Goal: Task Accomplishment & Management: Manage account settings

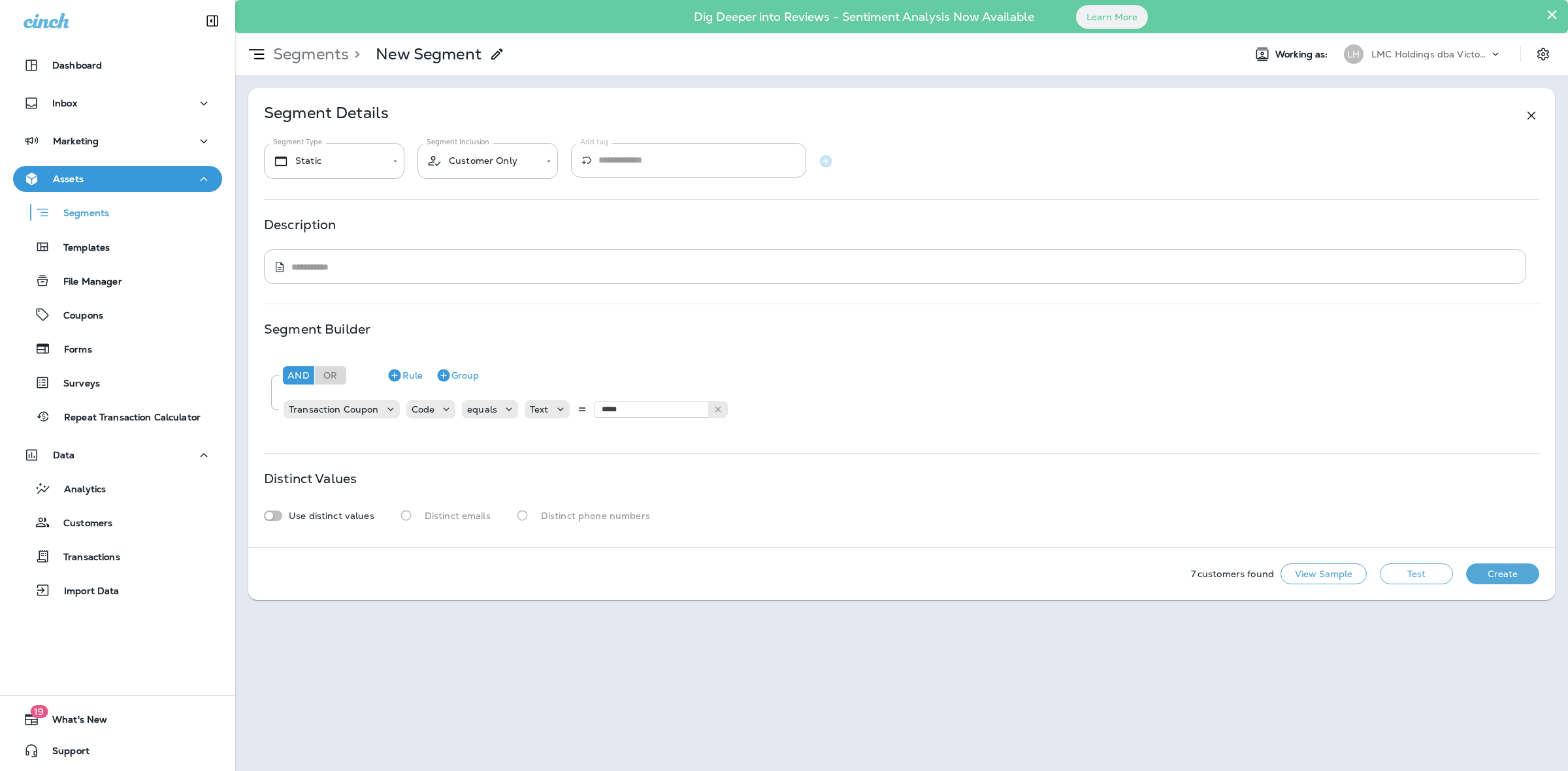
click at [1417, 579] on button "Test" at bounding box center [1416, 573] width 73 height 21
click at [1320, 576] on button "View Sample" at bounding box center [1323, 573] width 87 height 21
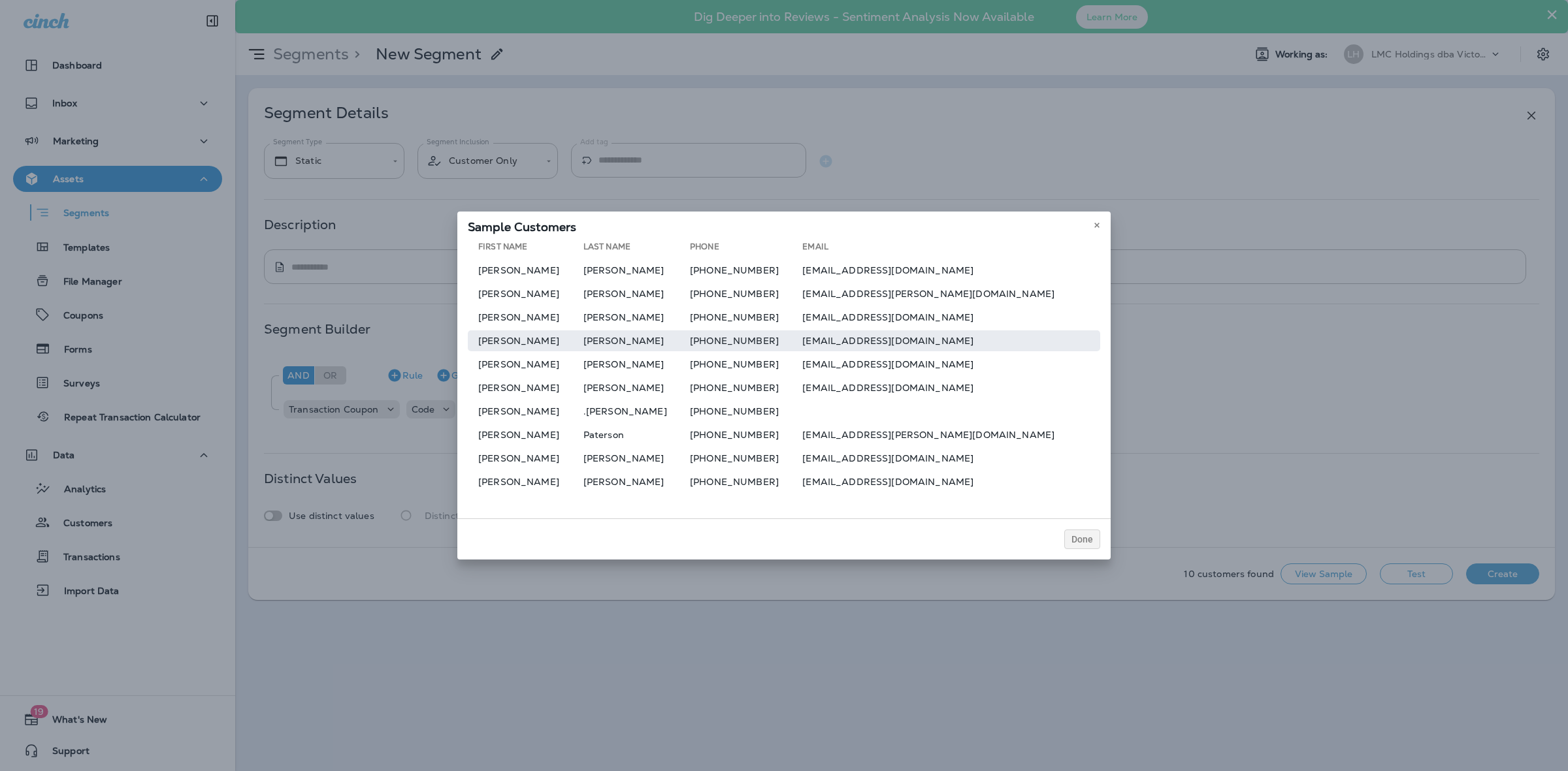
click at [876, 348] on td "thebestjess13@gmail.com" at bounding box center [952, 340] width 298 height 21
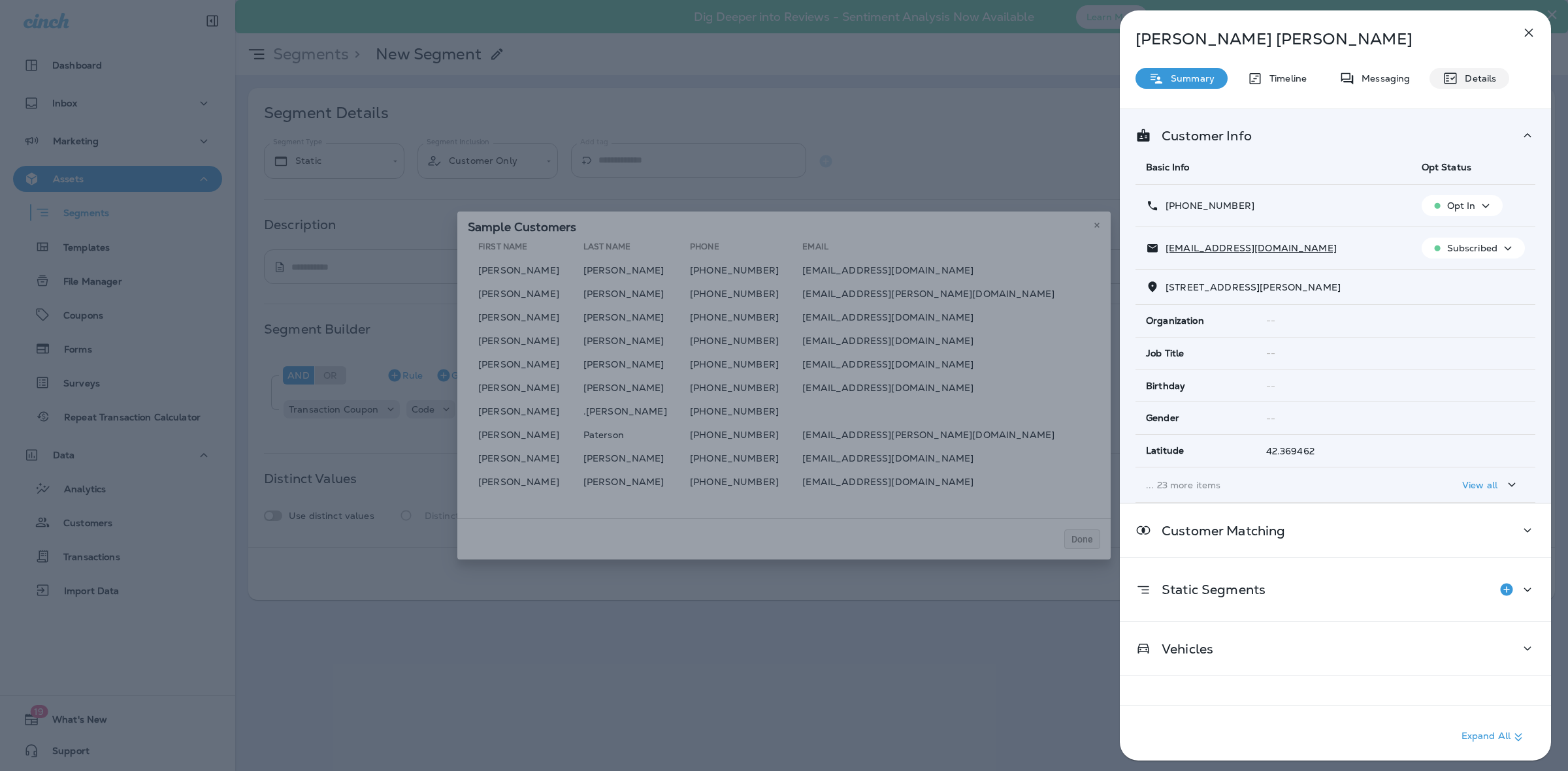
click at [1443, 71] on icon at bounding box center [1450, 78] width 16 height 16
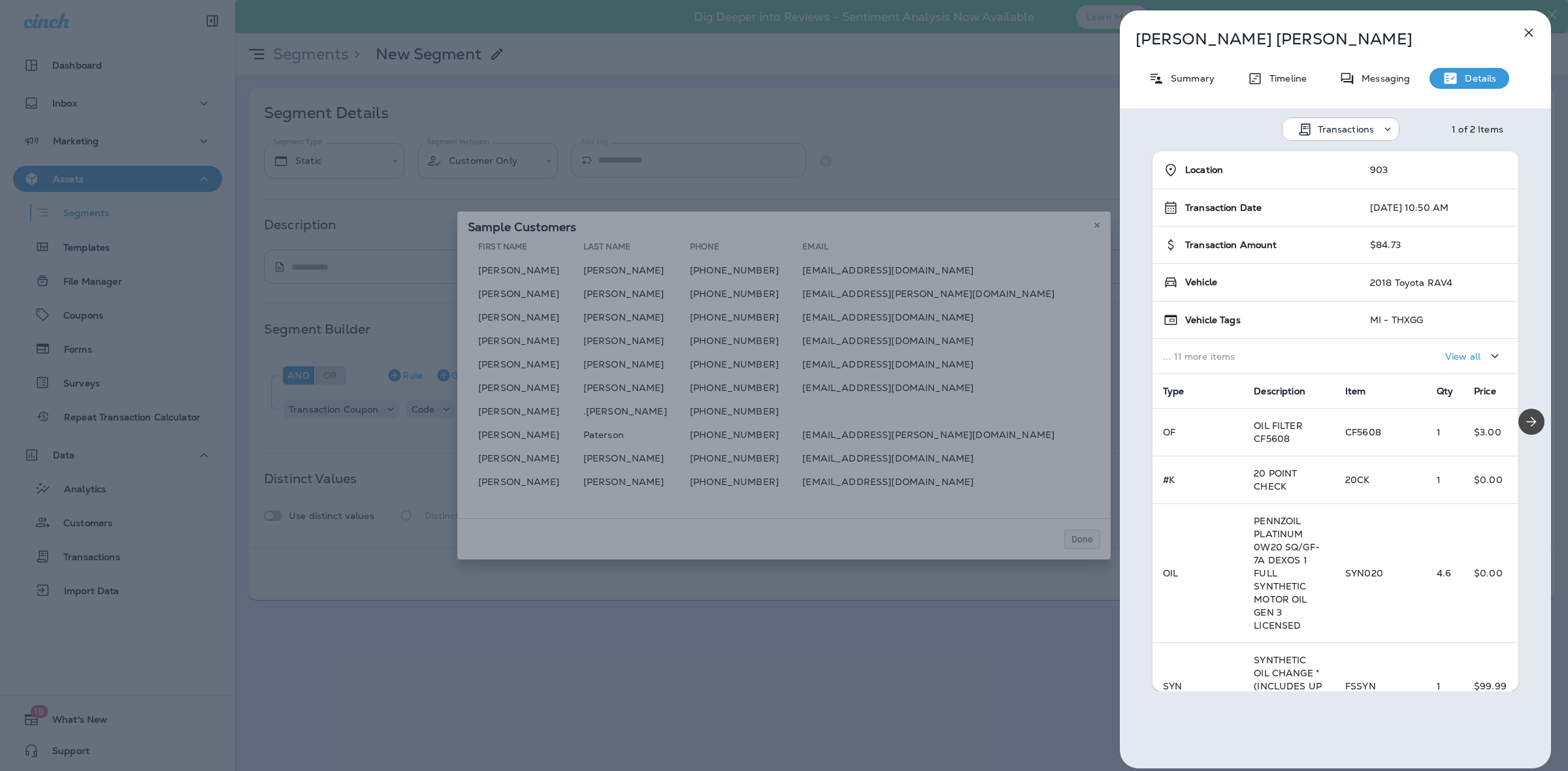
click at [878, 334] on div "Jessica Lee Summary Timeline Messaging Details Transactions 1 of 2 Items Locati…" at bounding box center [784, 386] width 1568 height 771
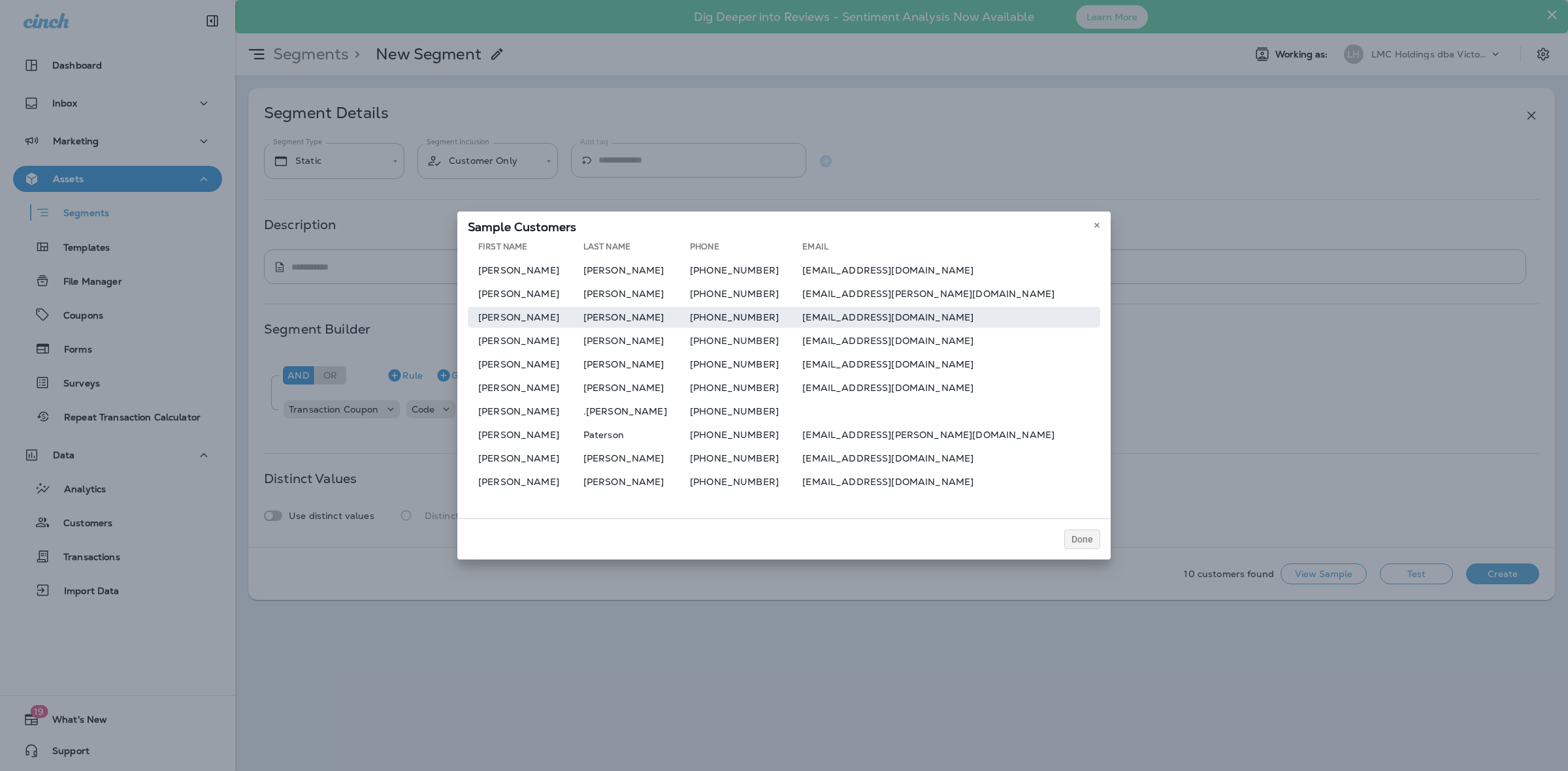
click at [878, 317] on td "aaronlee8899@hotmail.com" at bounding box center [952, 317] width 298 height 21
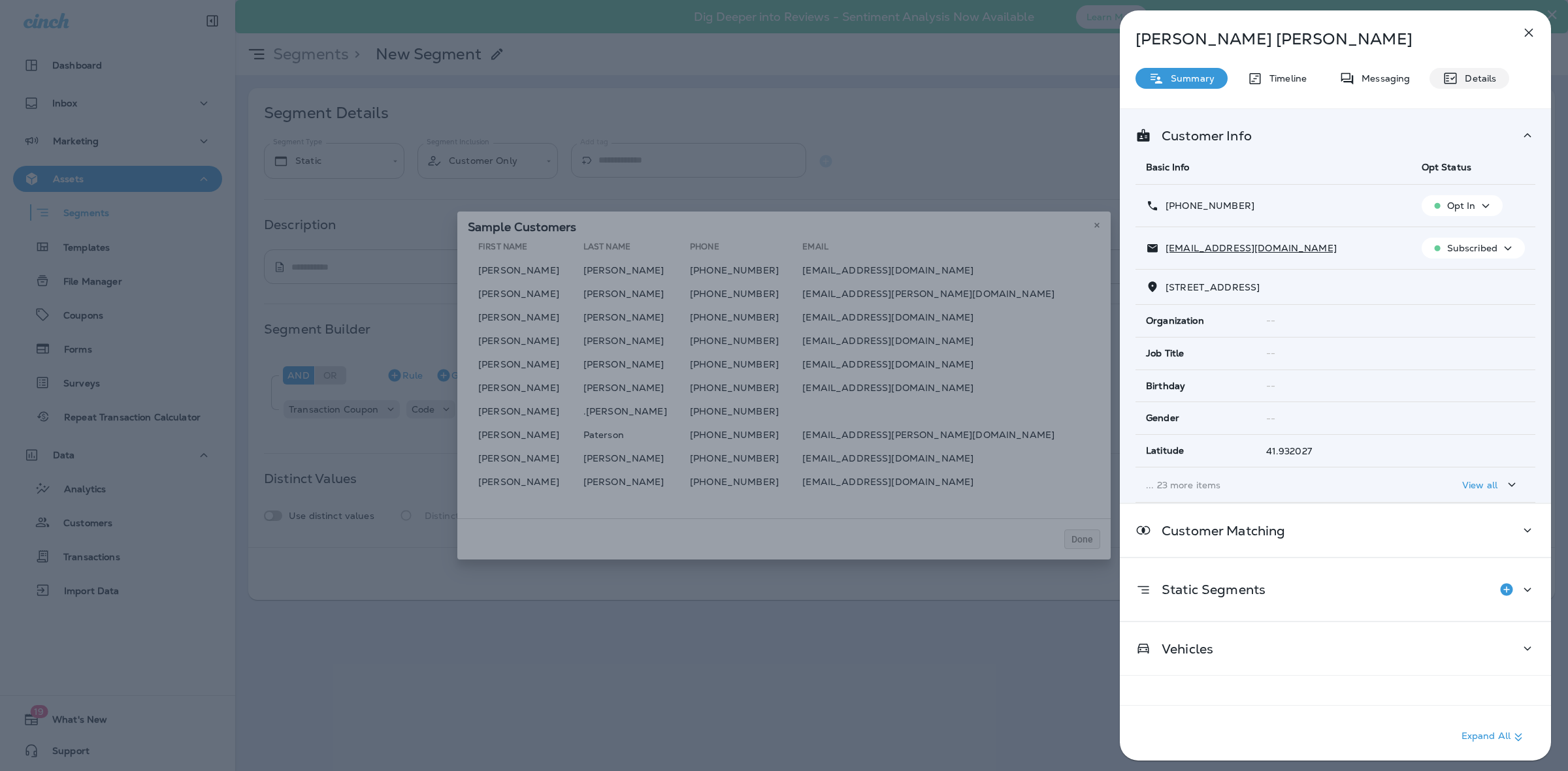
click at [1474, 77] on p "Details" at bounding box center [1477, 78] width 38 height 11
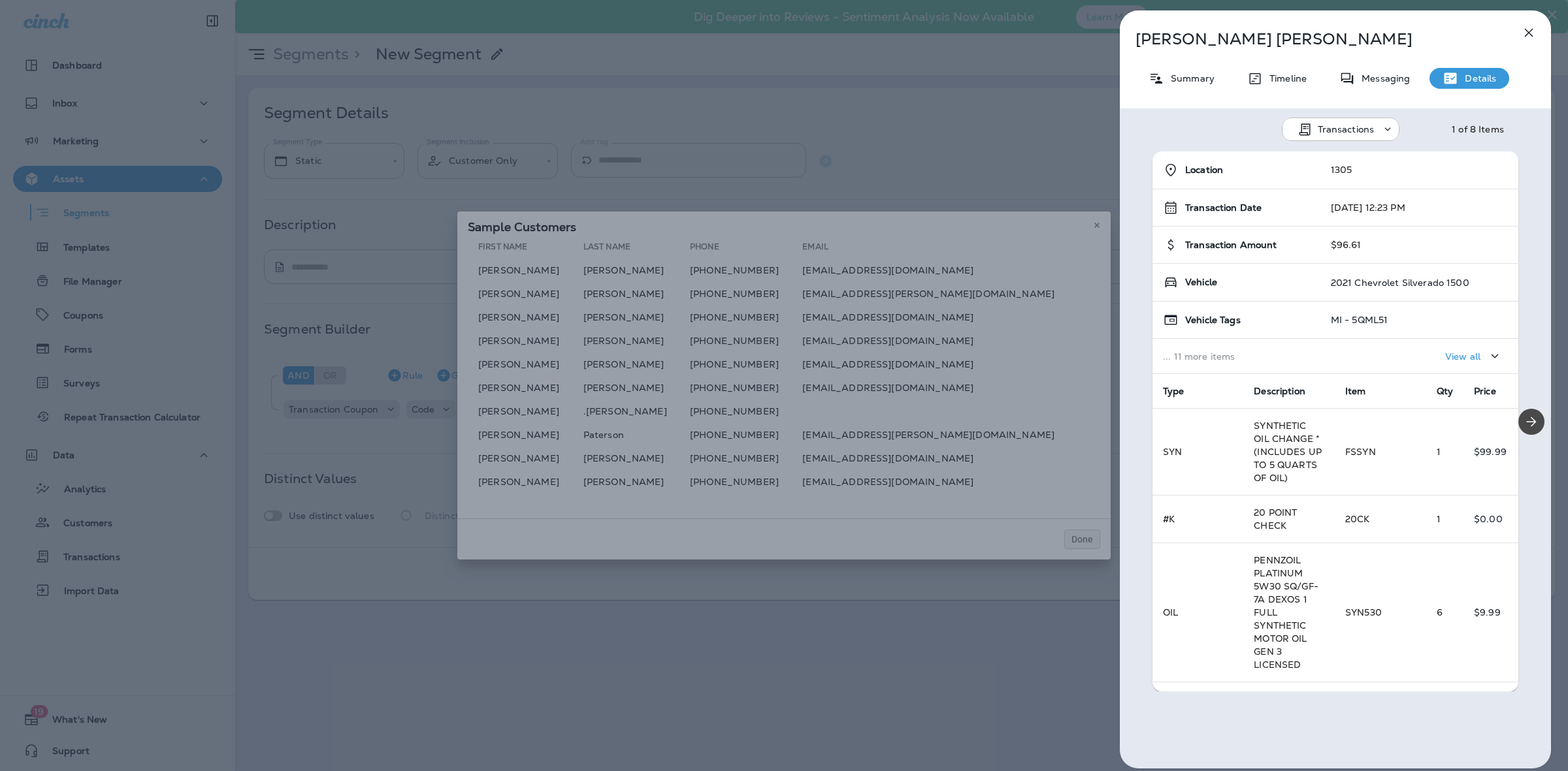
click at [920, 278] on div "Aaron Lee Summary Timeline Messaging Details Transactions 1 of 8 Items Location…" at bounding box center [784, 386] width 1568 height 771
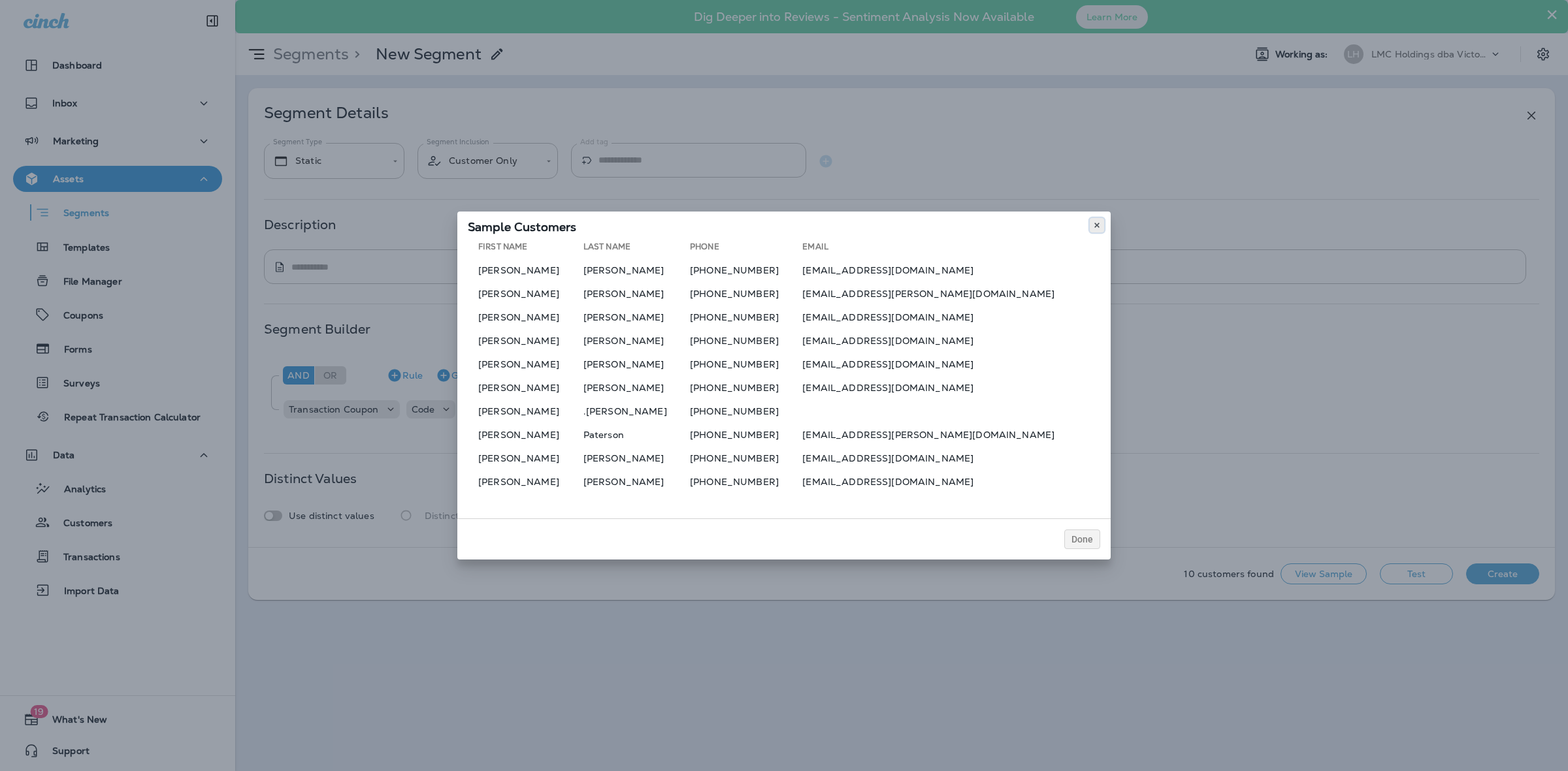
click at [1095, 226] on use at bounding box center [1097, 225] width 5 height 5
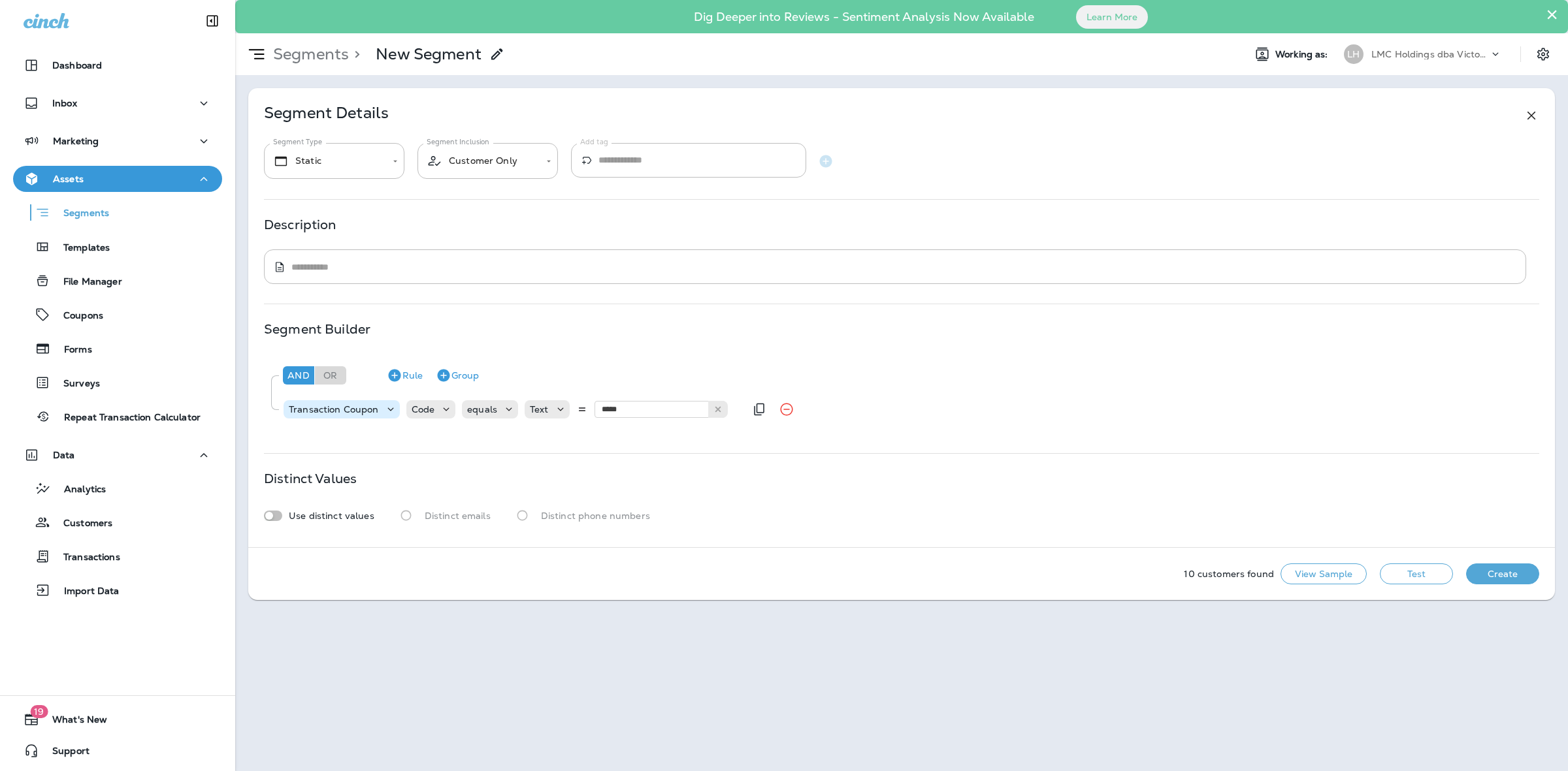
click at [359, 407] on p "Transaction Coupon" at bounding box center [333, 409] width 90 height 11
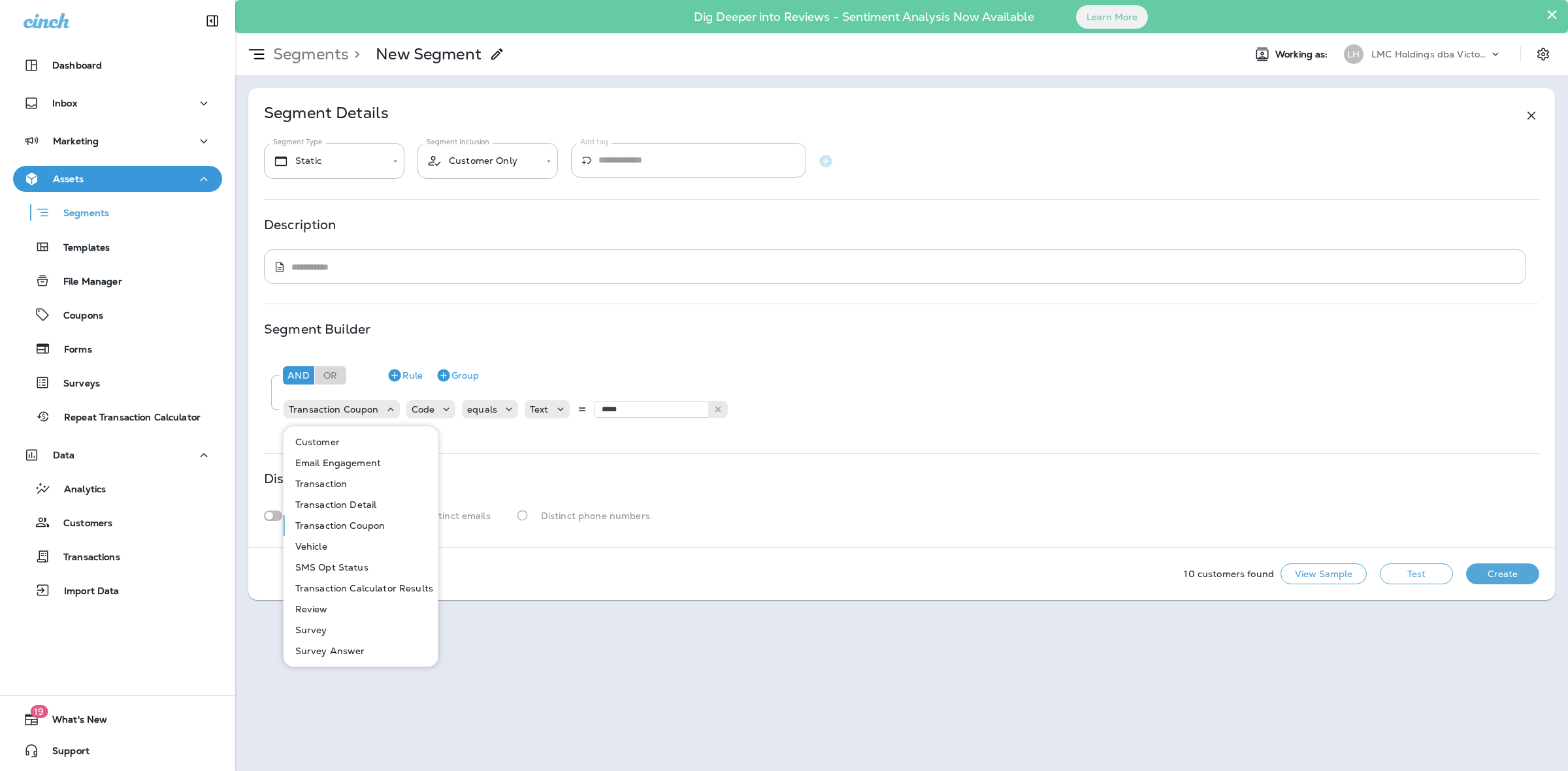
click at [353, 442] on button "Customer" at bounding box center [362, 442] width 153 height 21
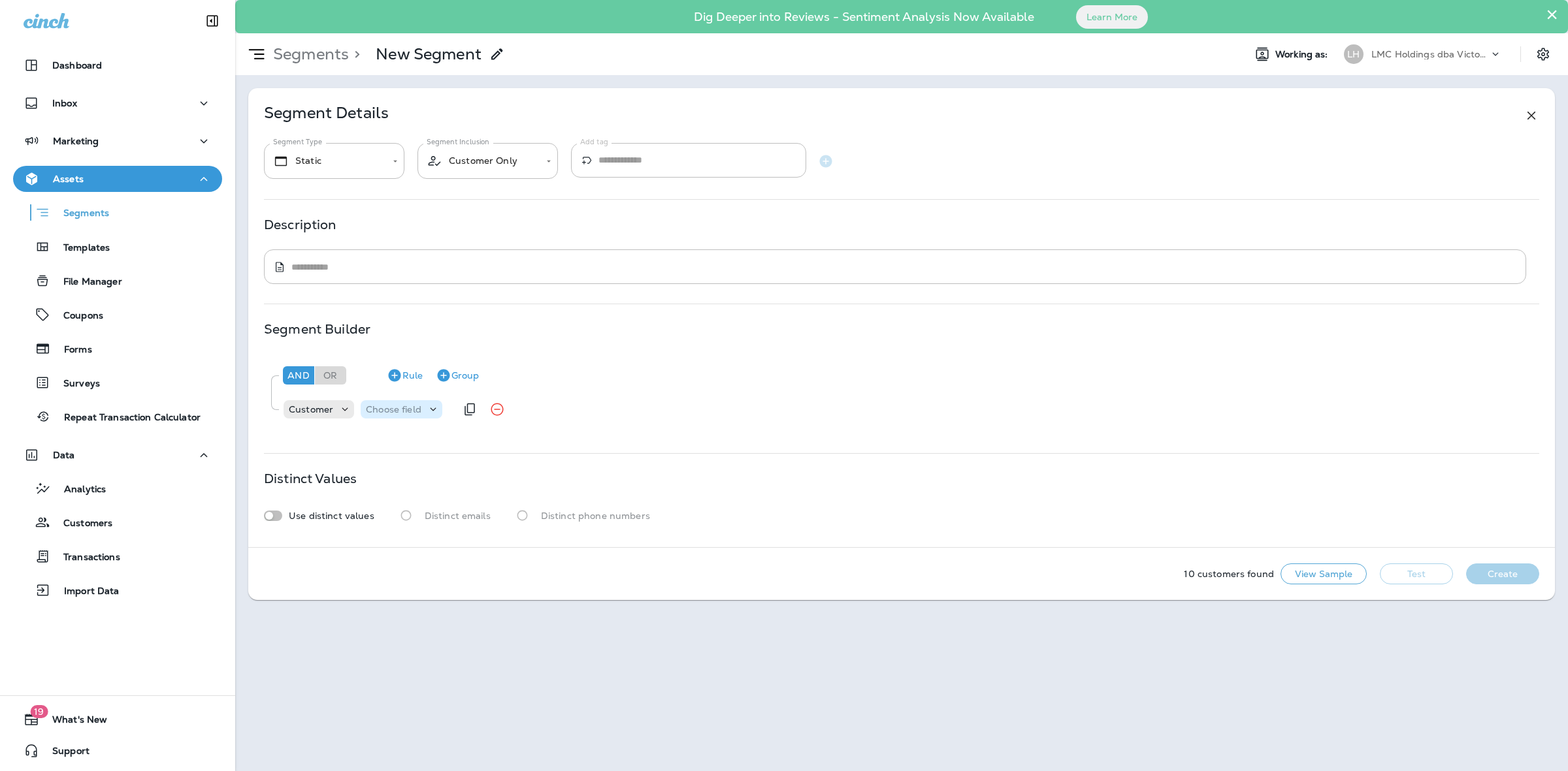
click at [409, 404] on p "Choose field" at bounding box center [393, 409] width 55 height 11
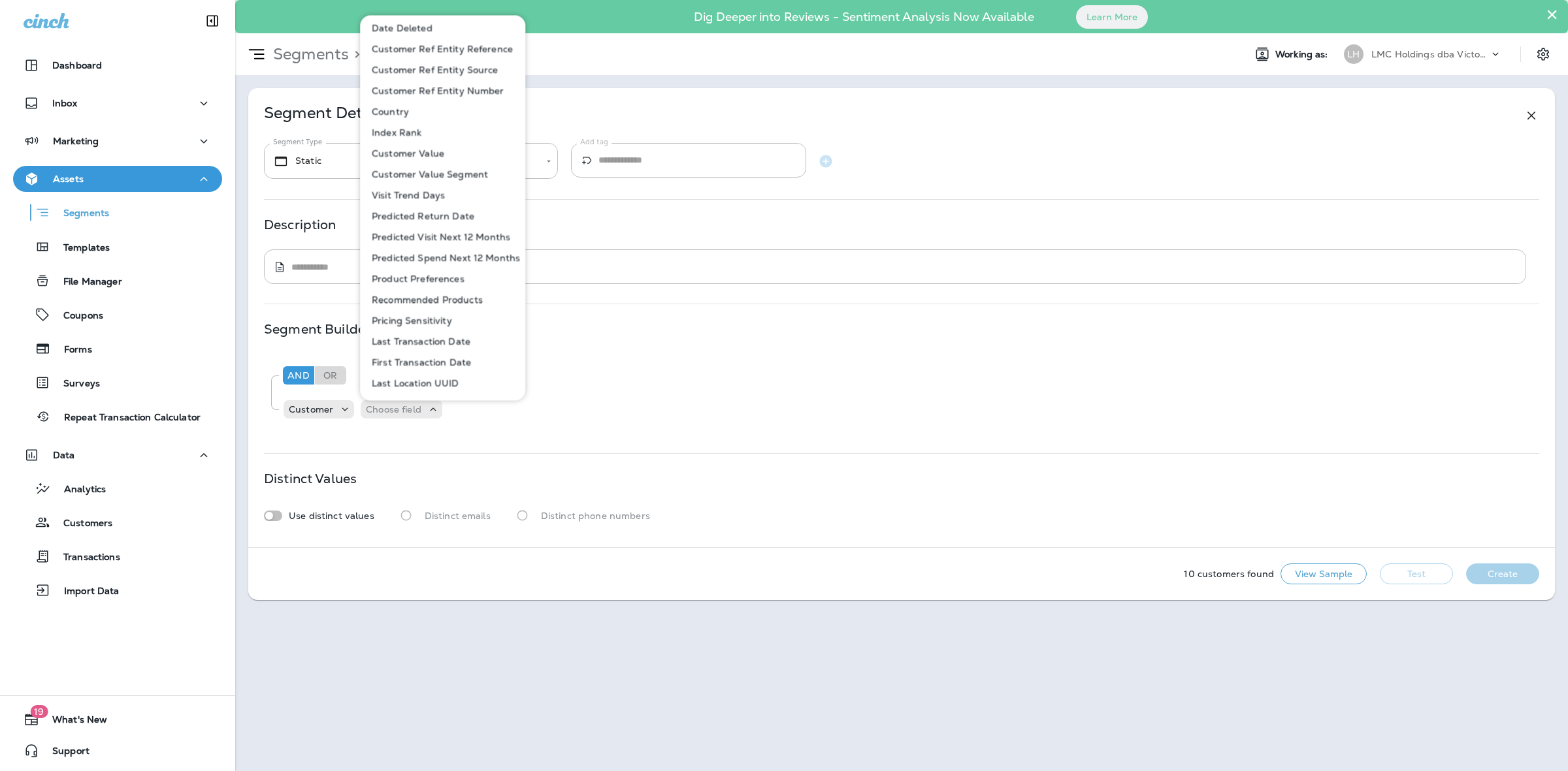
scroll to position [409, 0]
click at [444, 311] on p "Last Transaction Date" at bounding box center [419, 312] width 104 height 11
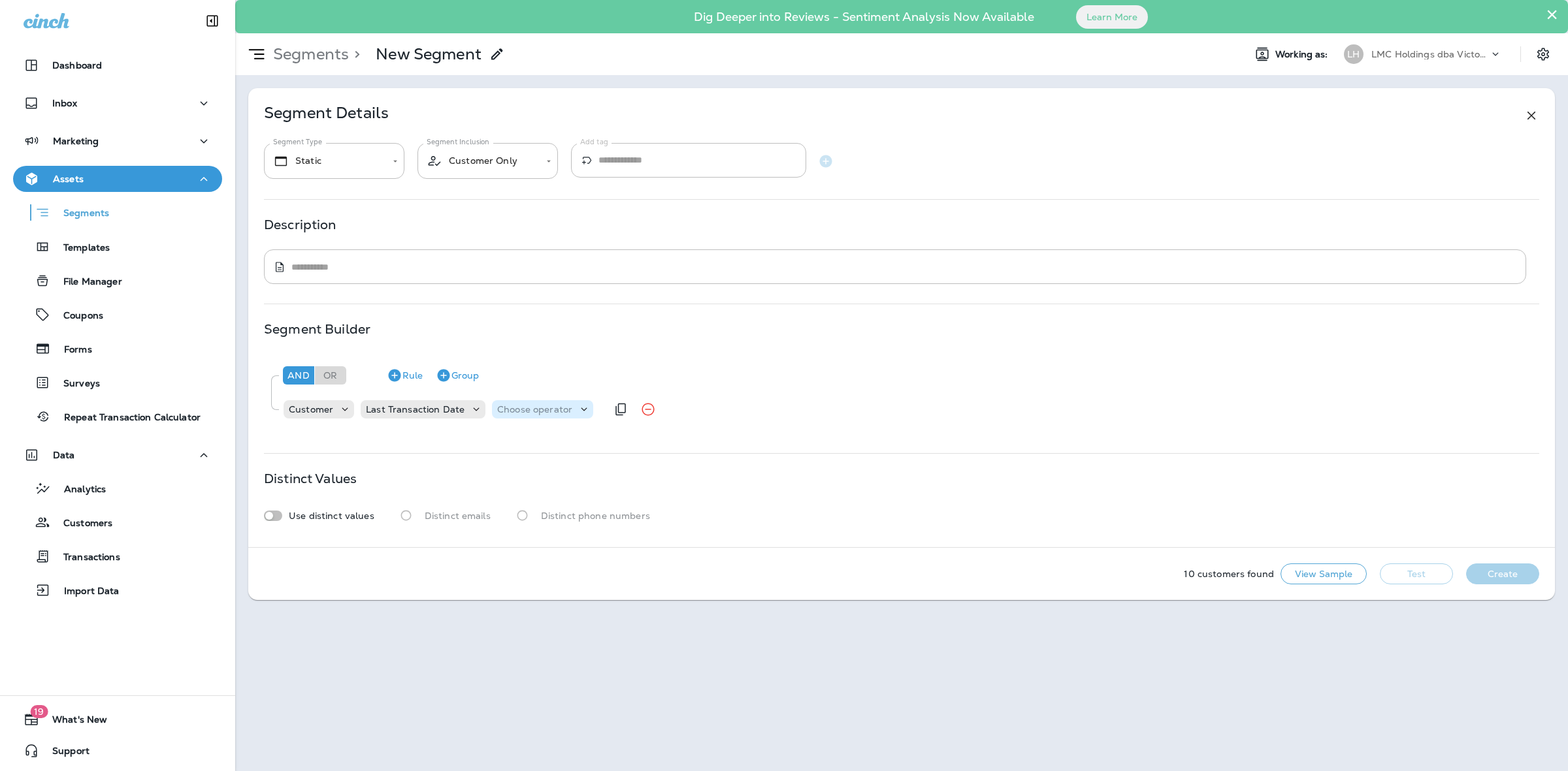
click at [524, 405] on p "Choose operator" at bounding box center [534, 409] width 75 height 11
click at [528, 606] on p "is between" at bounding box center [522, 609] width 54 height 11
click at [614, 409] on p "Choose query type" at bounding box center [621, 409] width 86 height 11
click at [615, 442] on p "Relative Times" at bounding box center [611, 442] width 71 height 11
click at [752, 405] on input "*" at bounding box center [728, 409] width 78 height 17
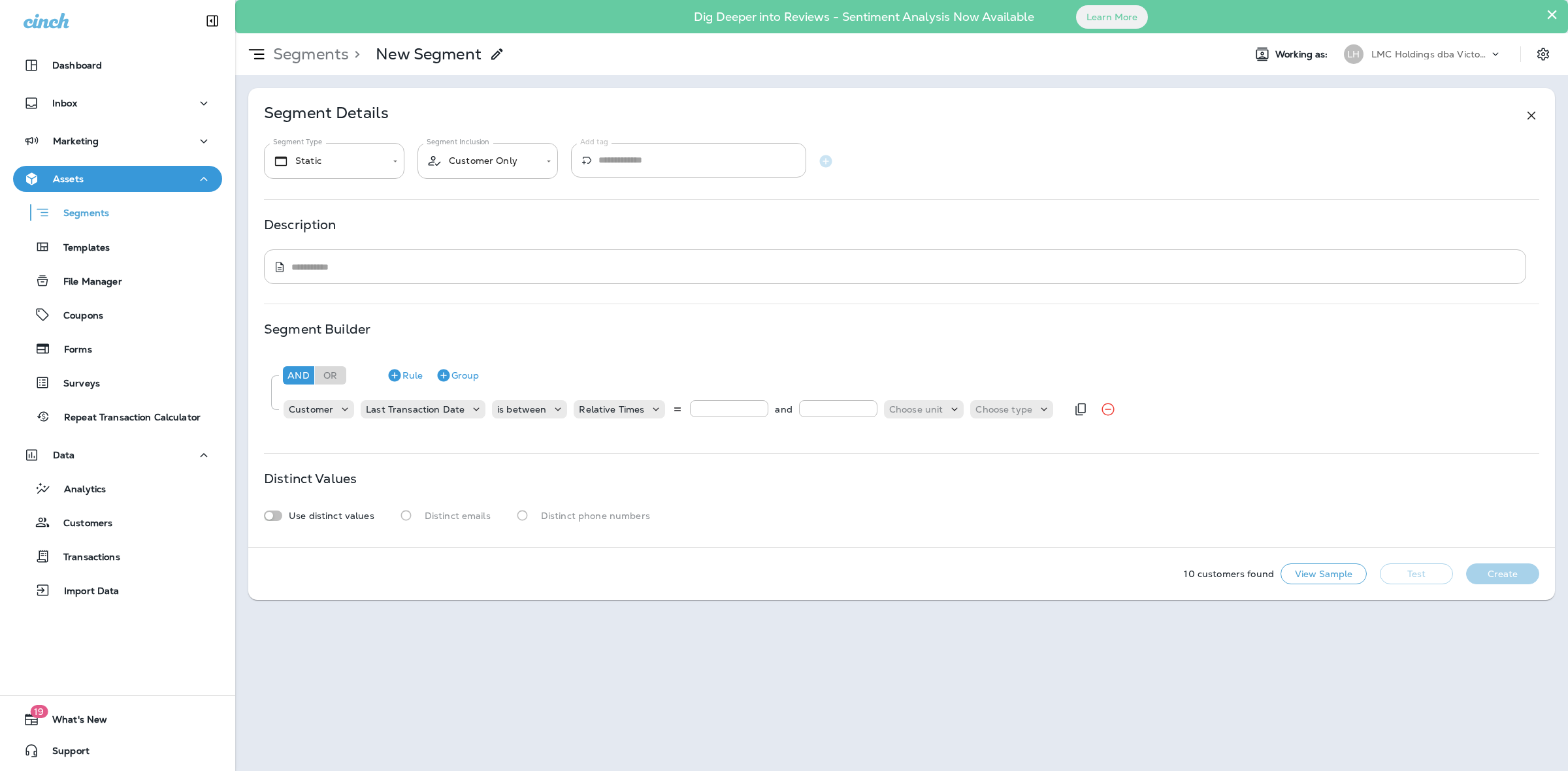
click at [752, 405] on input "*" at bounding box center [728, 409] width 78 height 17
type input "*"
click at [752, 405] on input "*" at bounding box center [728, 409] width 78 height 17
click at [837, 409] on input "number" at bounding box center [838, 409] width 78 height 17
click at [864, 407] on input "*" at bounding box center [838, 409] width 78 height 17
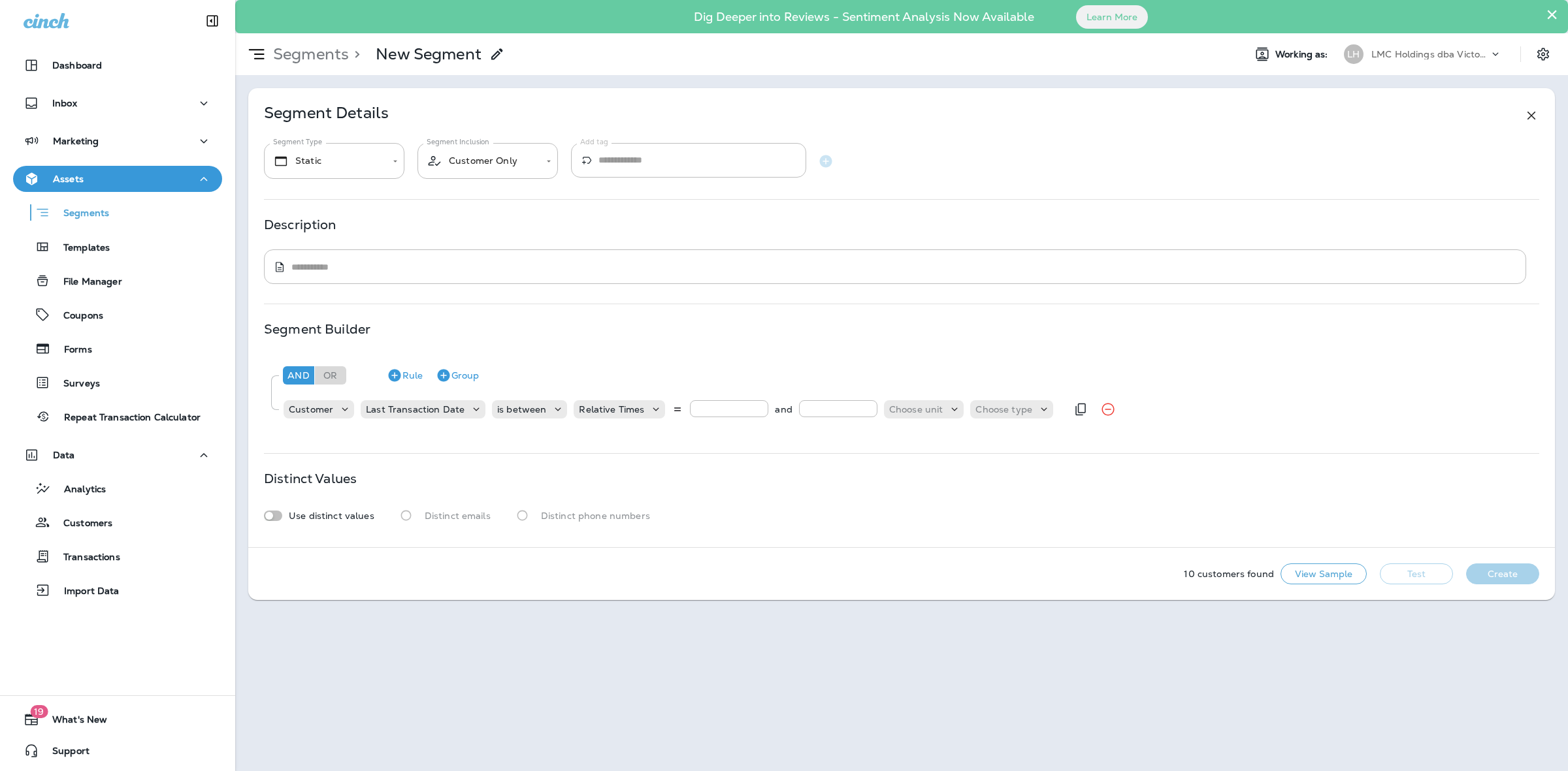
click at [864, 407] on input "*" at bounding box center [838, 409] width 78 height 17
type input "*"
click at [864, 407] on input "*" at bounding box center [838, 409] width 78 height 17
click at [929, 411] on p "Choose unit" at bounding box center [916, 409] width 54 height 11
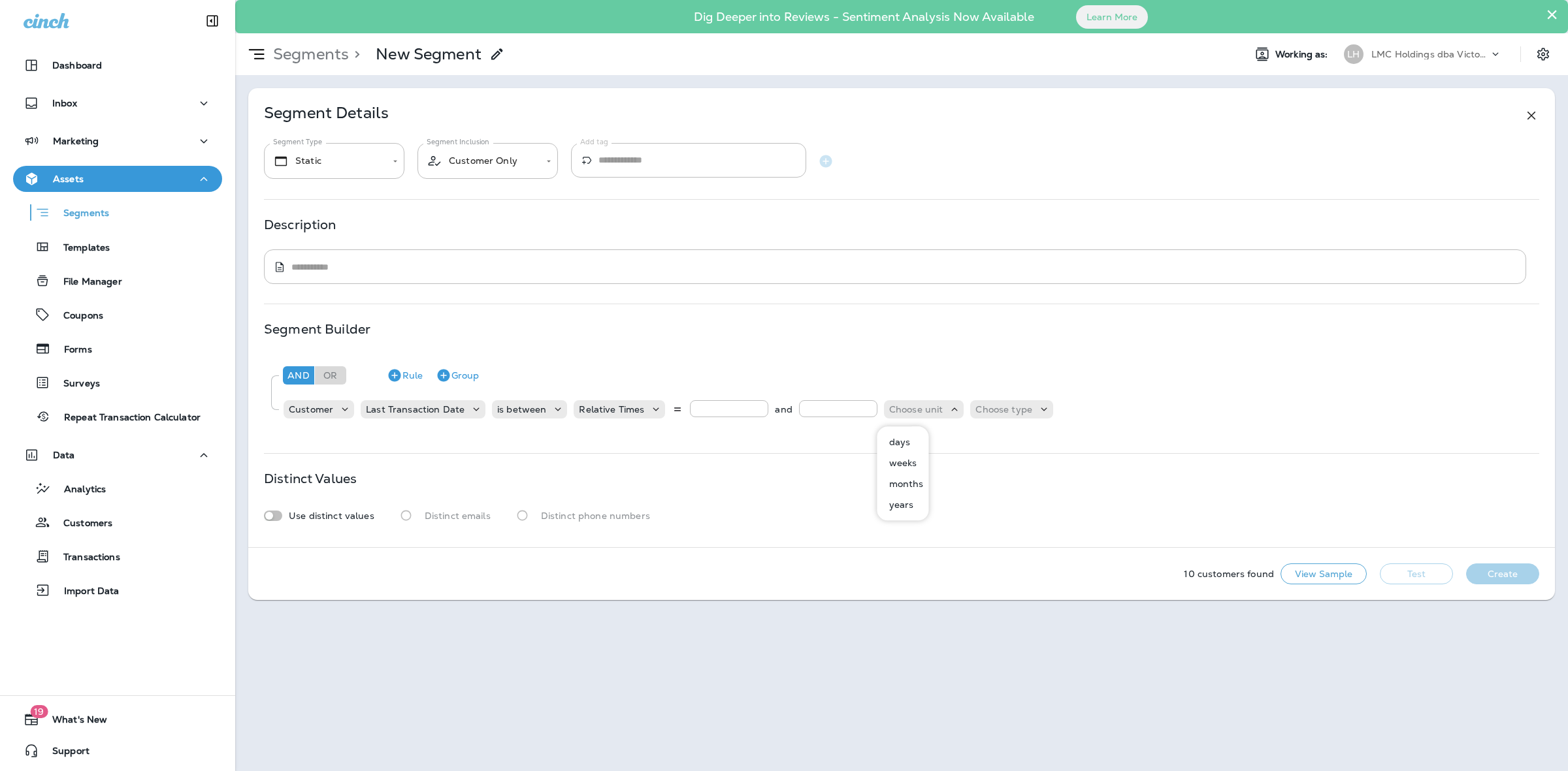
click at [902, 484] on p "months" at bounding box center [904, 484] width 40 height 11
click at [961, 411] on div "Choose type" at bounding box center [992, 409] width 83 height 13
drag, startPoint x: 969, startPoint y: 442, endPoint x: 957, endPoint y: 440, distance: 12.2
click at [968, 442] on p "ago" at bounding box center [962, 442] width 21 height 11
click at [409, 377] on button "Rule" at bounding box center [405, 375] width 46 height 21
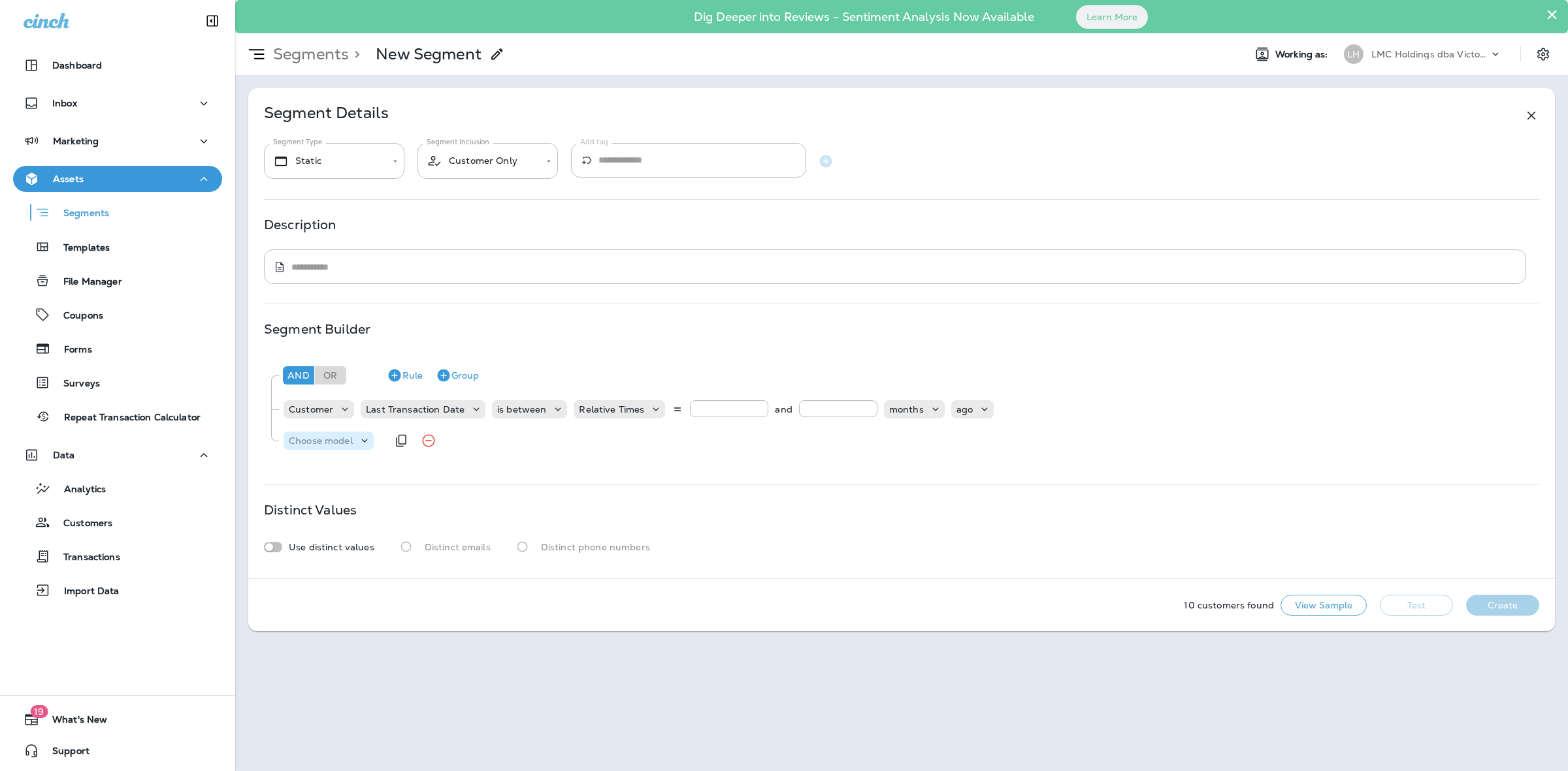
click at [309, 441] on p "Choose model" at bounding box center [321, 441] width 64 height 11
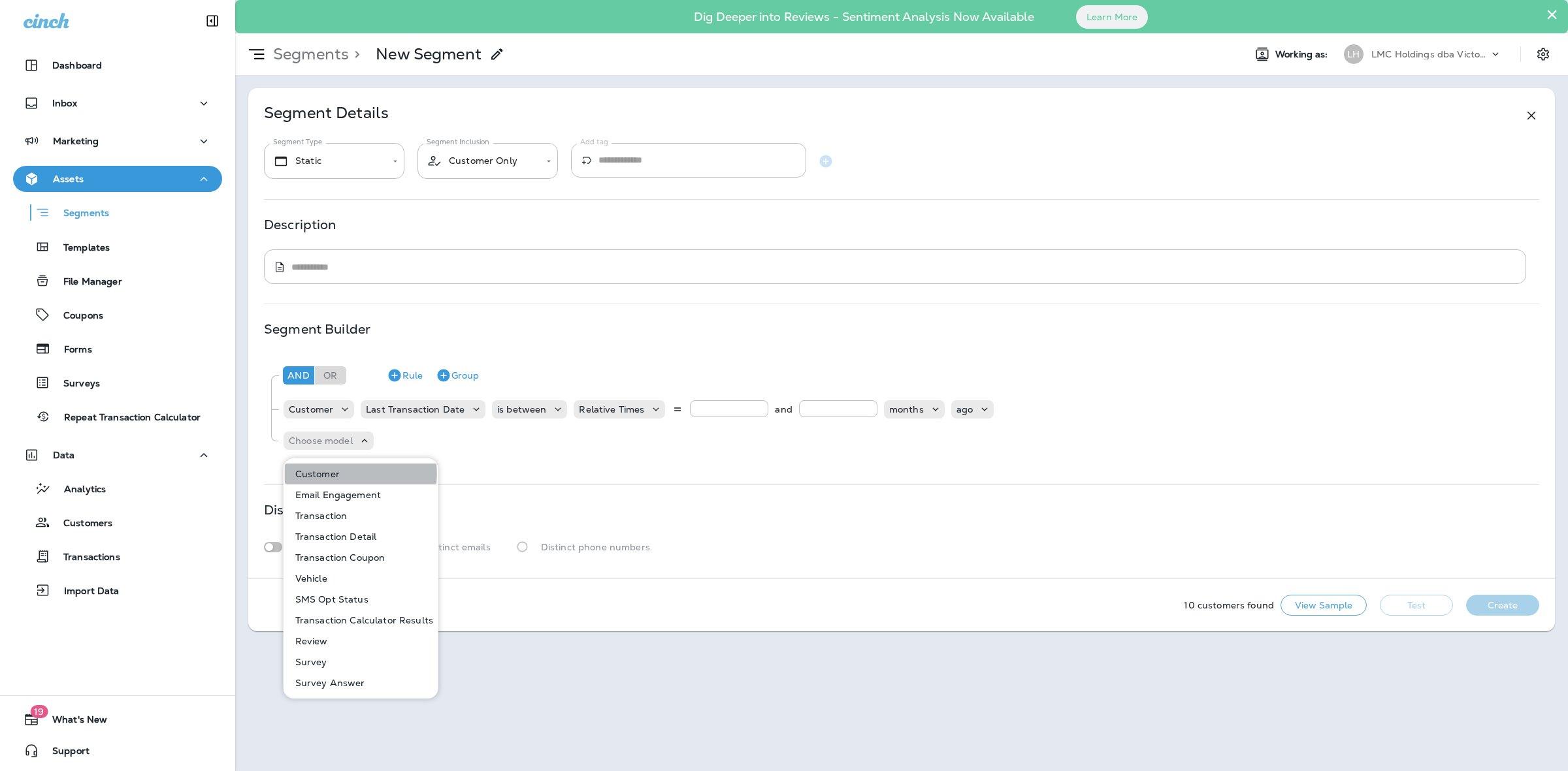
click at [339, 474] on button "Customer" at bounding box center [362, 474] width 153 height 21
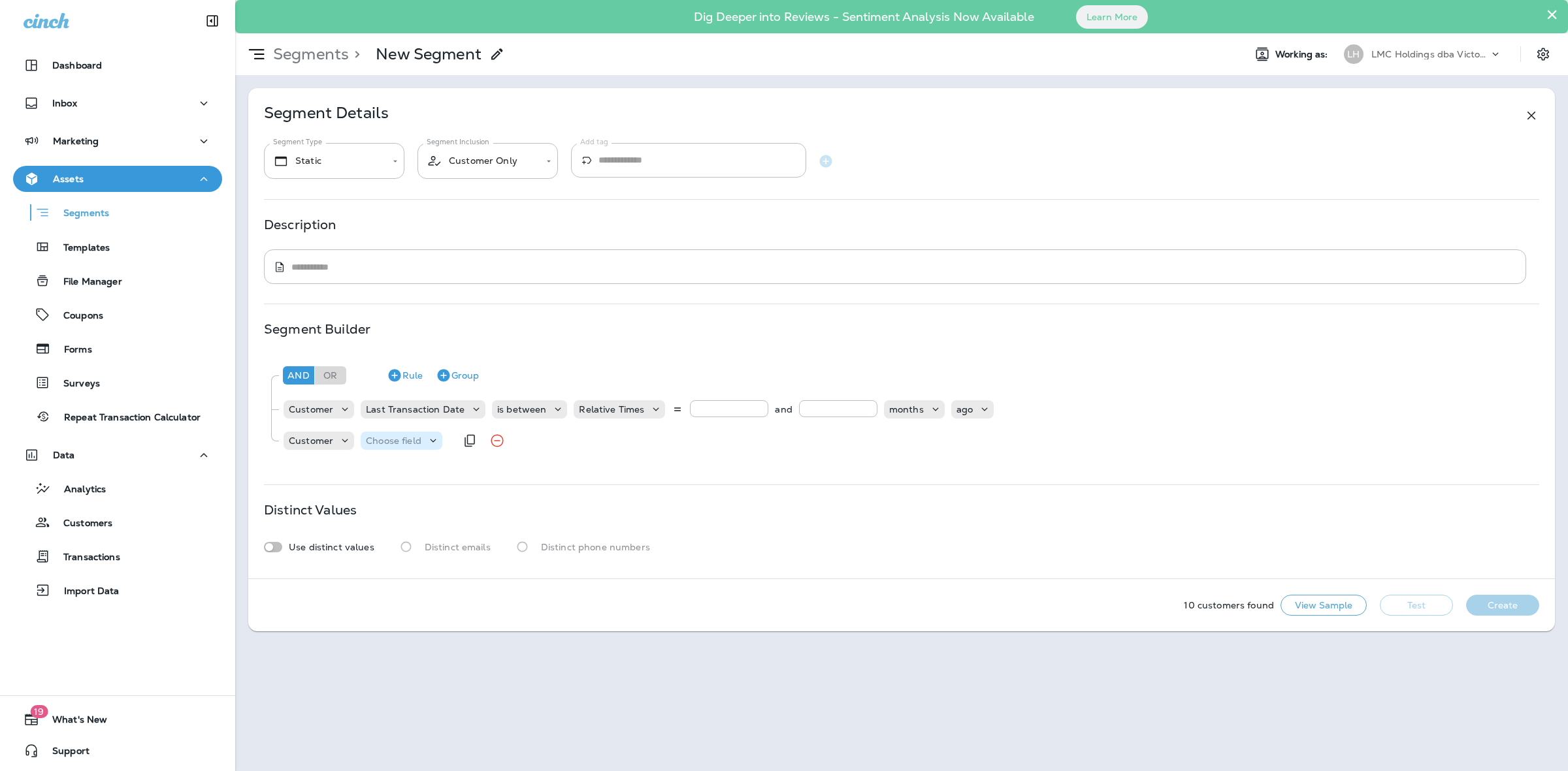
drag, startPoint x: 392, startPoint y: 432, endPoint x: 405, endPoint y: 433, distance: 13.0
click at [399, 436] on div "Choose field" at bounding box center [401, 441] width 82 height 18
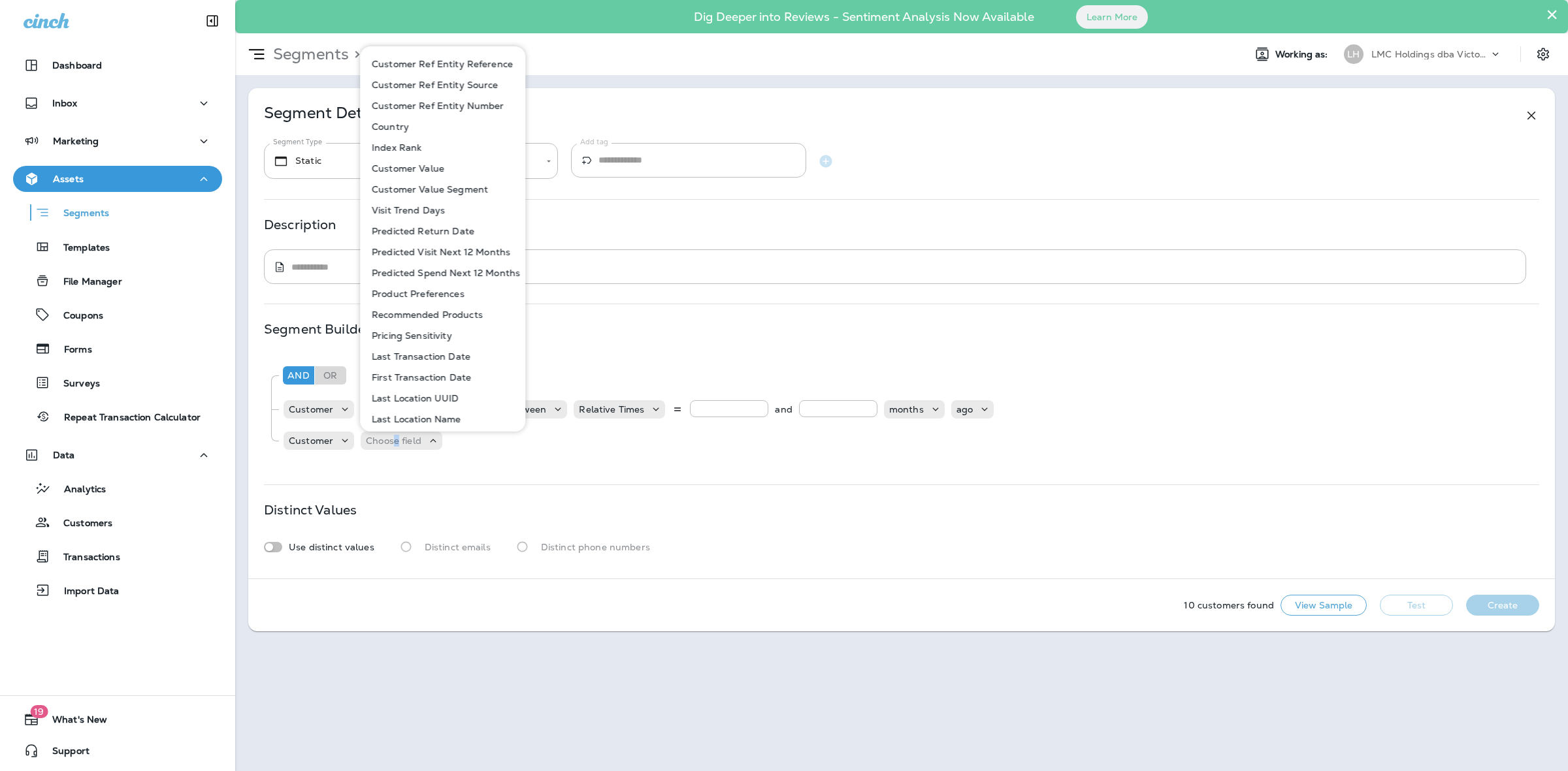
scroll to position [490, 0]
click at [444, 320] on p "Last Location Name" at bounding box center [414, 325] width 95 height 11
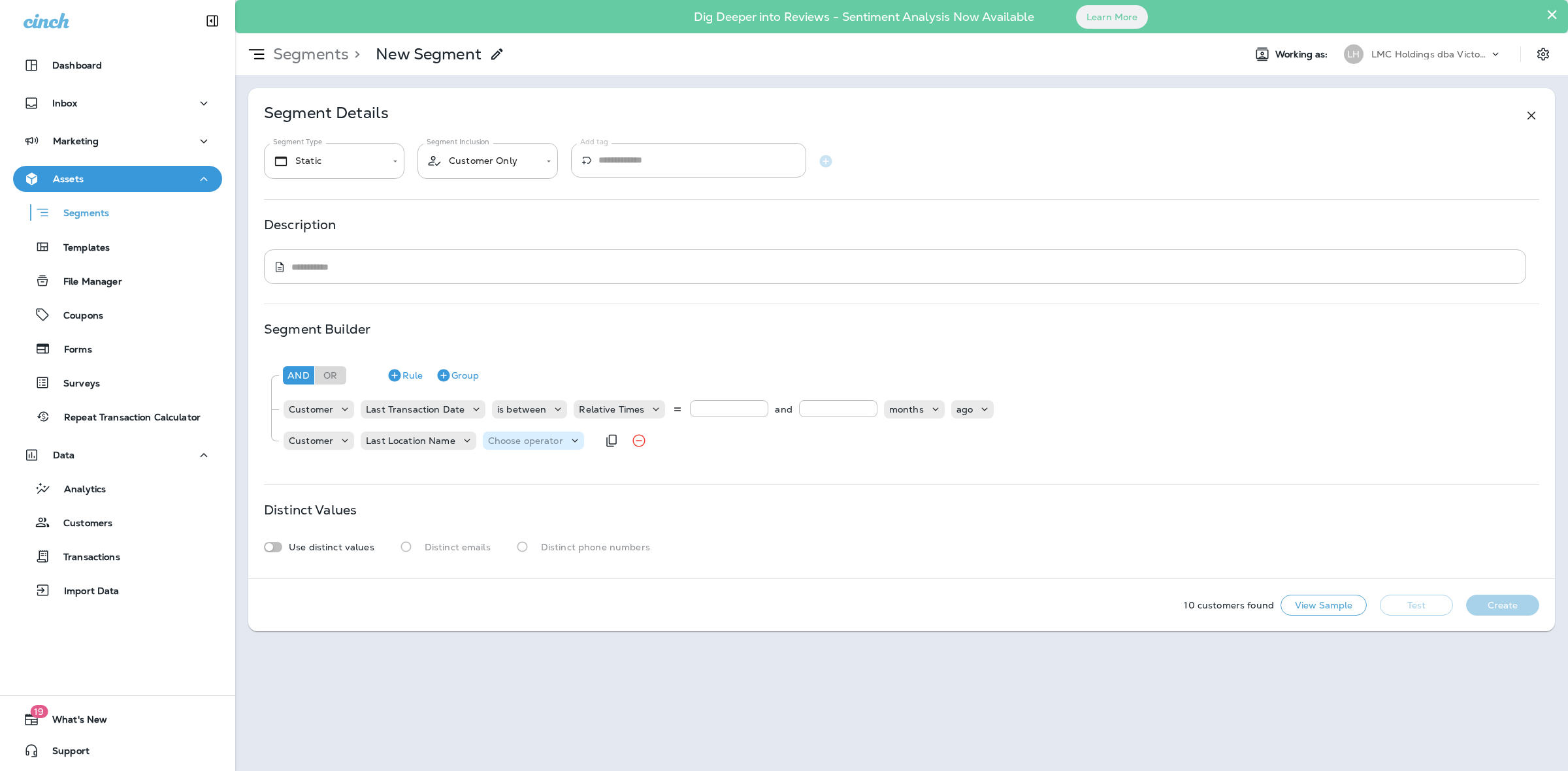
click at [517, 442] on p "Choose operator" at bounding box center [525, 441] width 75 height 11
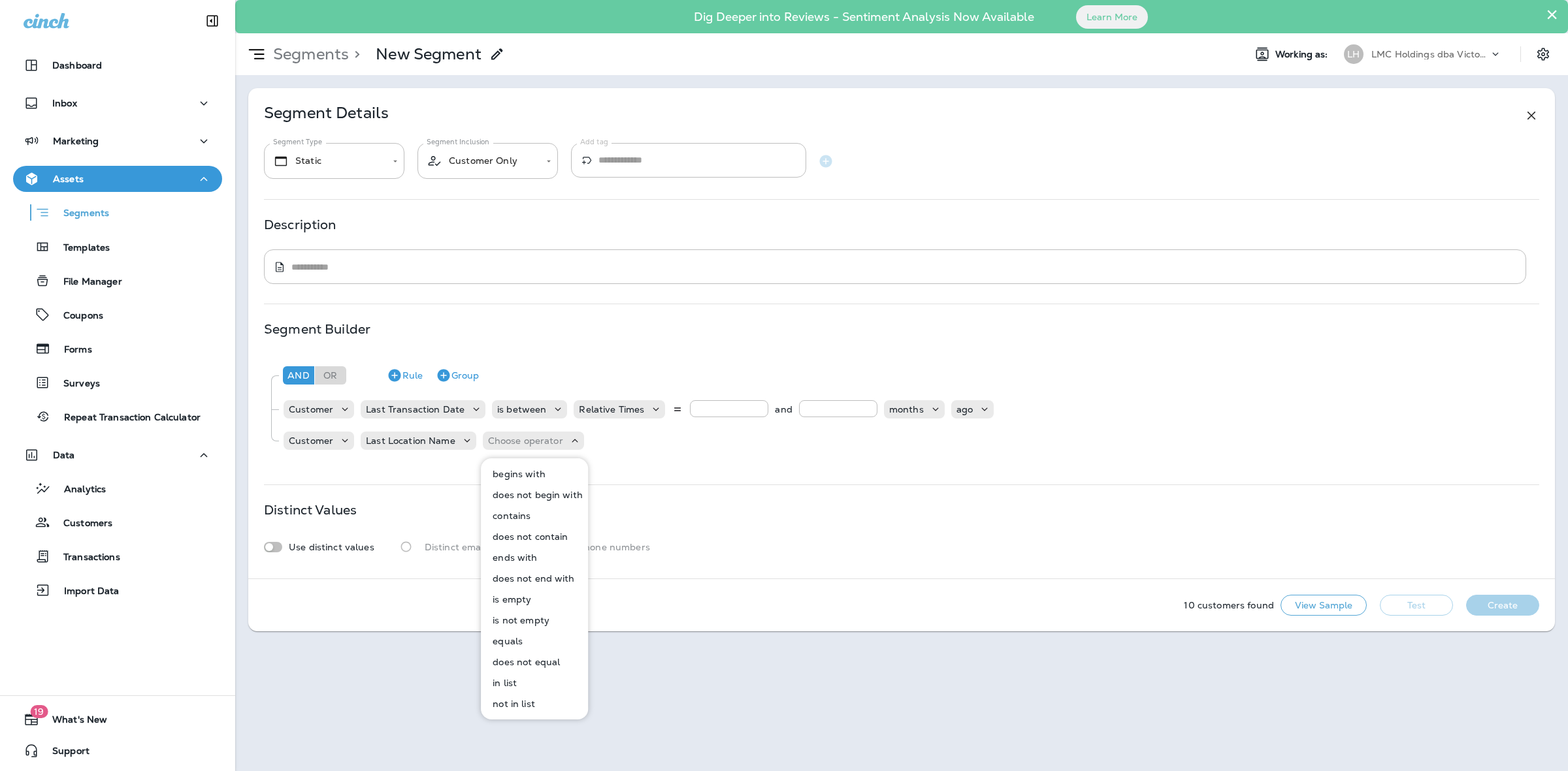
click at [513, 638] on p "equals" at bounding box center [504, 641] width 35 height 11
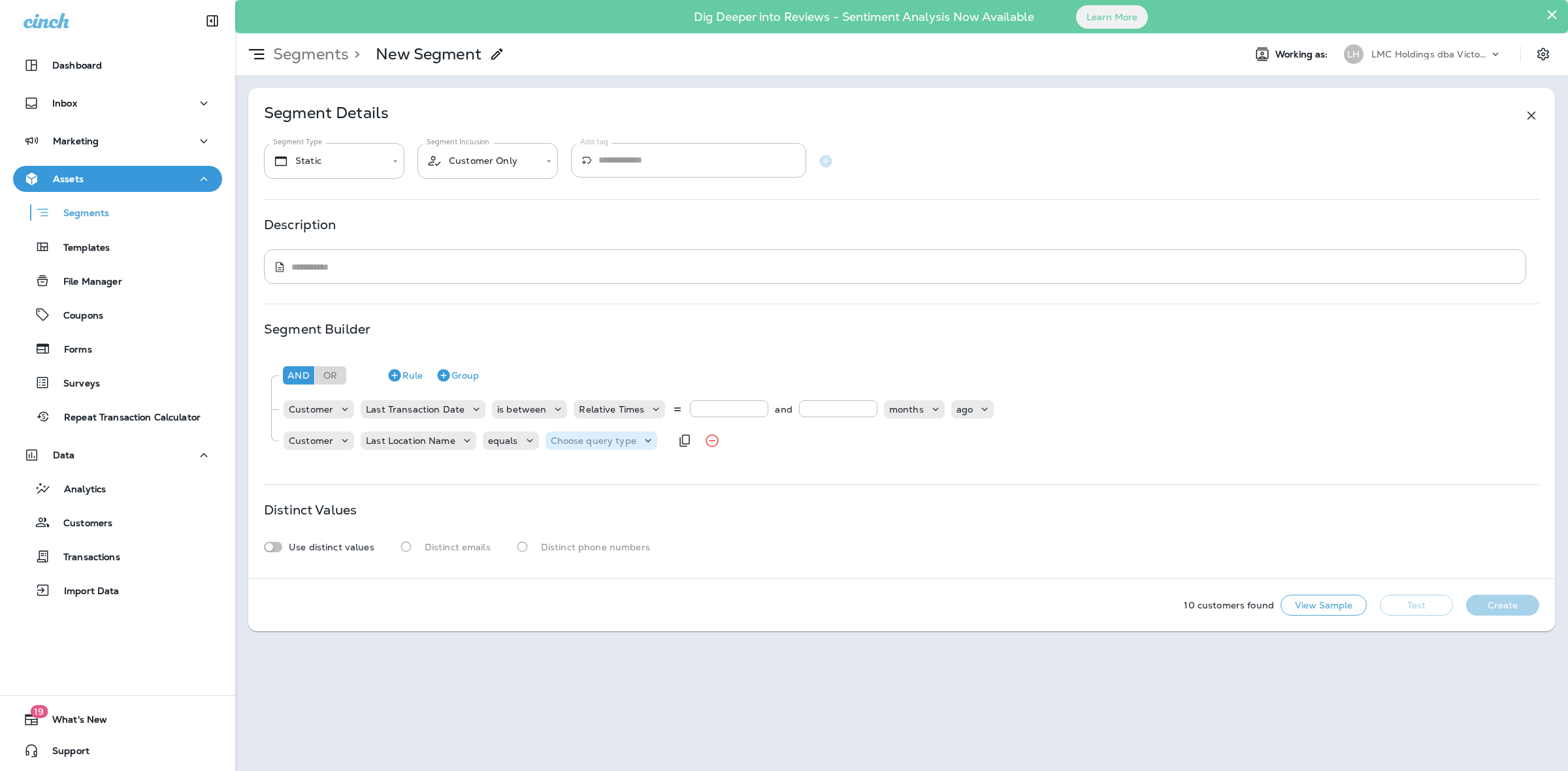
click at [592, 444] on p "Choose query type" at bounding box center [593, 441] width 86 height 11
click at [578, 477] on button "Text" at bounding box center [581, 474] width 75 height 21
click at [632, 449] on div "41775 Victory Lane Quick Oil Change 3066 1235 37751 8511 32 51300 211 4300 7166…" at bounding box center [683, 441] width 137 height 17
type input "****"
click at [630, 457] on div "And Or Rule Group Customer Last Transaction Date is between Relative Times * an…" at bounding box center [901, 407] width 1275 height 105
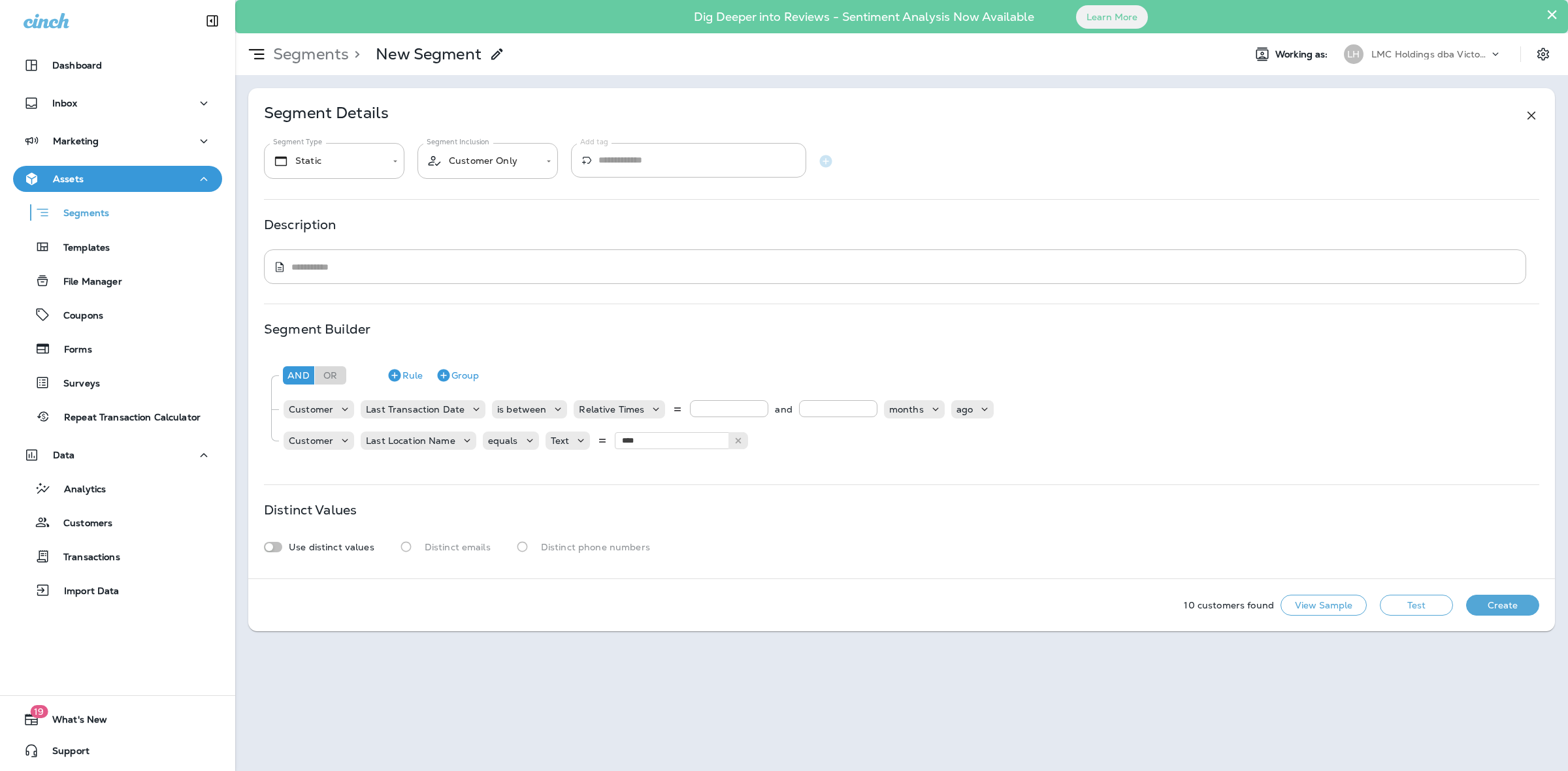
click at [1416, 612] on button "Test" at bounding box center [1416, 605] width 73 height 21
click at [1344, 608] on button "View Sample" at bounding box center [1323, 605] width 87 height 21
click at [1308, 600] on button "View Sample" at bounding box center [1323, 605] width 87 height 21
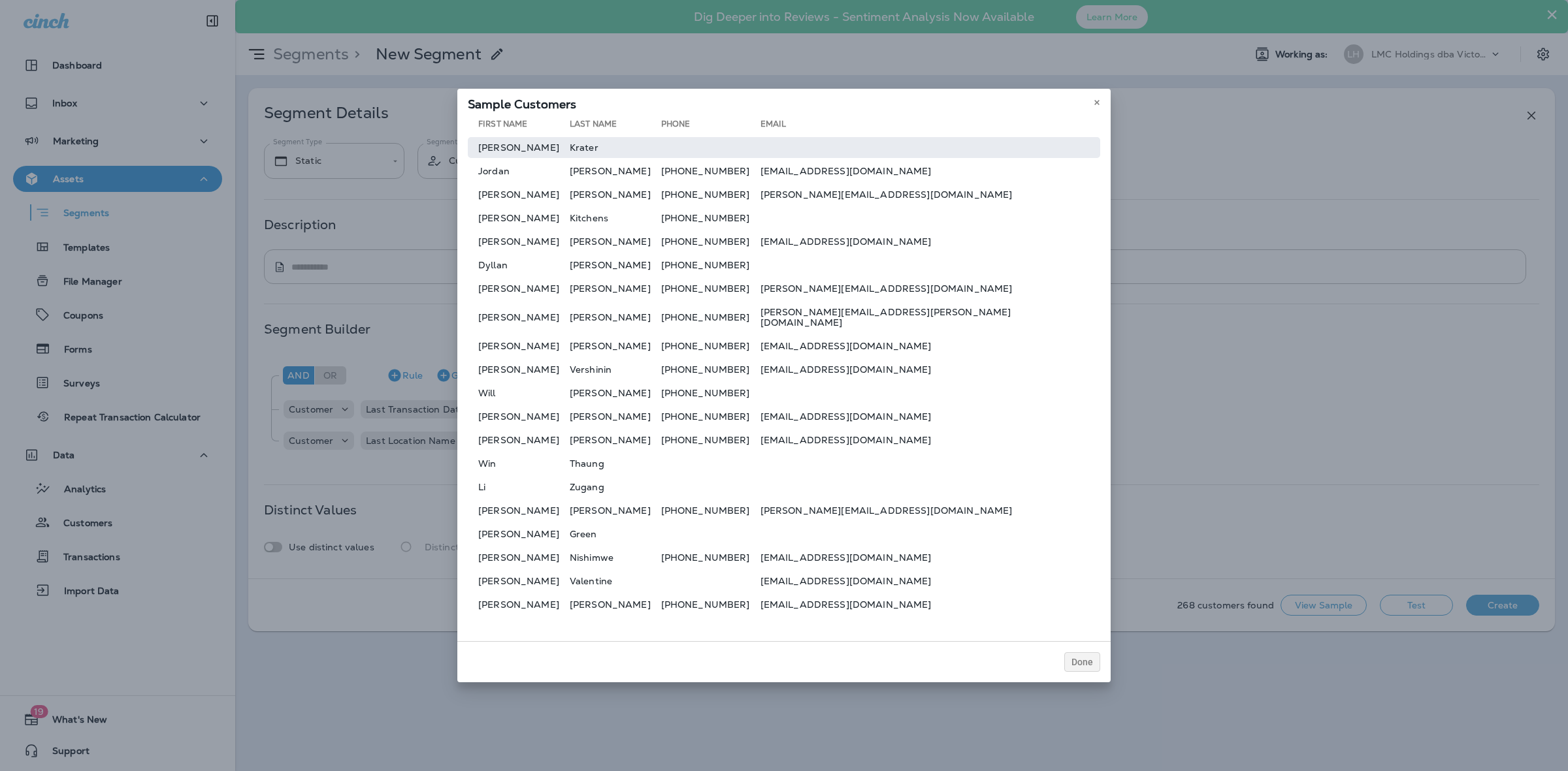
click at [888, 148] on td at bounding box center [930, 147] width 339 height 21
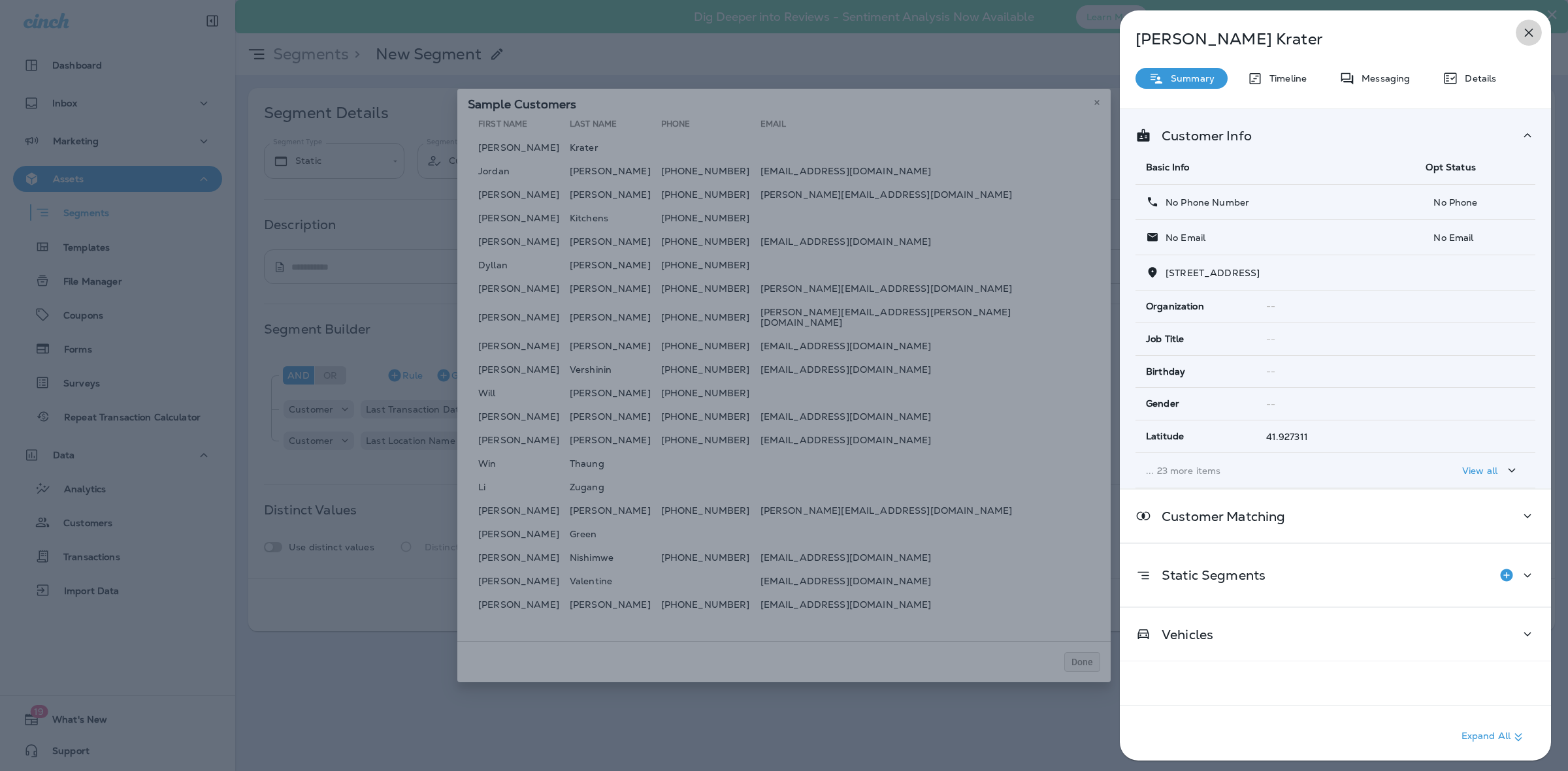
click at [1522, 37] on icon "button" at bounding box center [1528, 32] width 16 height 16
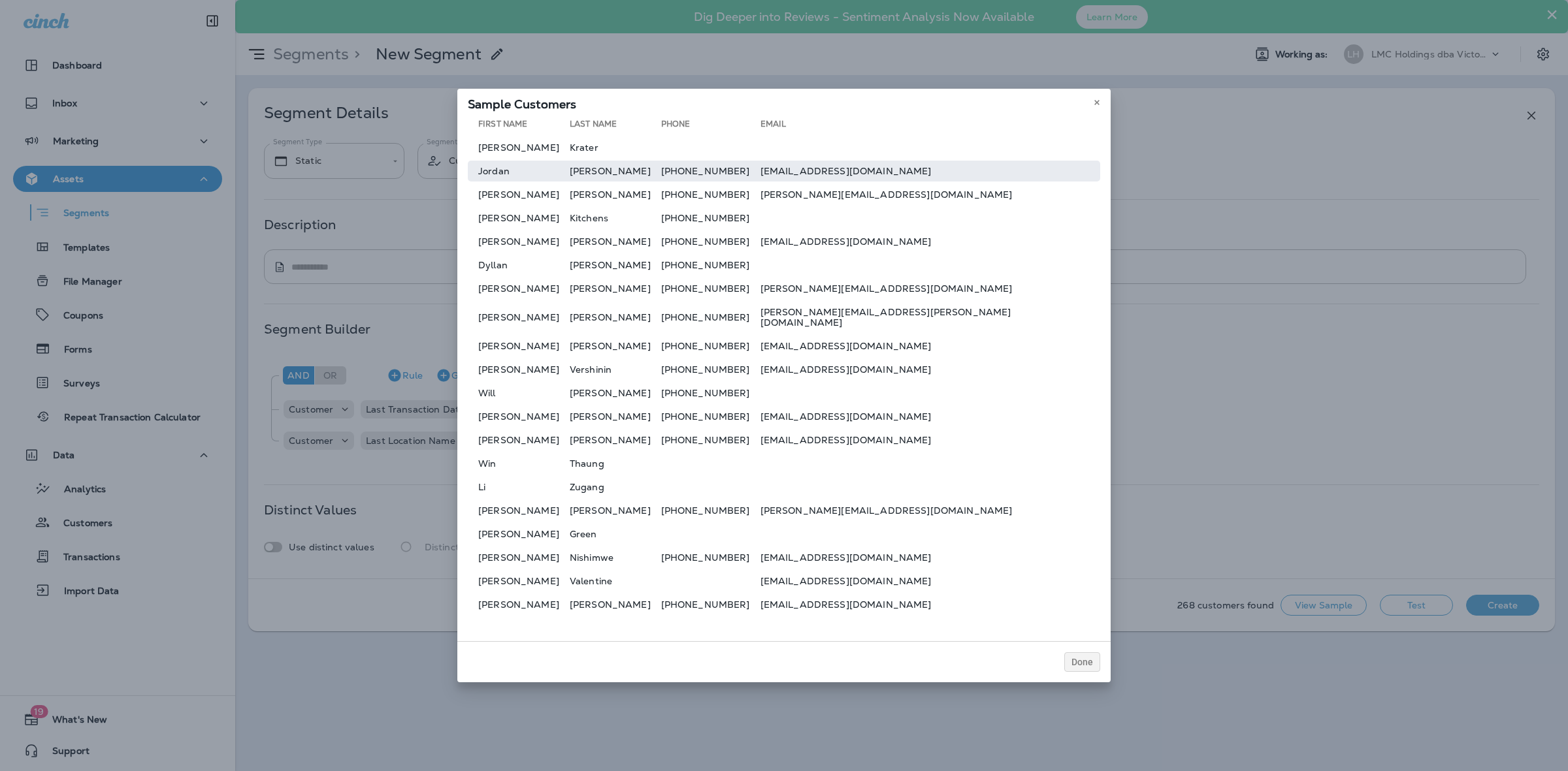
click at [844, 176] on td "jordan26gracia@gmail.com" at bounding box center [930, 171] width 339 height 21
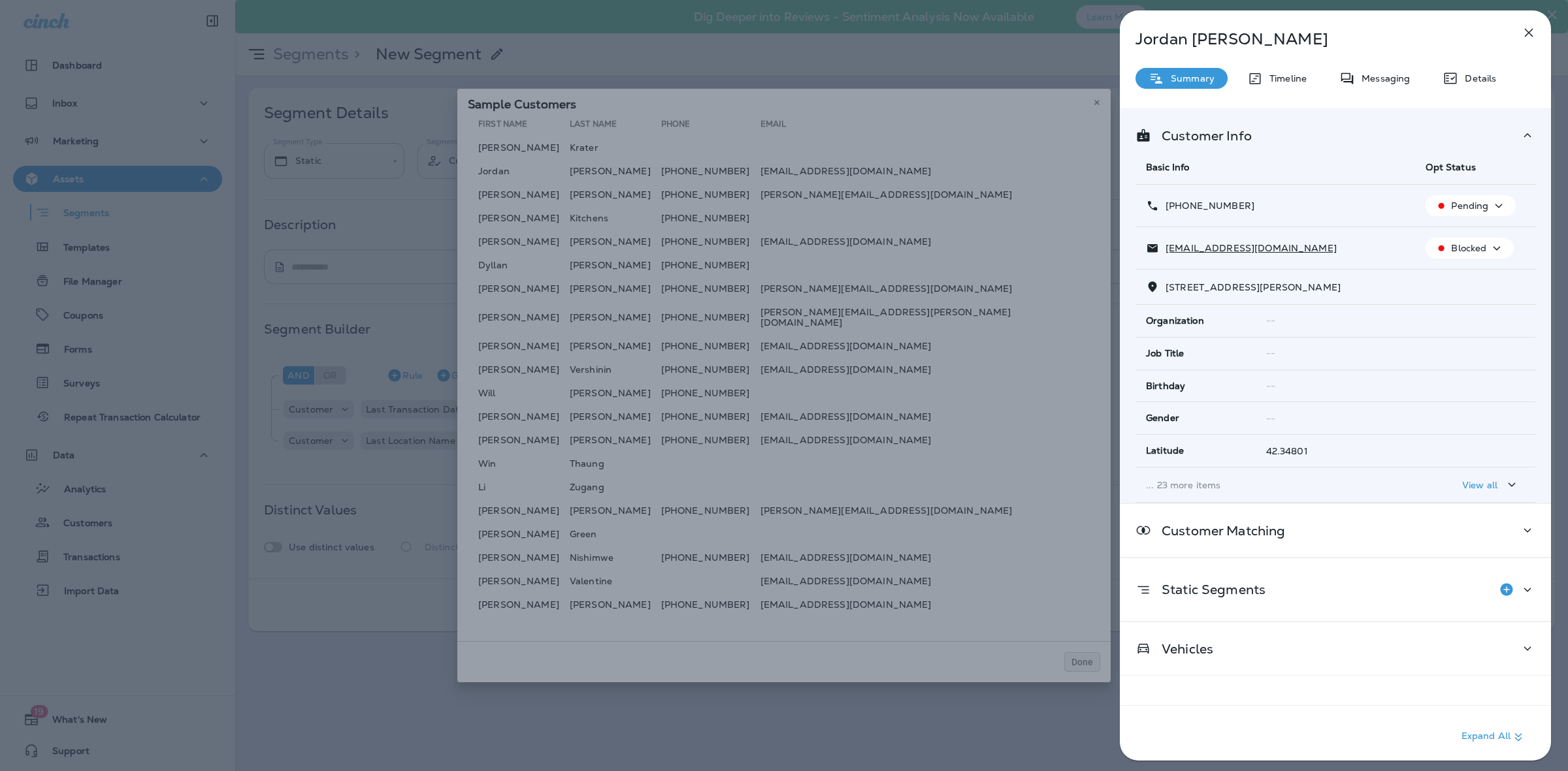
click at [1521, 34] on icon "button" at bounding box center [1528, 32] width 16 height 16
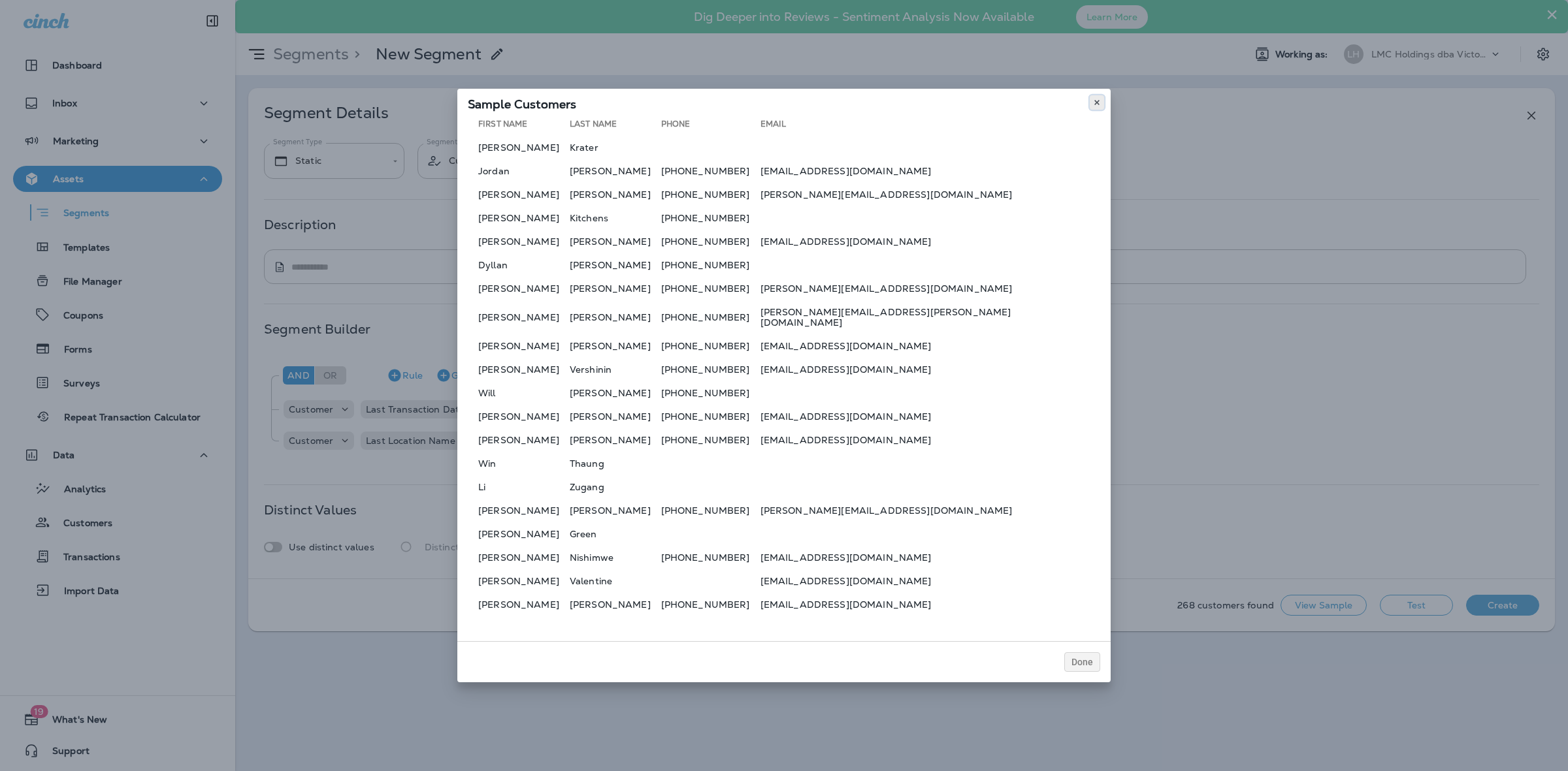
click at [1093, 106] on icon at bounding box center [1097, 103] width 8 height 8
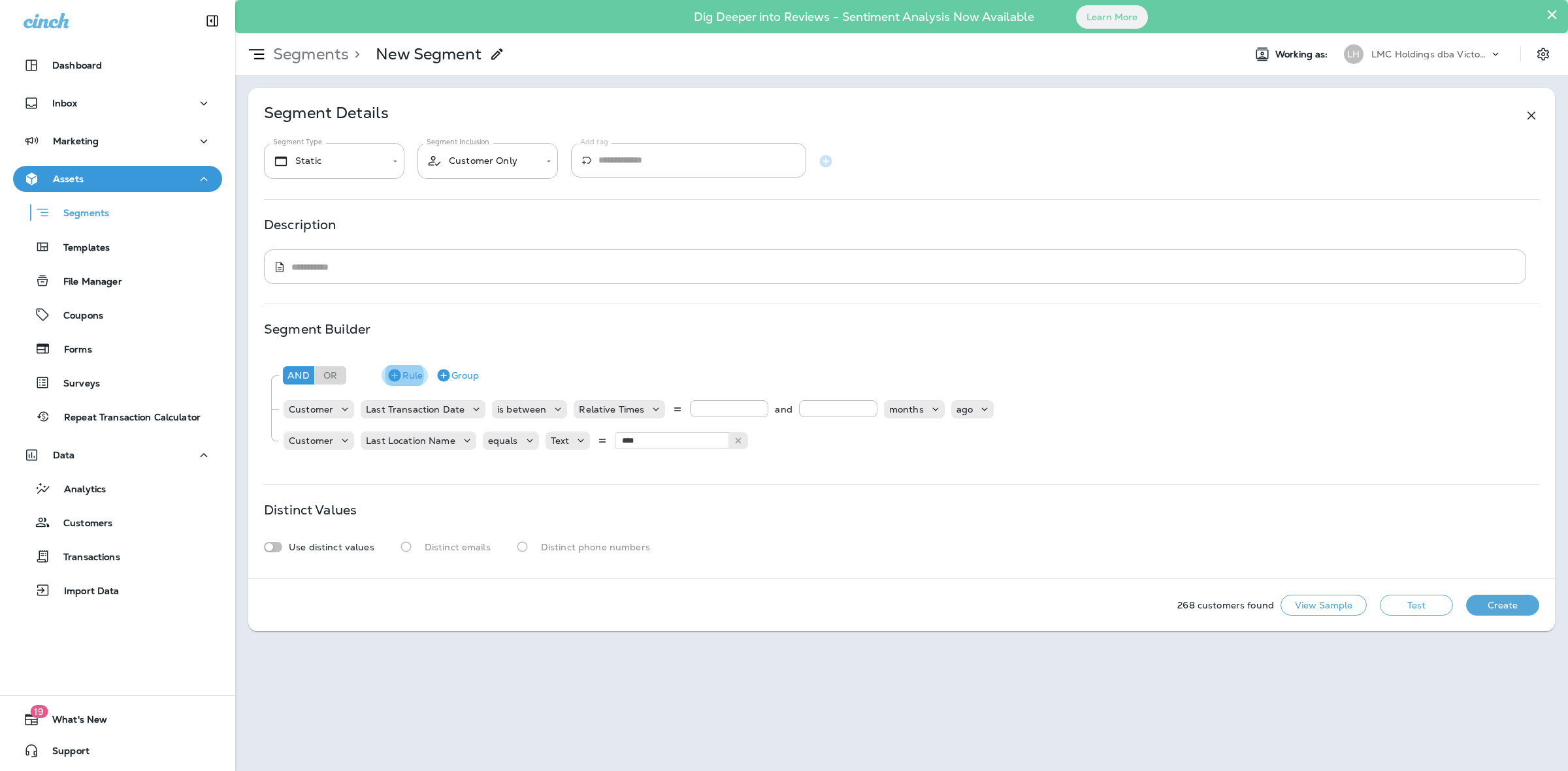
click at [392, 376] on icon "button" at bounding box center [394, 375] width 16 height 16
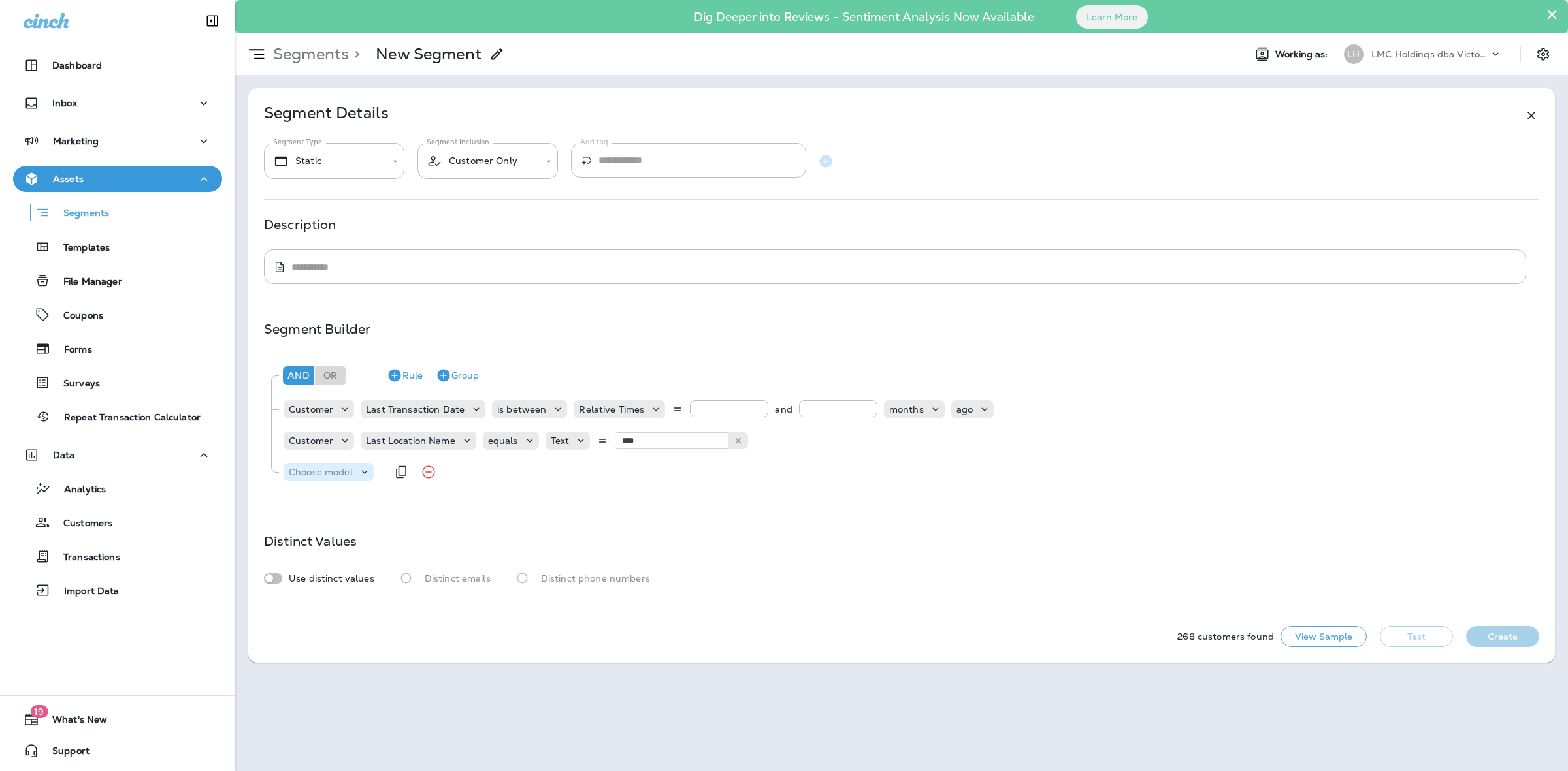
click at [337, 469] on p "Choose model" at bounding box center [321, 472] width 64 height 11
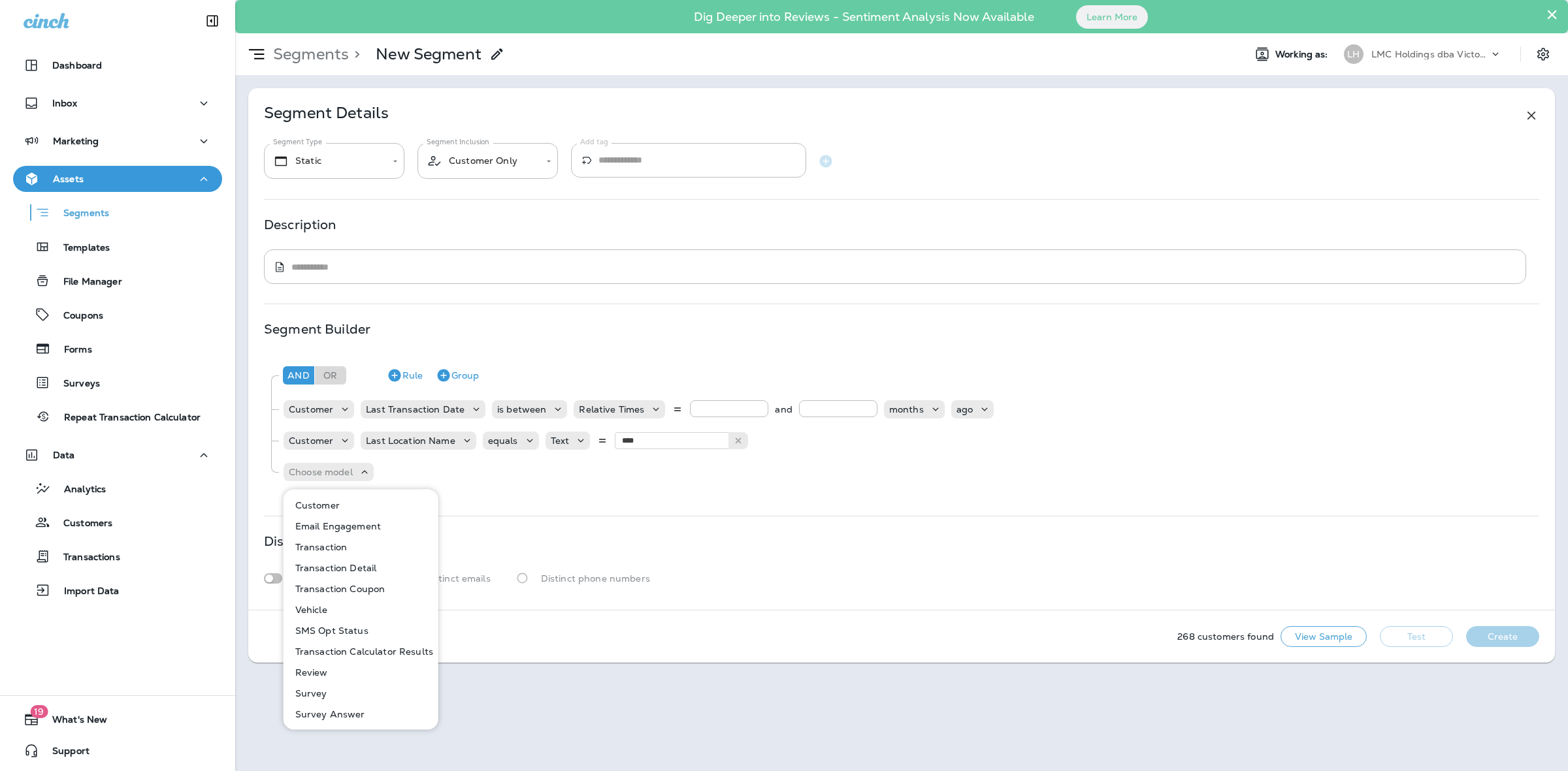
click at [347, 631] on p "SMS Opt Status" at bounding box center [329, 631] width 78 height 11
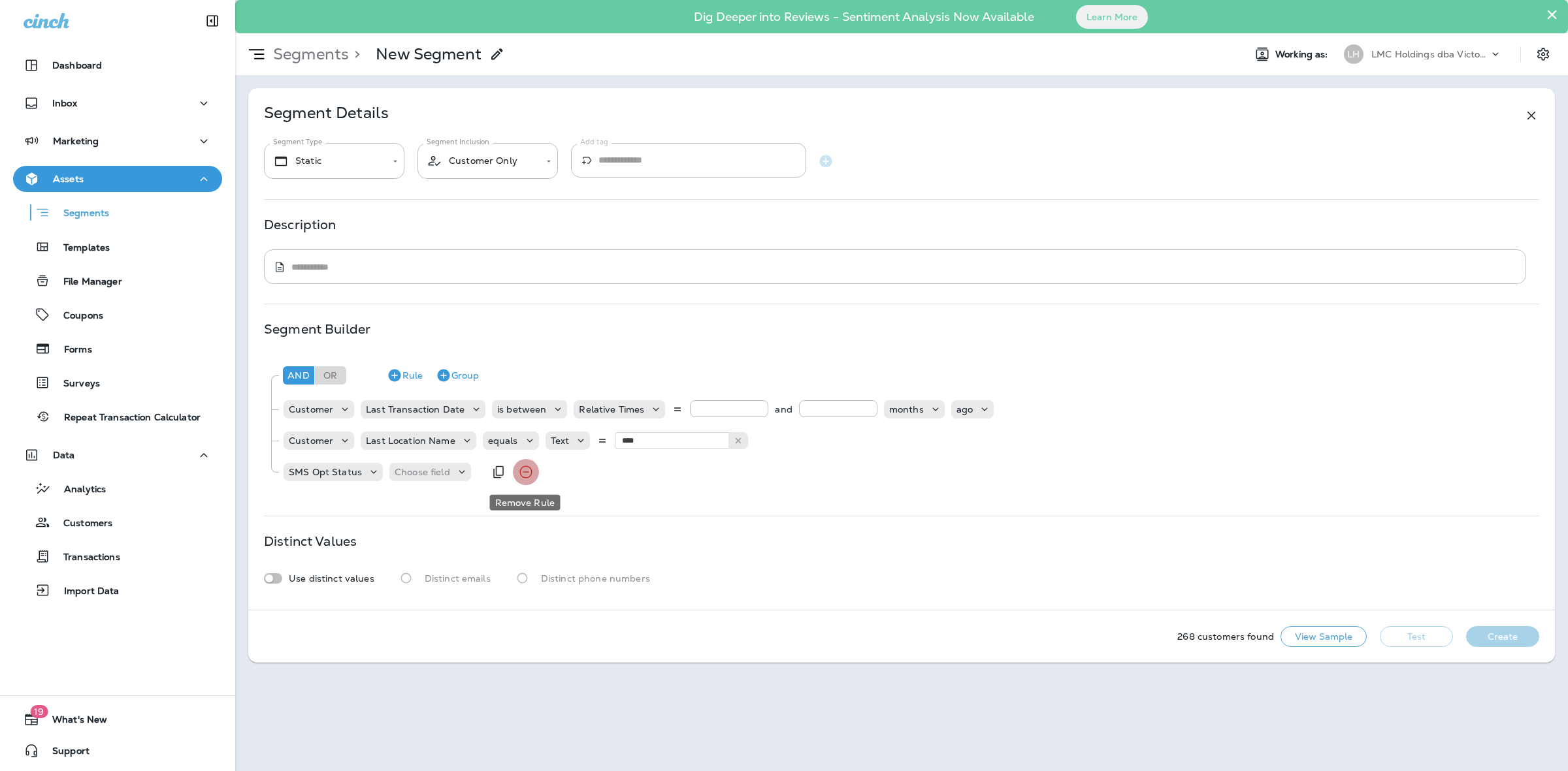
click at [519, 470] on icon "Remove Rule" at bounding box center [526, 472] width 16 height 16
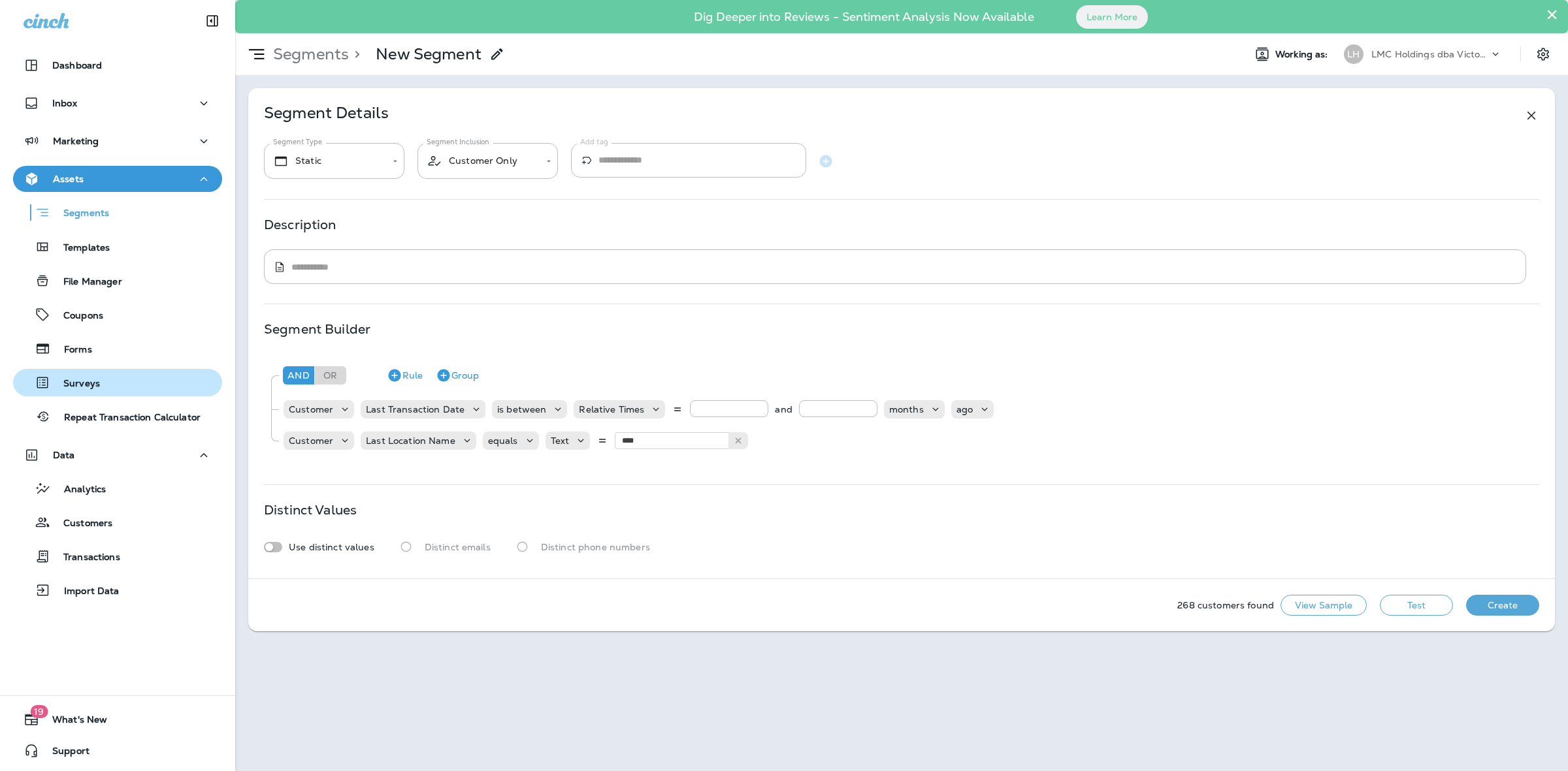
click at [115, 376] on div "Surveys" at bounding box center [117, 383] width 199 height 20
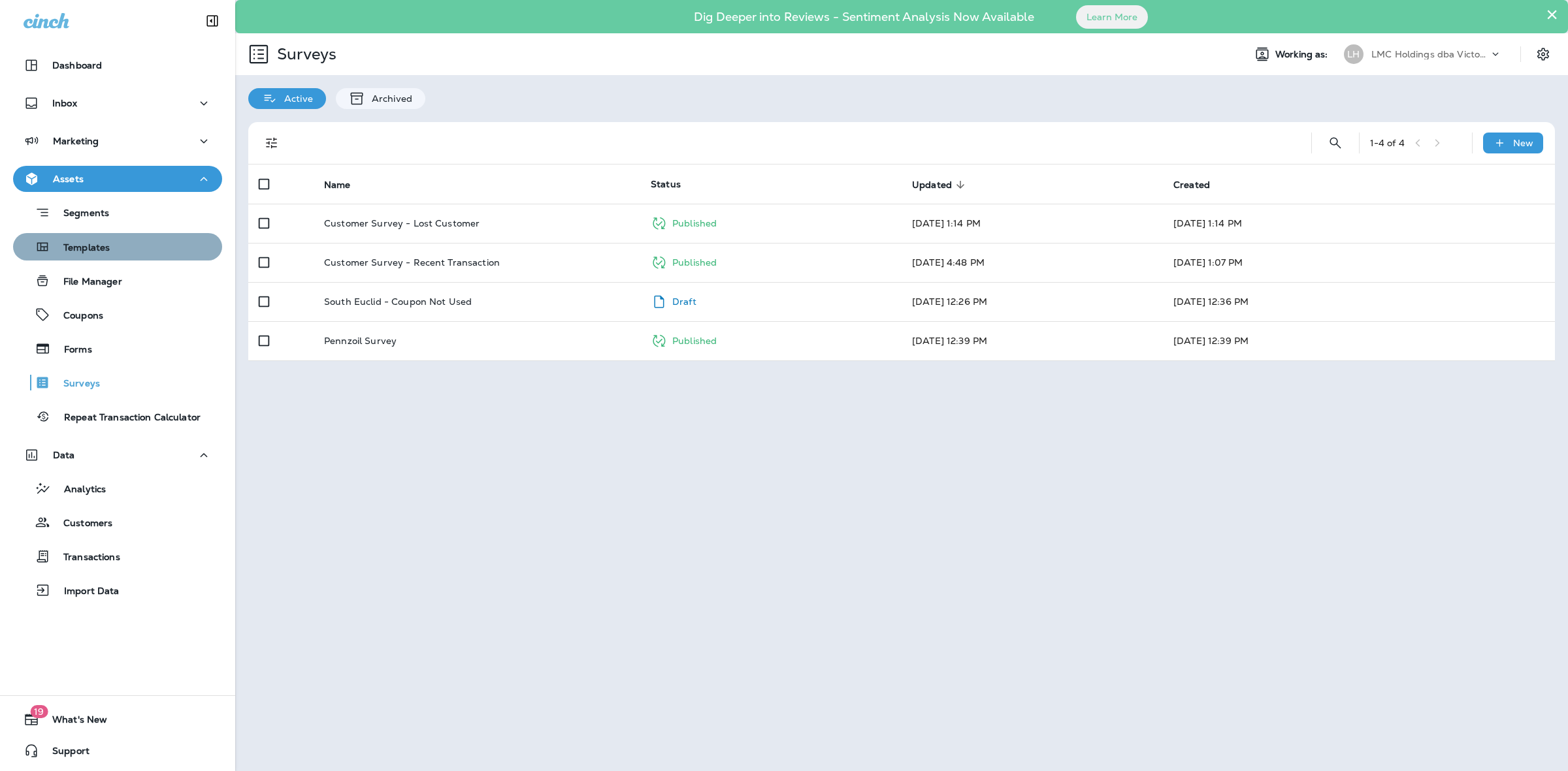
click at [119, 247] on div "Templates" at bounding box center [117, 247] width 199 height 20
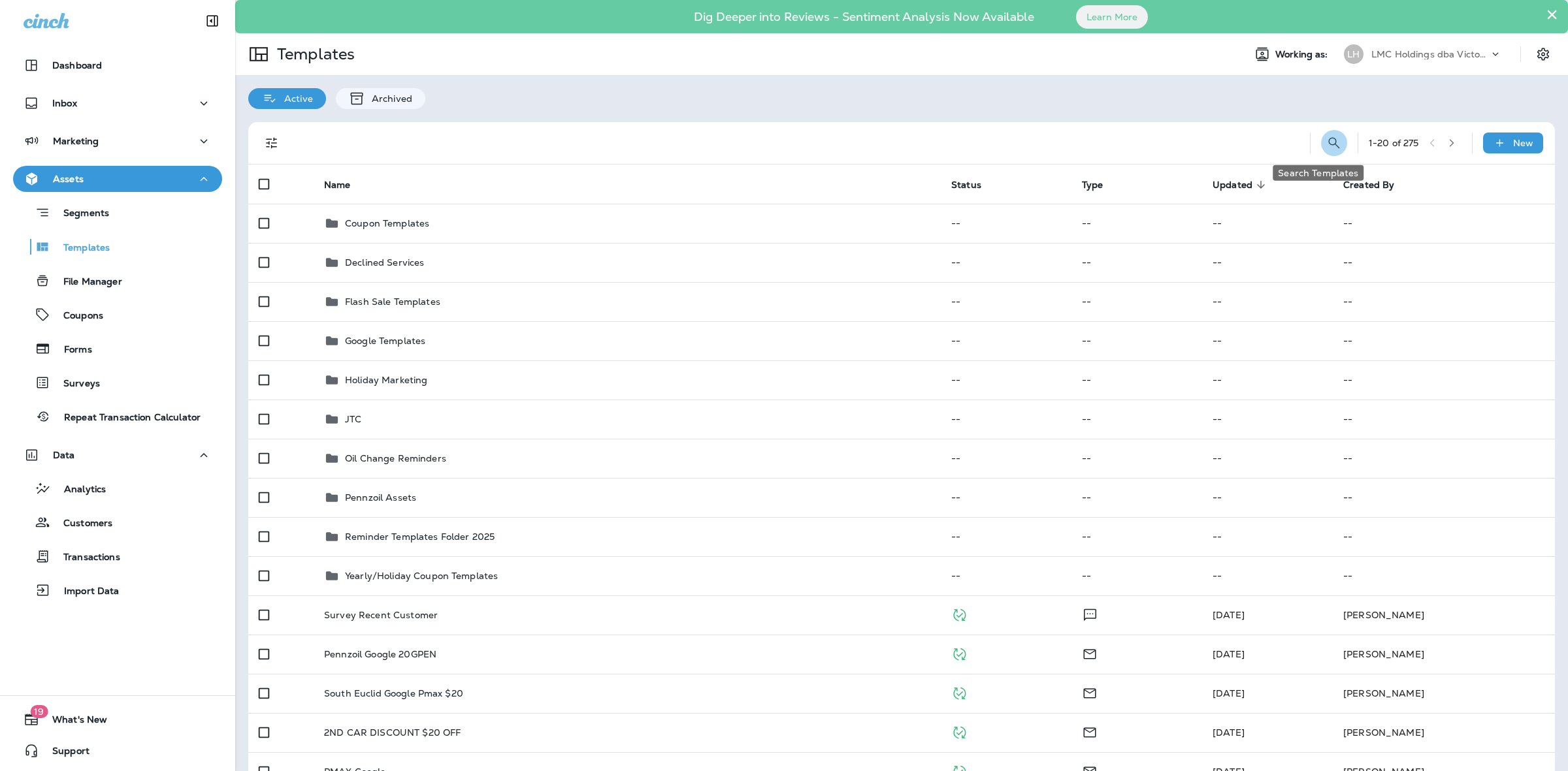
click at [1328, 140] on icon "Search Templates" at bounding box center [1333, 142] width 11 height 11
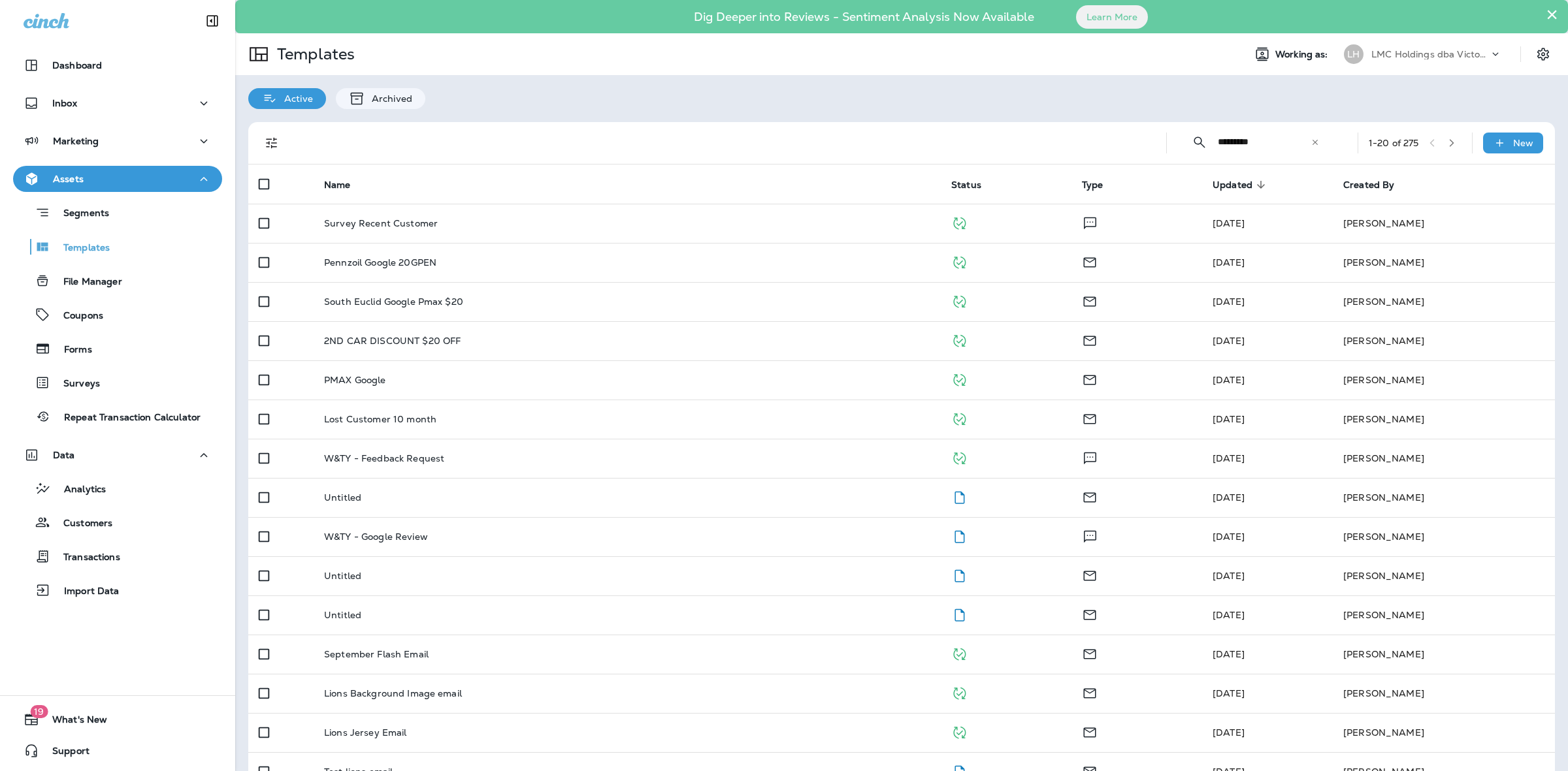
type input "*********"
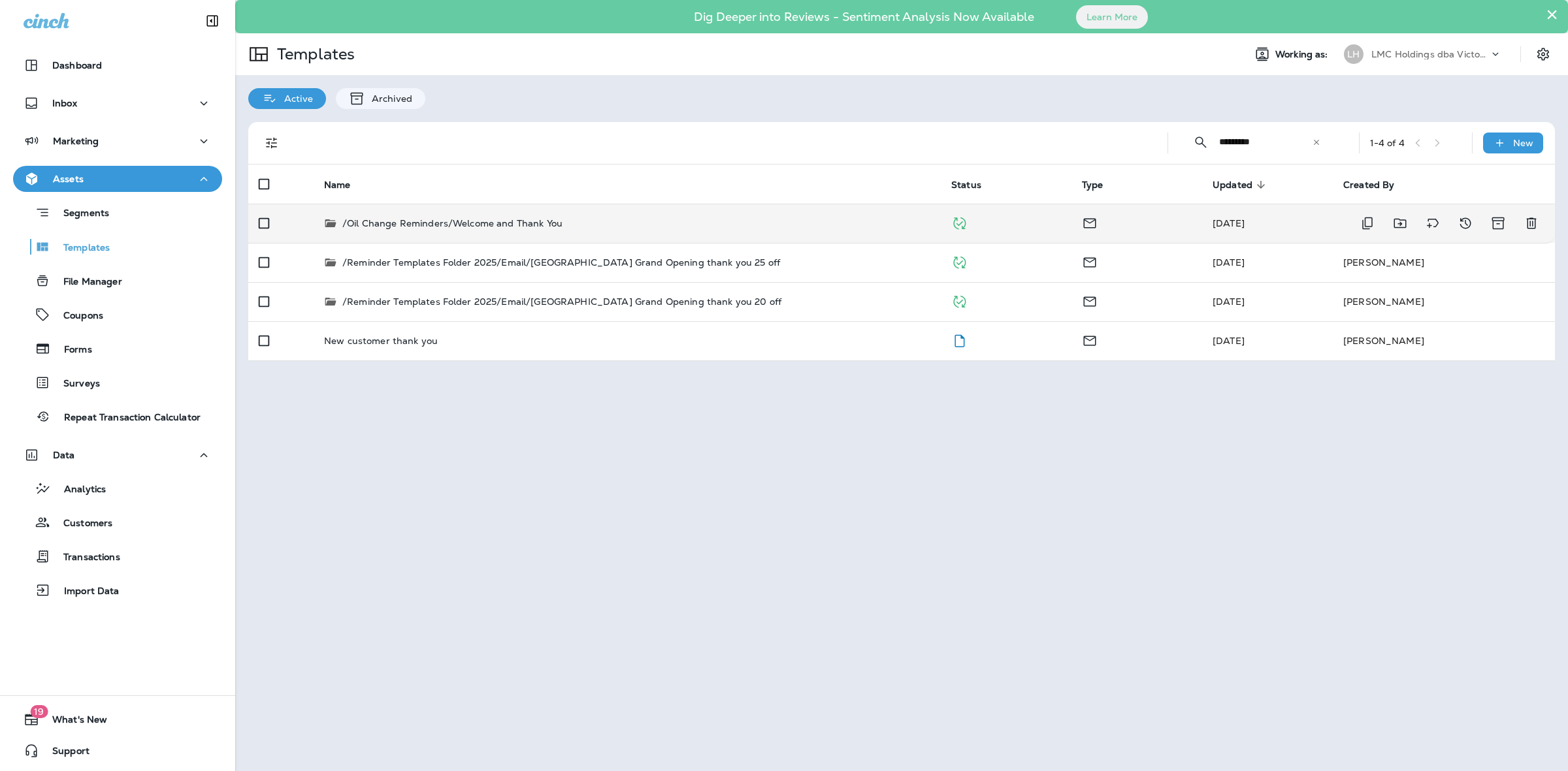
click at [667, 219] on div "/Oil Change Reminders/Welcome and Thank You" at bounding box center [627, 223] width 606 height 13
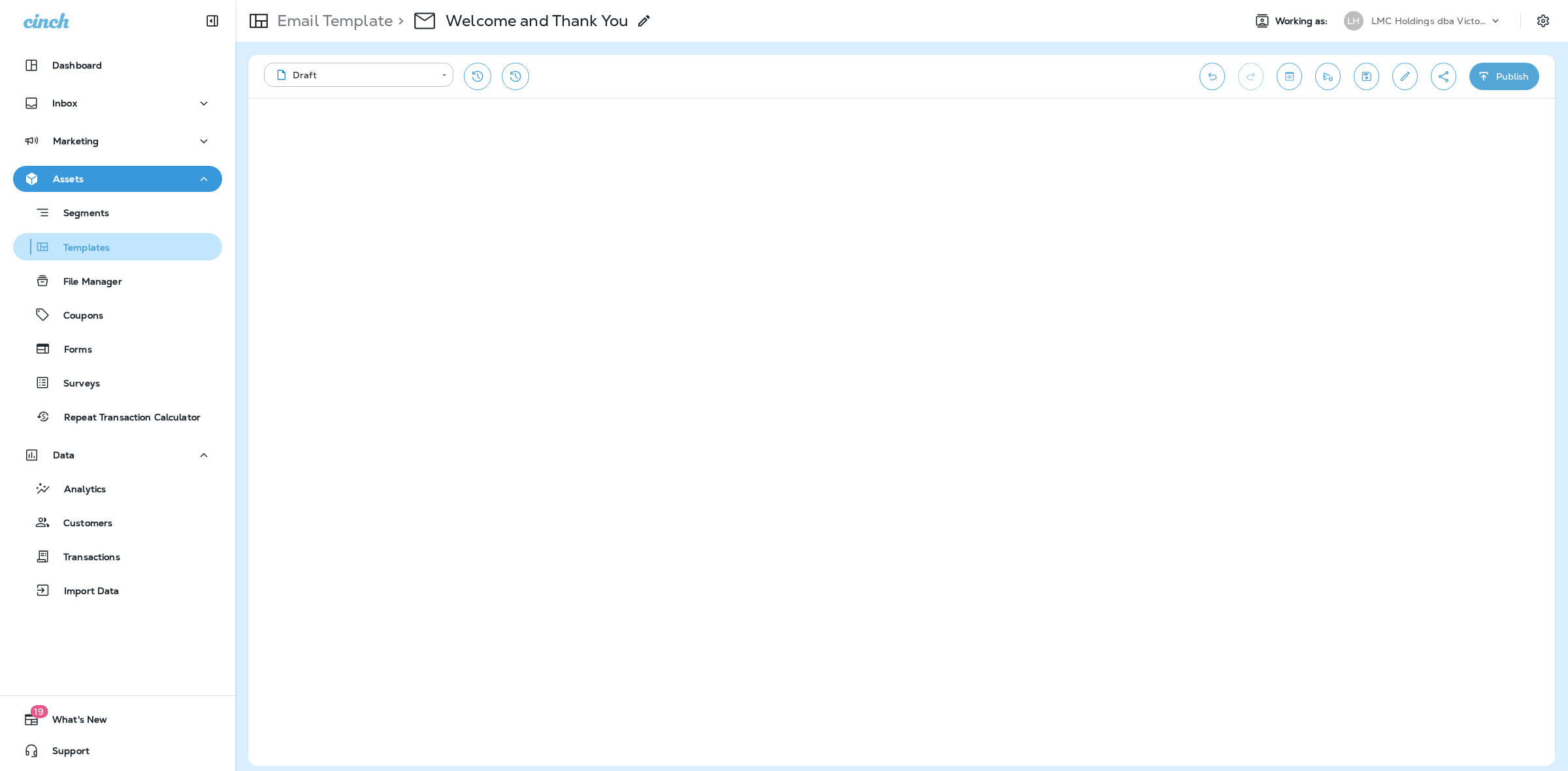
click at [83, 235] on button "Templates" at bounding box center [118, 246] width 209 height 27
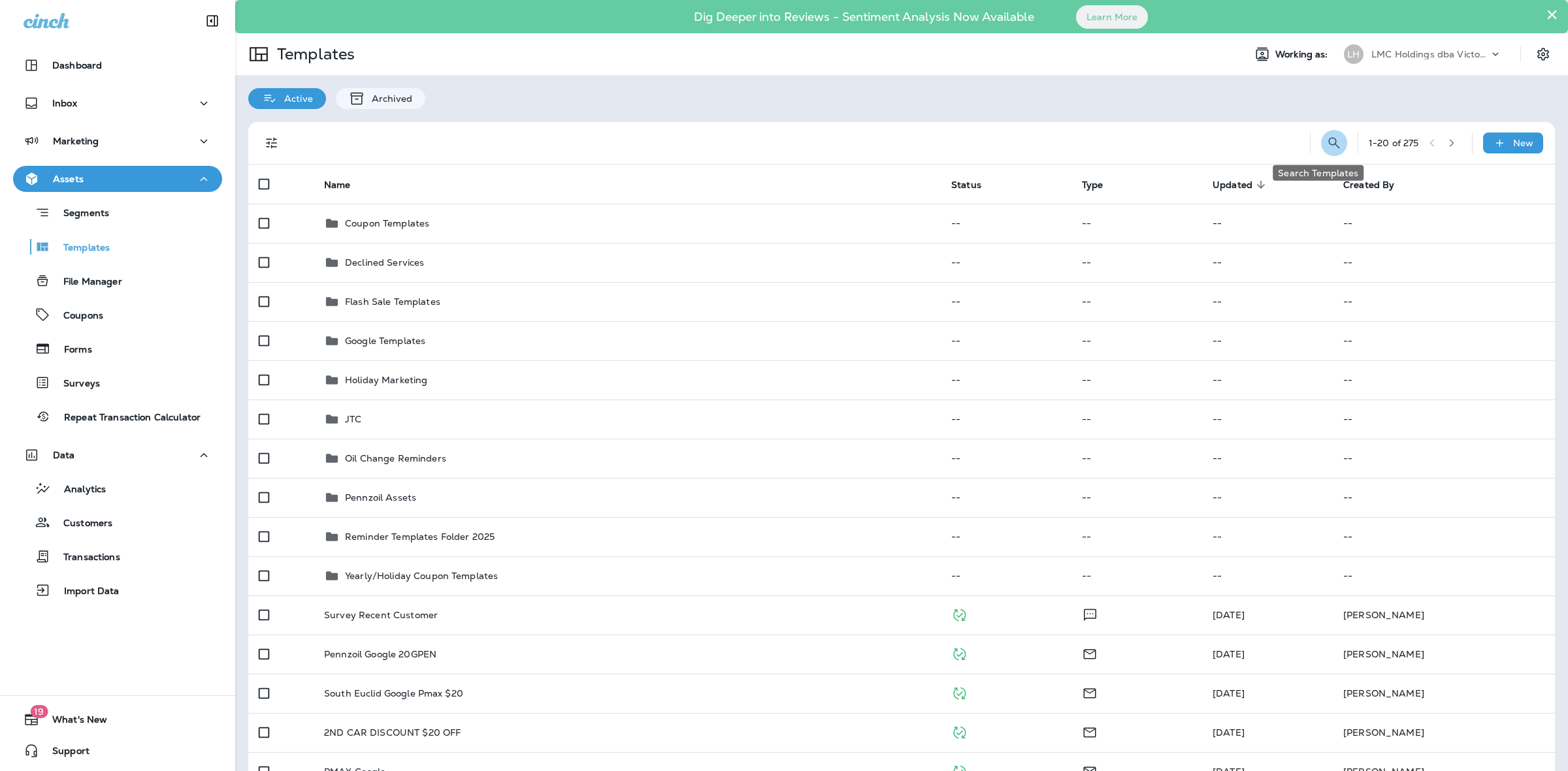
click at [1326, 143] on icon "Search Templates" at bounding box center [1333, 143] width 16 height 16
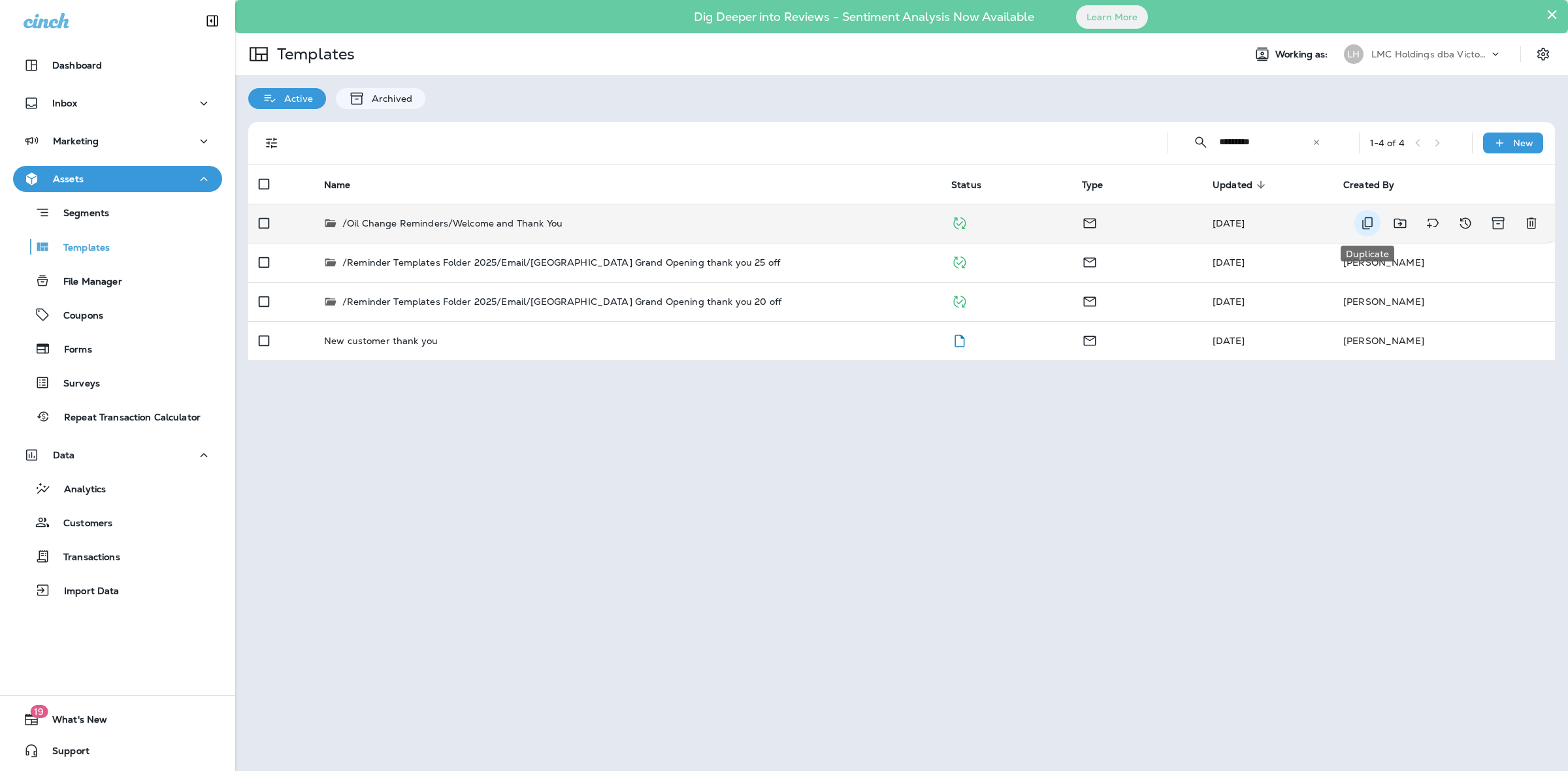
type input "*********"
click at [1365, 223] on icon "Duplicate" at bounding box center [1367, 223] width 11 height 12
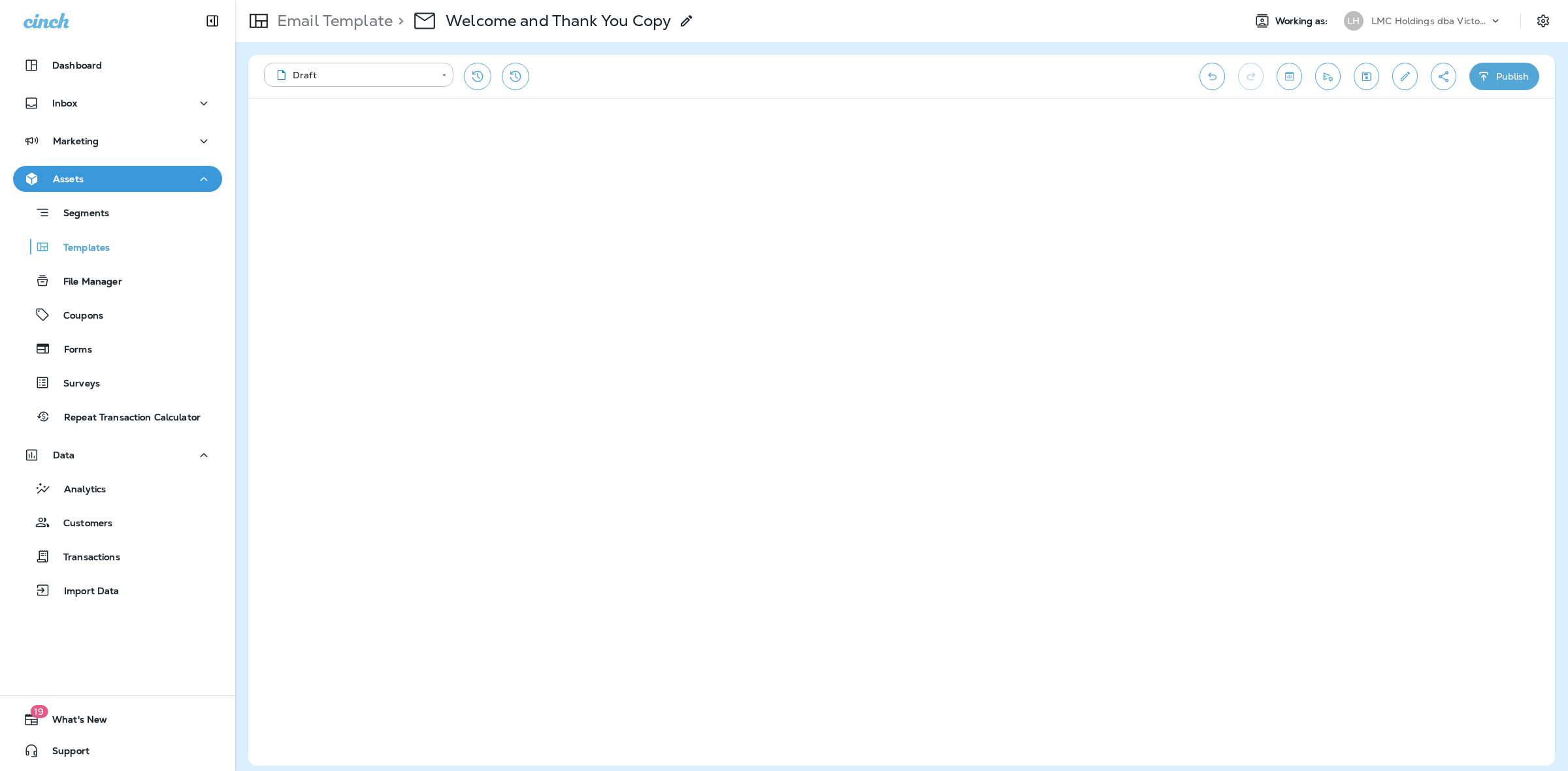
click at [690, 16] on icon at bounding box center [686, 21] width 16 height 16
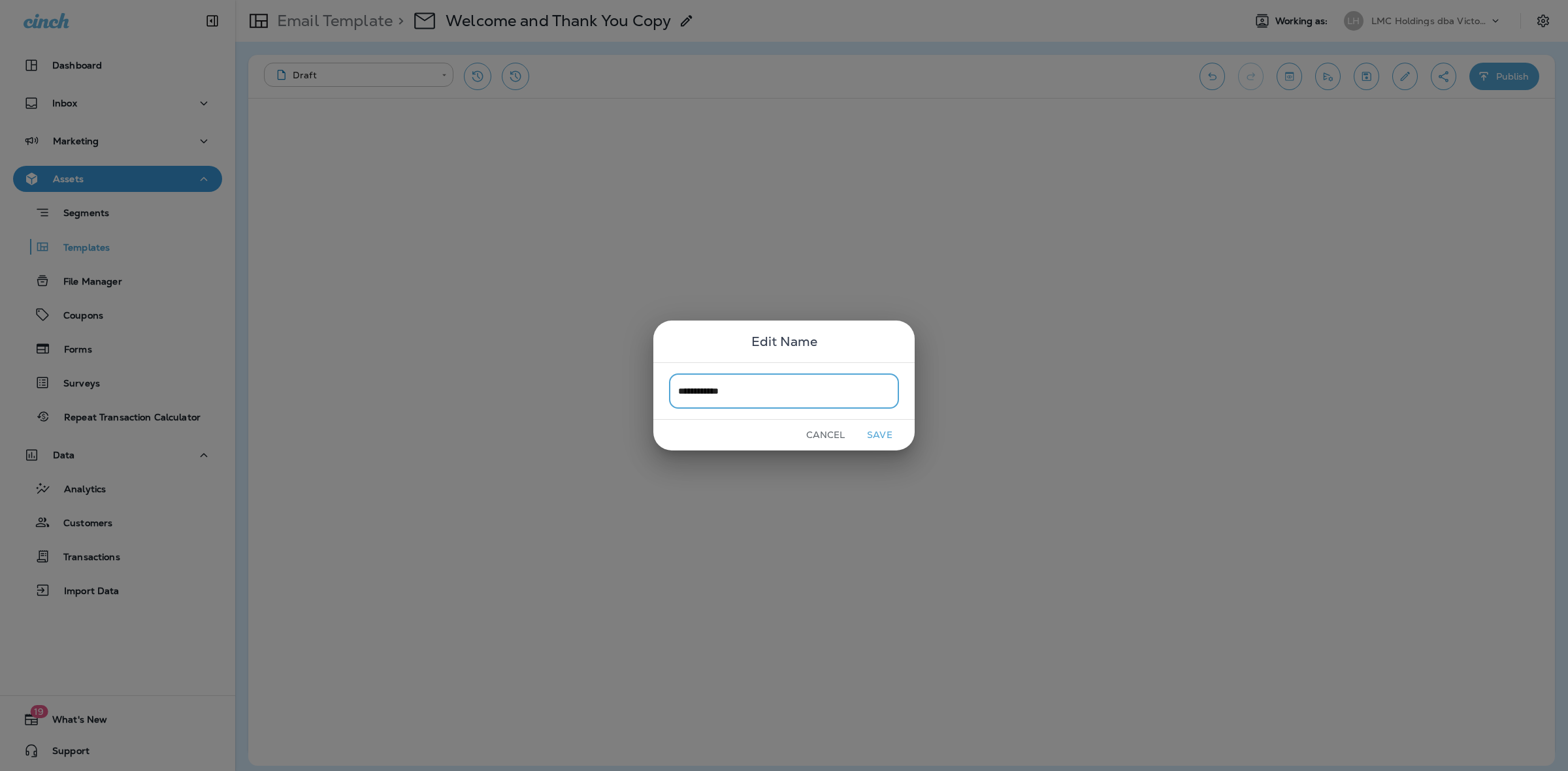
type input "**********"
click at [879, 429] on button "Save" at bounding box center [879, 435] width 49 height 21
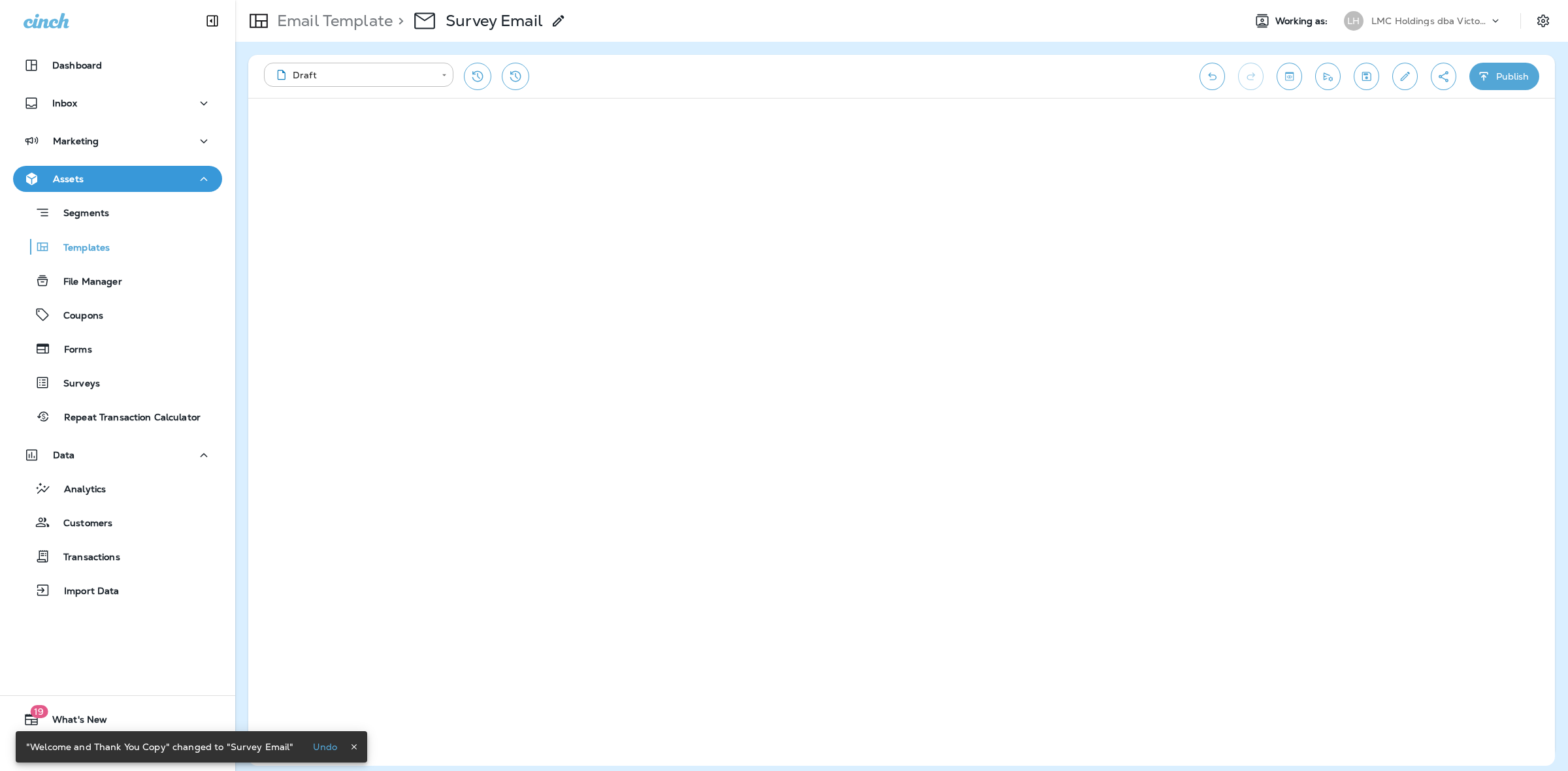
click at [1505, 75] on button "Publish" at bounding box center [1504, 76] width 70 height 27
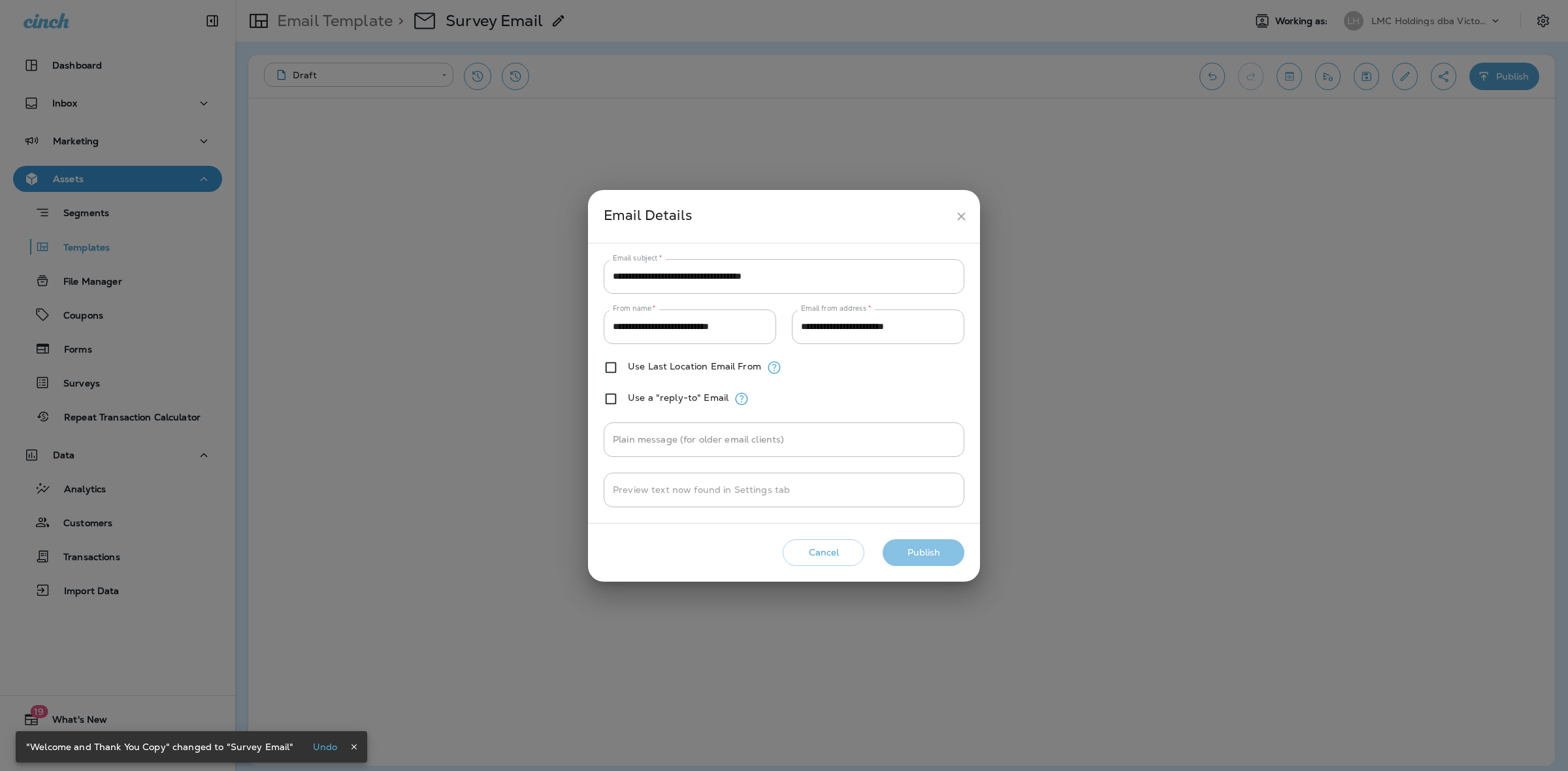
click at [922, 549] on button "Publish" at bounding box center [923, 553] width 82 height 27
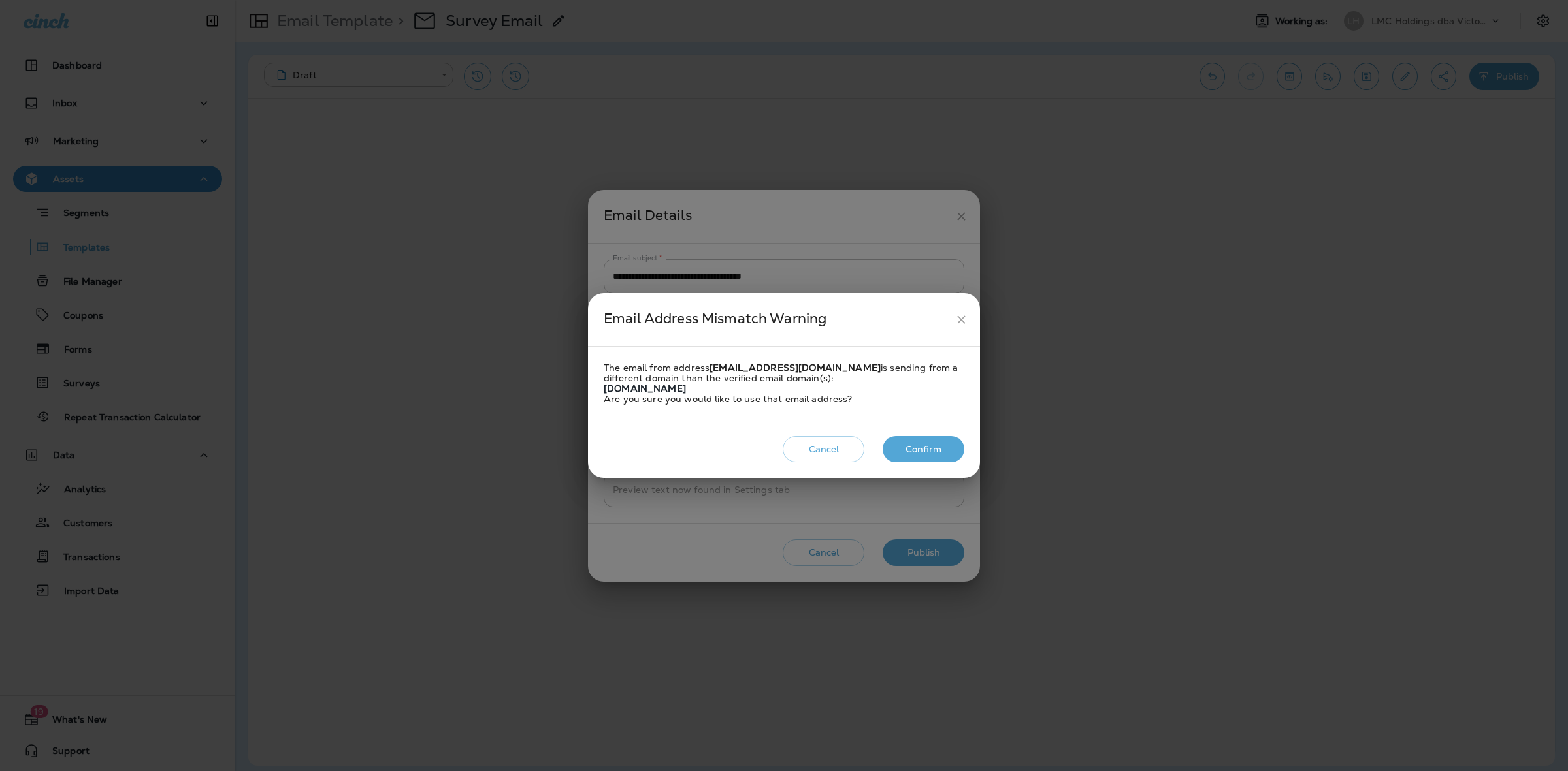
click at [938, 442] on button "Confirm" at bounding box center [923, 450] width 82 height 27
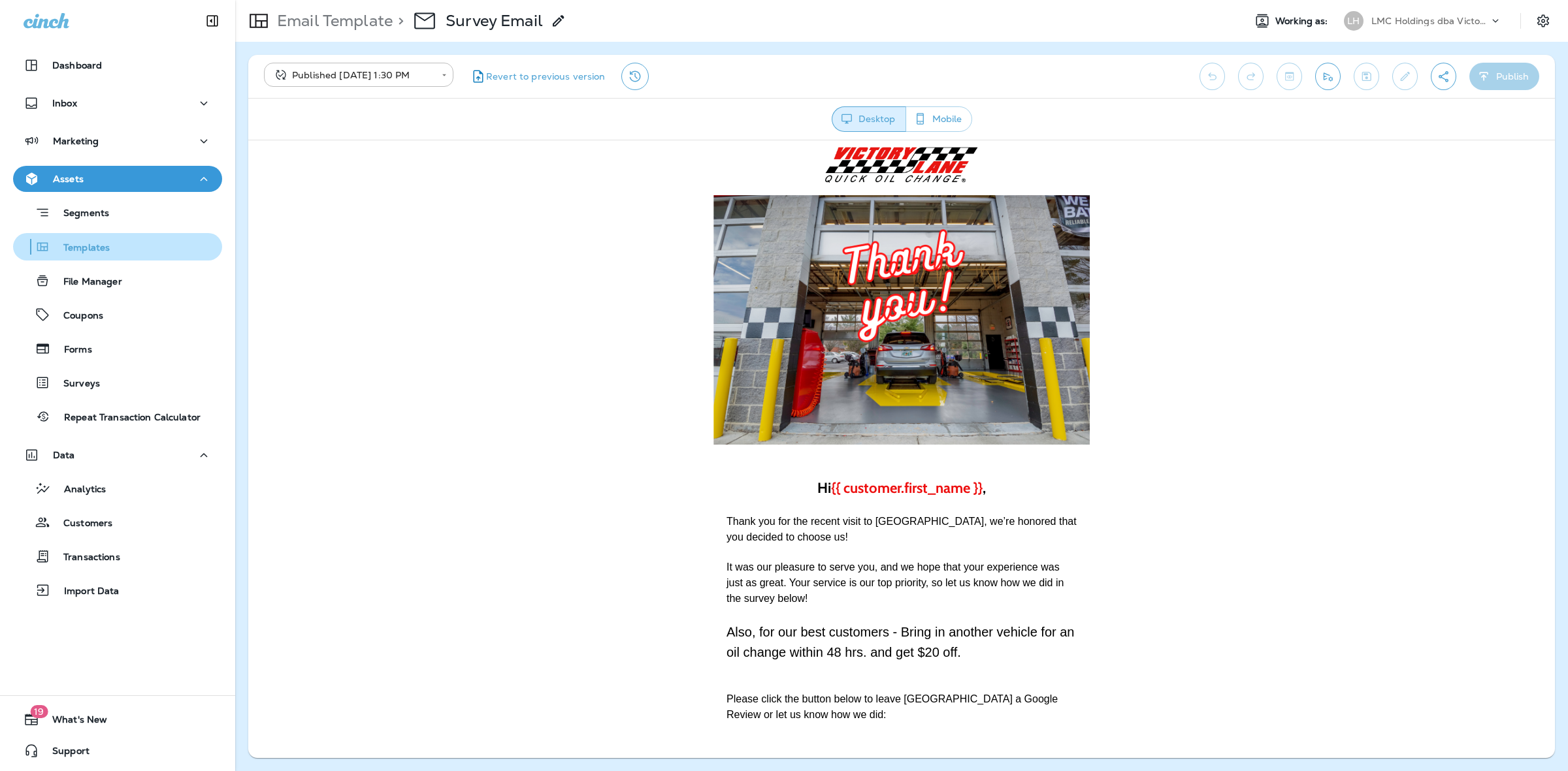
click at [121, 239] on div "Templates" at bounding box center [117, 247] width 199 height 20
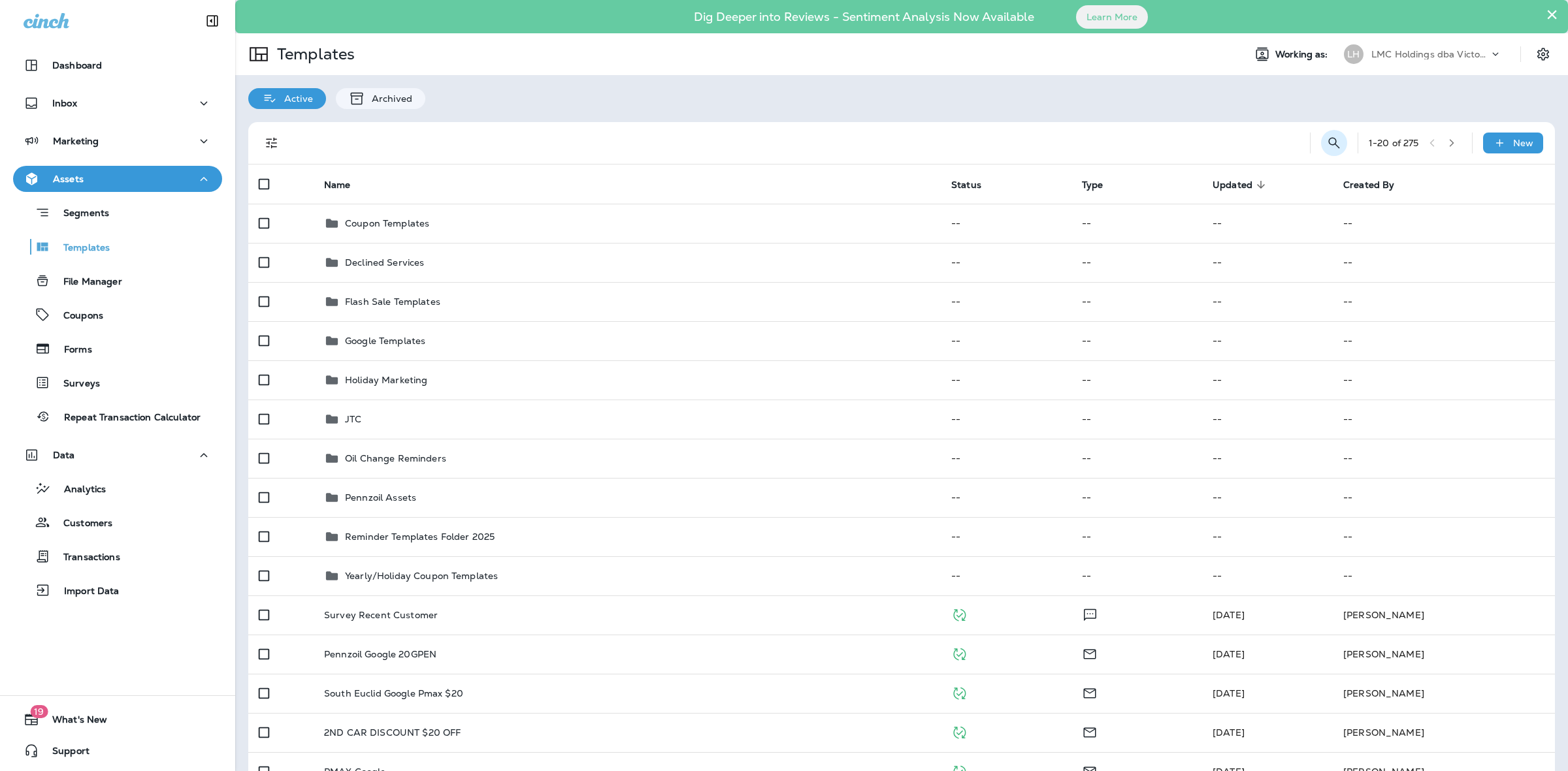
click at [1328, 141] on icon "Search Templates" at bounding box center [1333, 142] width 11 height 11
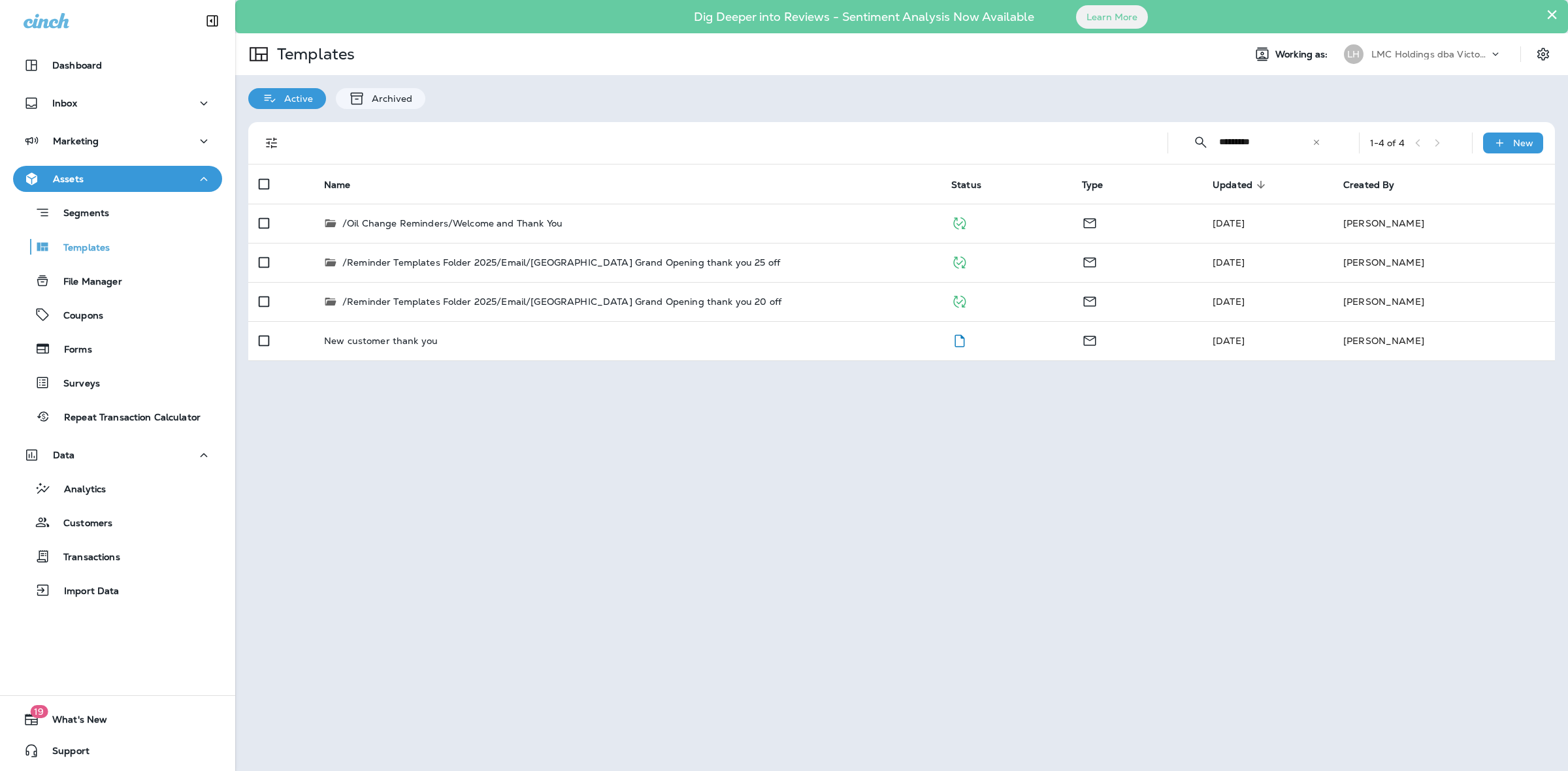
drag, startPoint x: 1267, startPoint y: 140, endPoint x: 1176, endPoint y: 147, distance: 91.3
click at [1194, 142] on div "​ ********* ​ ​" at bounding box center [1257, 142] width 157 height 35
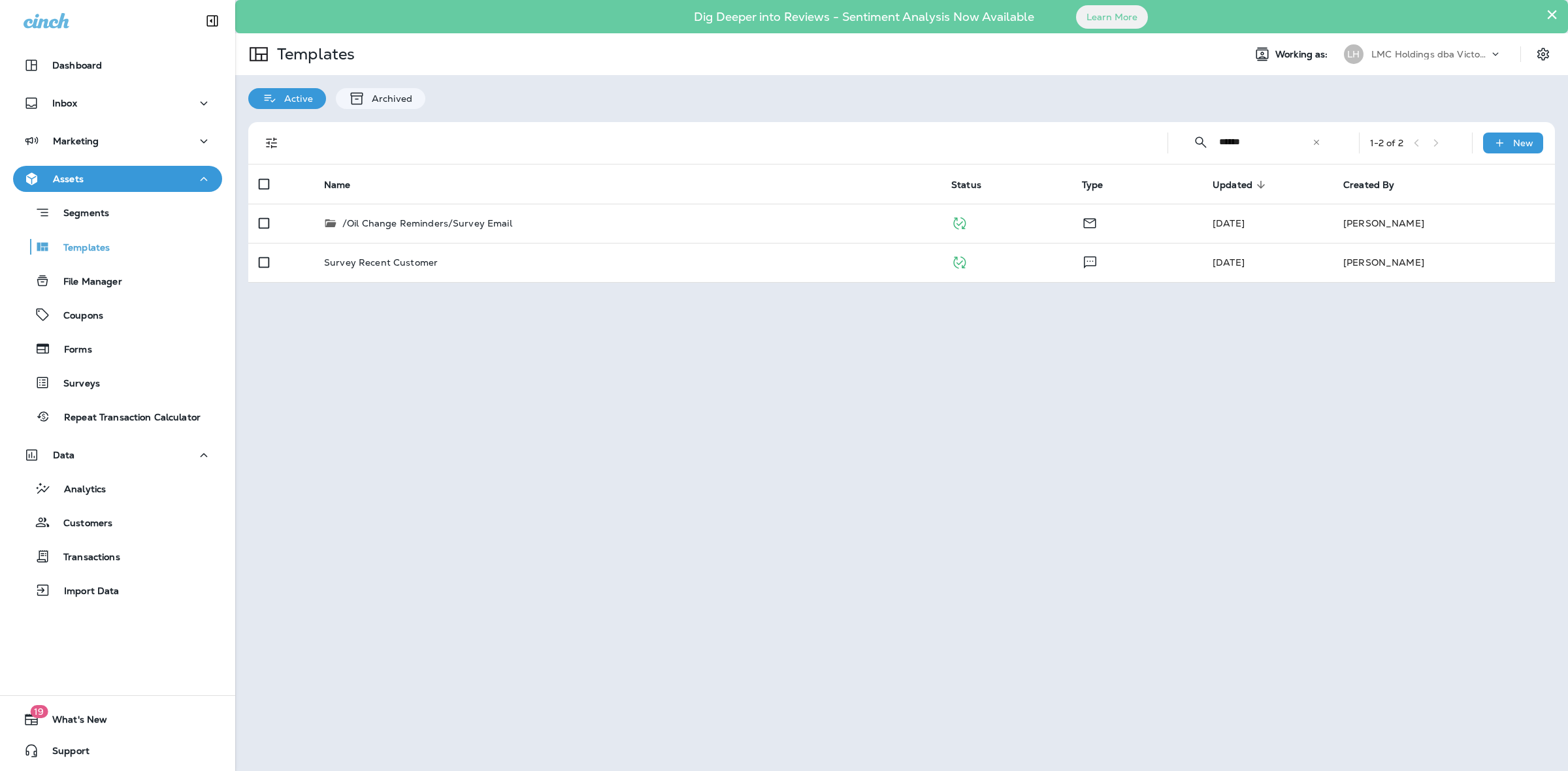
type input "******"
click at [86, 390] on div "Surveys" at bounding box center [59, 383] width 82 height 20
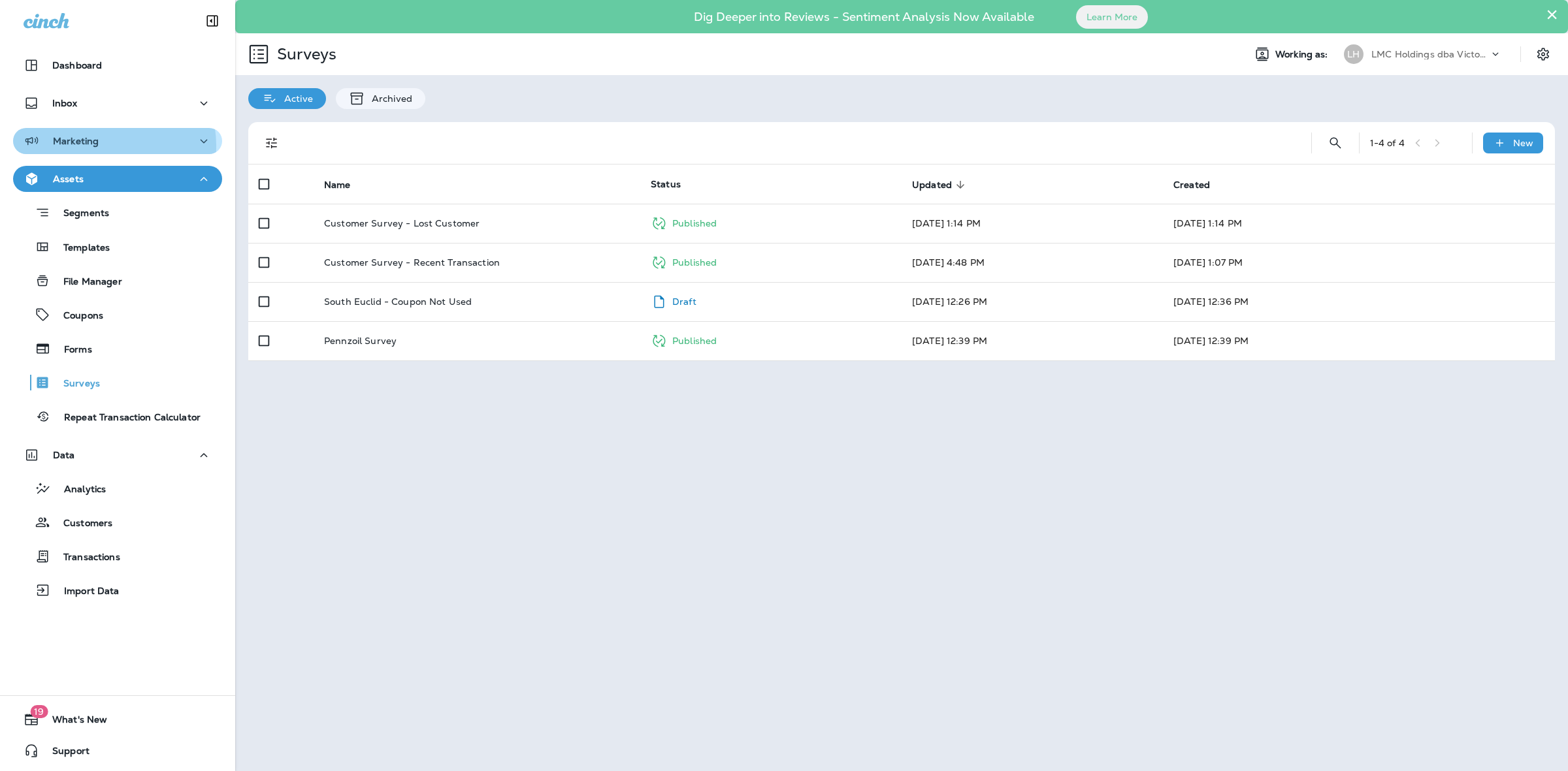
click at [102, 146] on div "Marketing" at bounding box center [118, 142] width 188 height 16
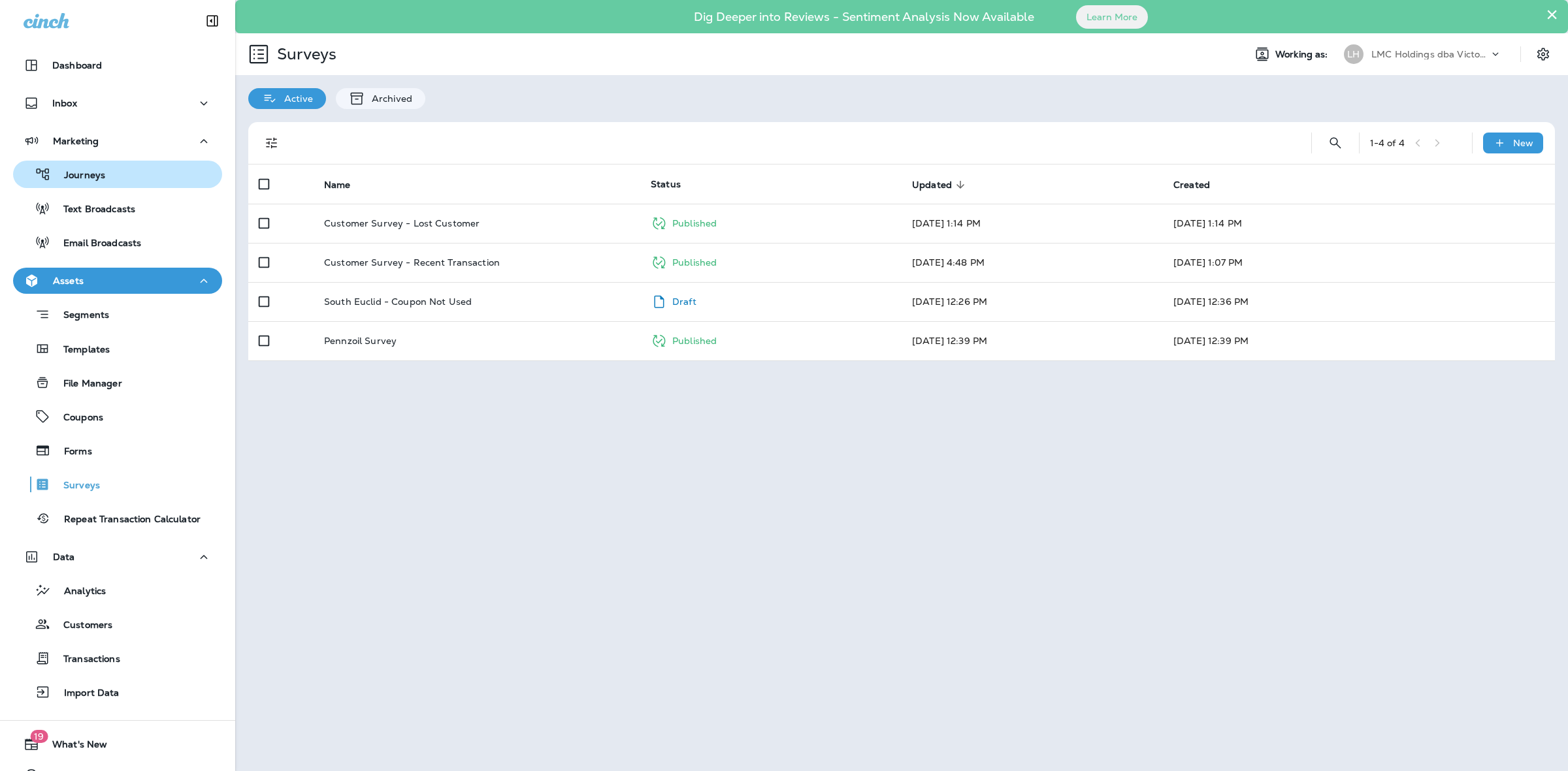
click at [96, 167] on div "Journeys" at bounding box center [61, 175] width 87 height 20
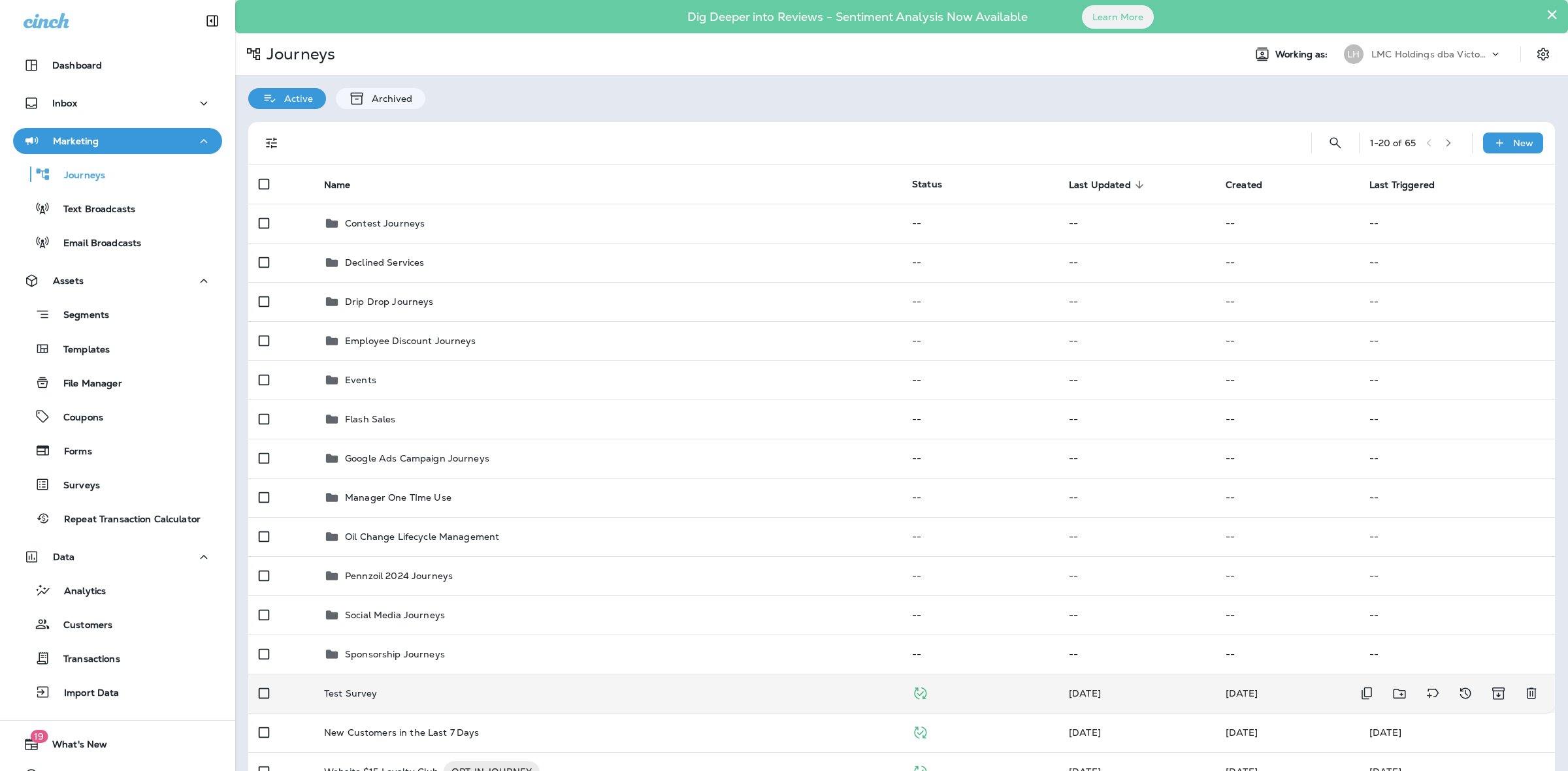
click at [696, 683] on td "Test Survey" at bounding box center [608, 694] width 588 height 40
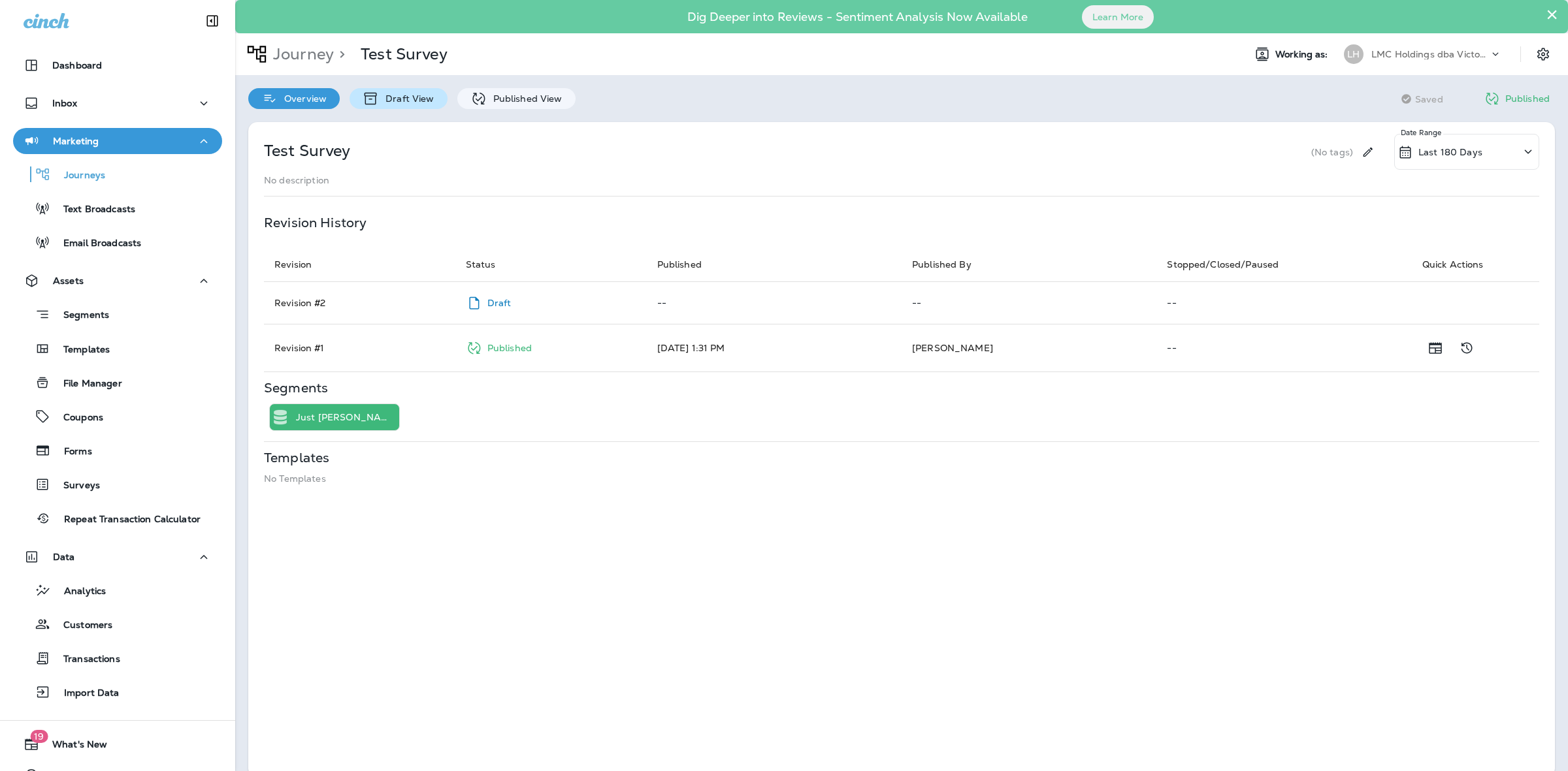
click at [407, 93] on p "Draft View" at bounding box center [406, 98] width 55 height 11
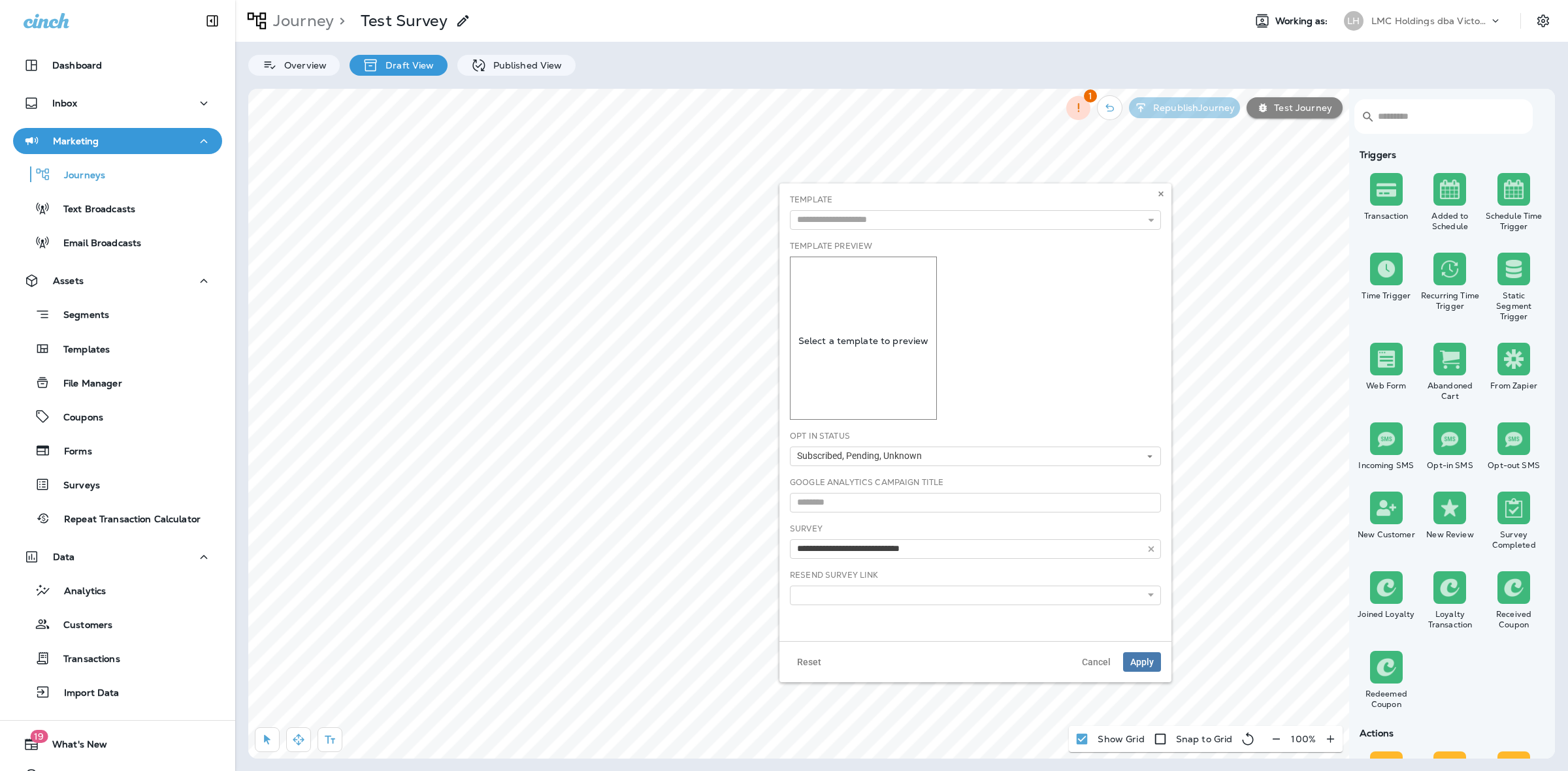
type input "**********"
click at [906, 221] on input "text" at bounding box center [976, 220] width 371 height 20
type input "******"
click at [1013, 269] on div "Template Preview Select a template to preview" at bounding box center [976, 330] width 371 height 180
click at [929, 224] on input "******" at bounding box center [976, 220] width 371 height 20
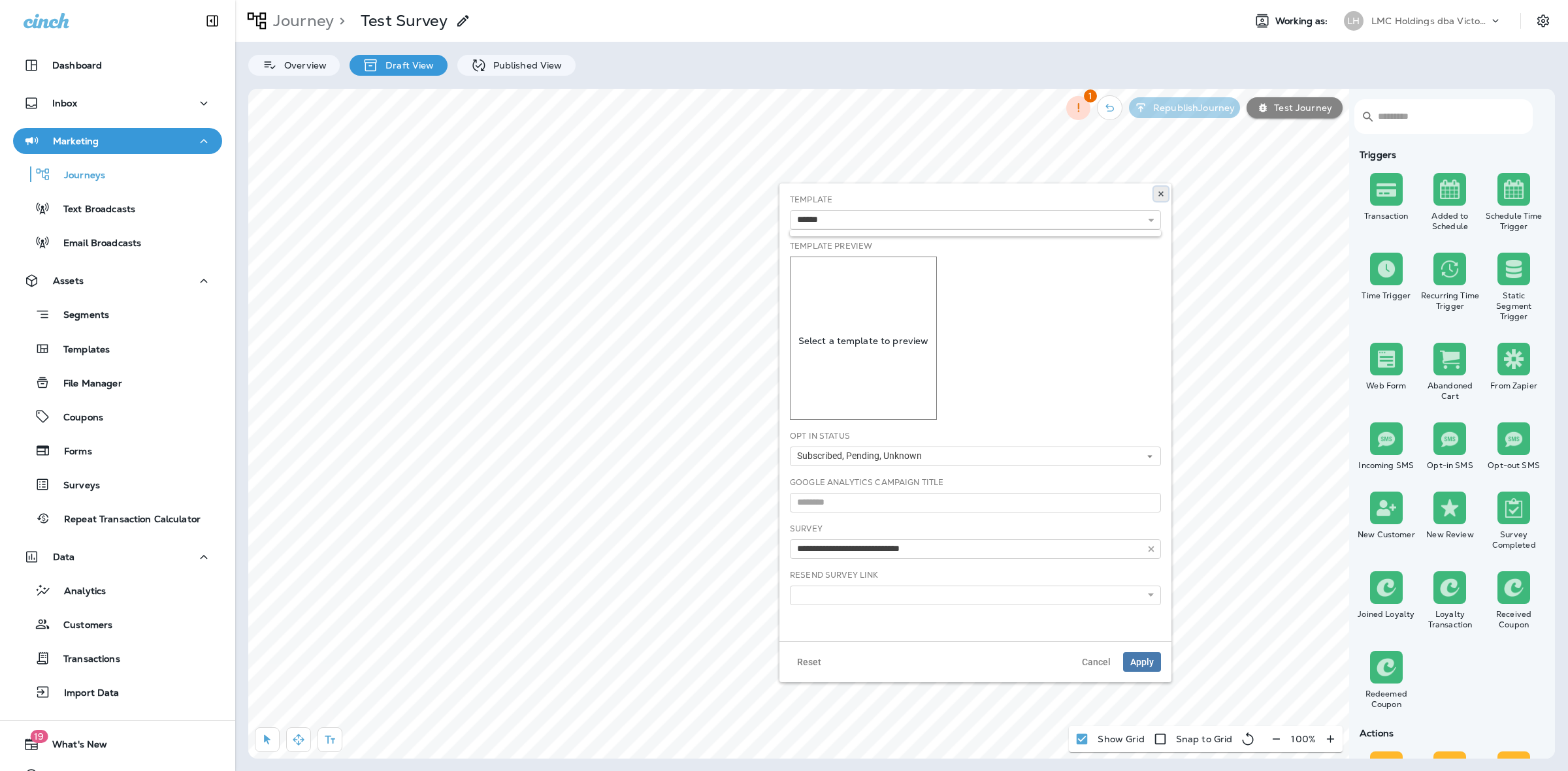
click at [1162, 197] on icon at bounding box center [1161, 194] width 8 height 8
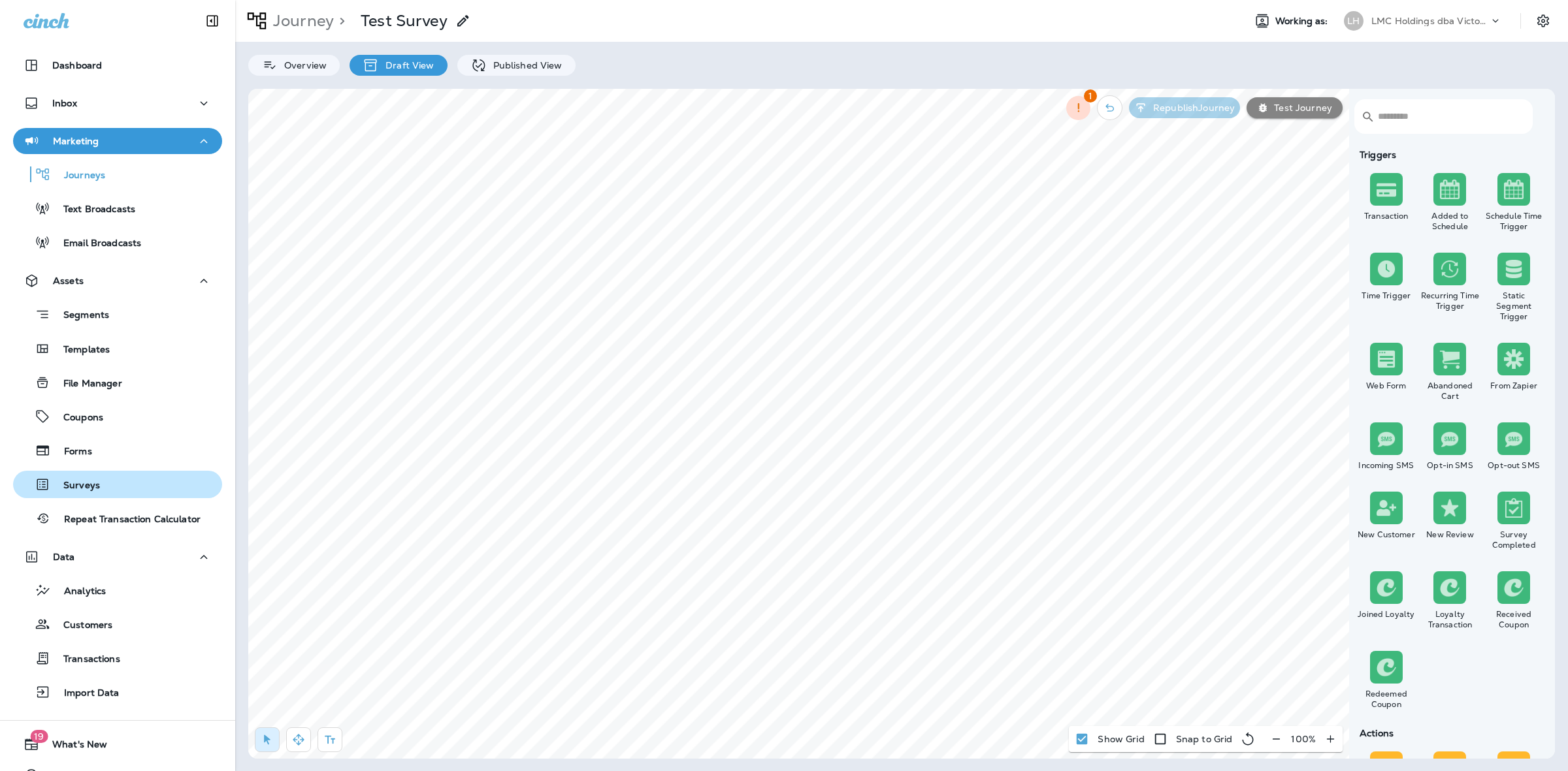
click at [96, 488] on p "Surveys" at bounding box center [75, 486] width 49 height 12
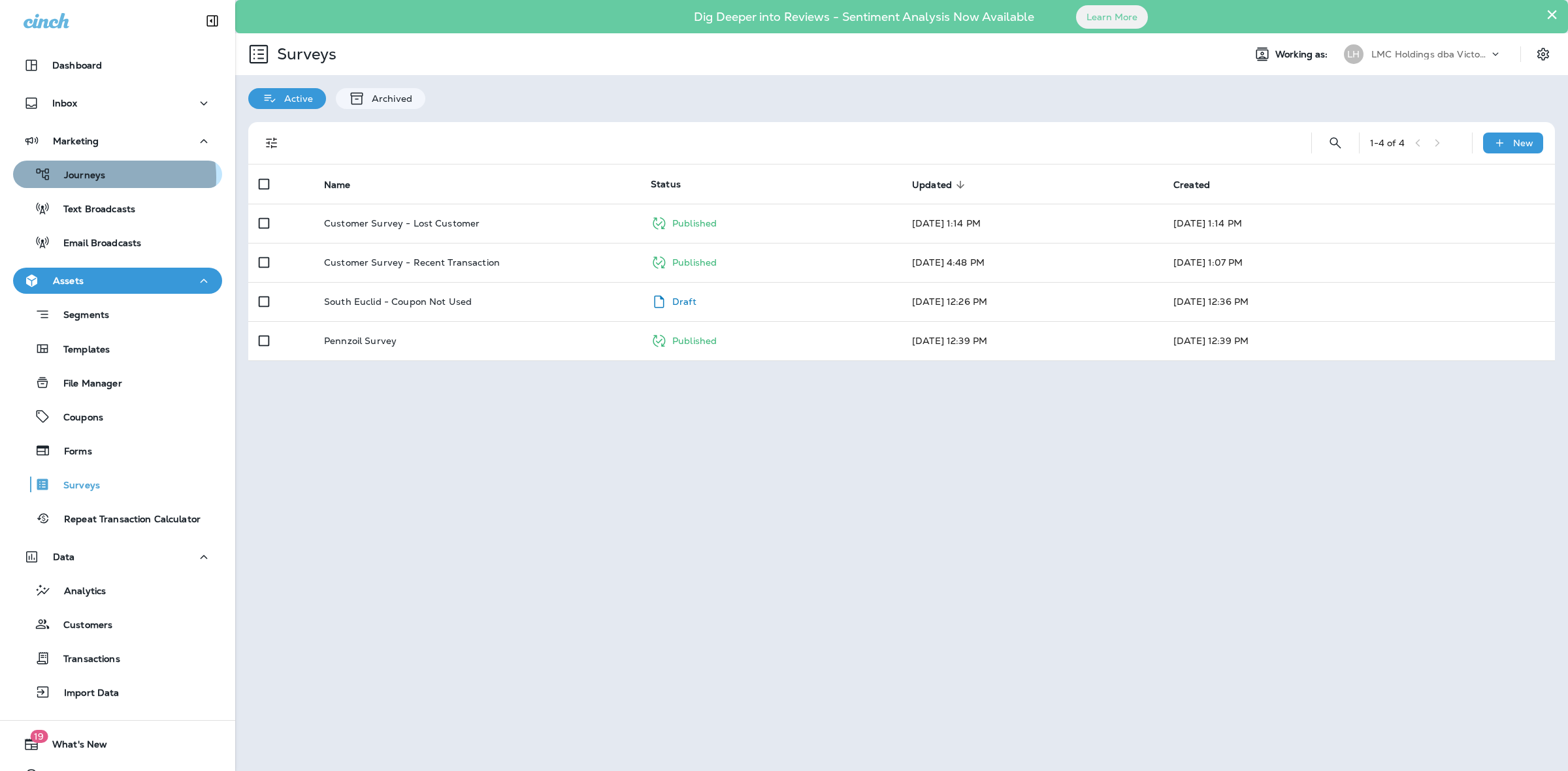
click at [100, 178] on p "Journeys" at bounding box center [78, 175] width 54 height 12
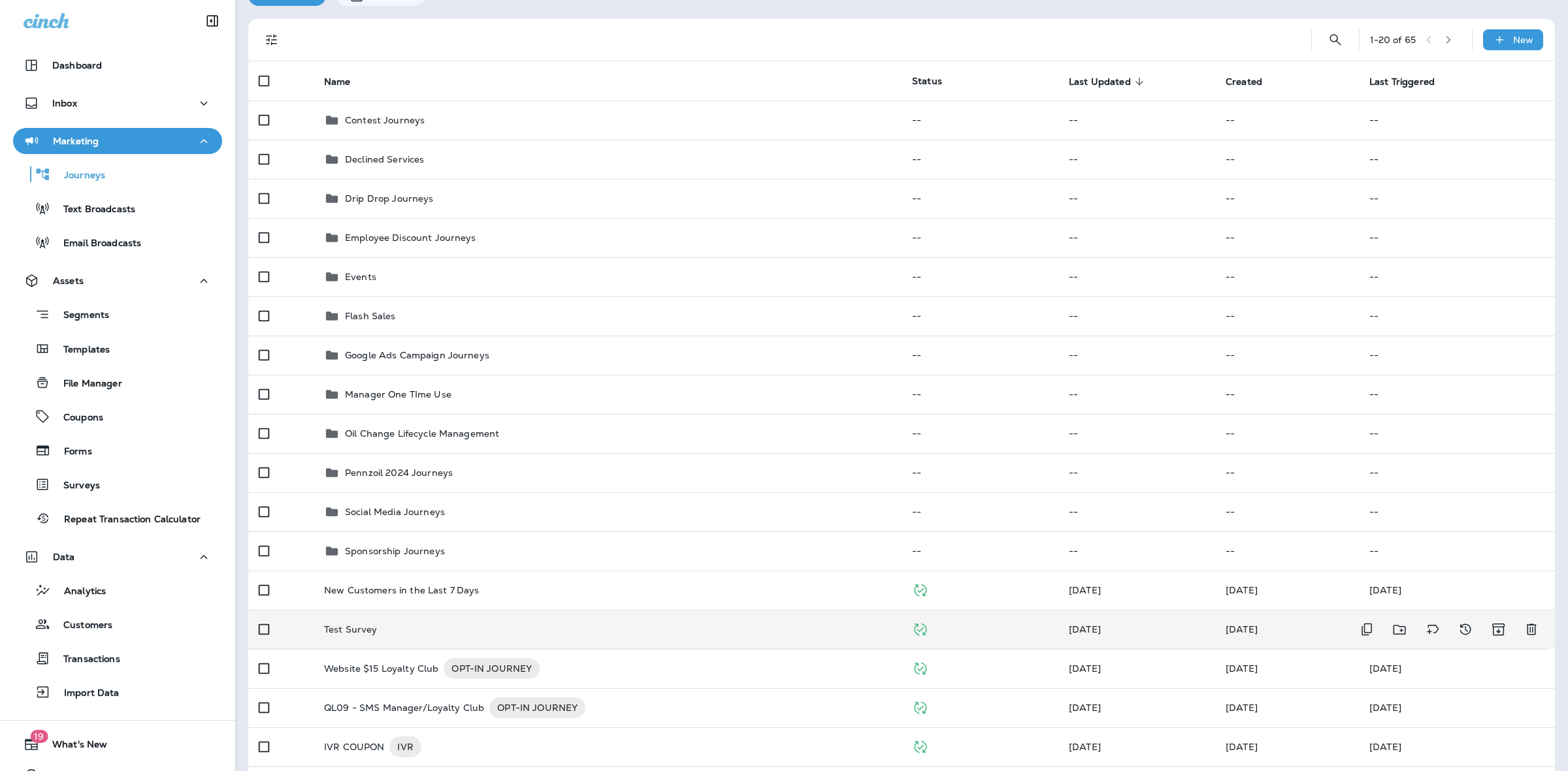
scroll to position [245, 0]
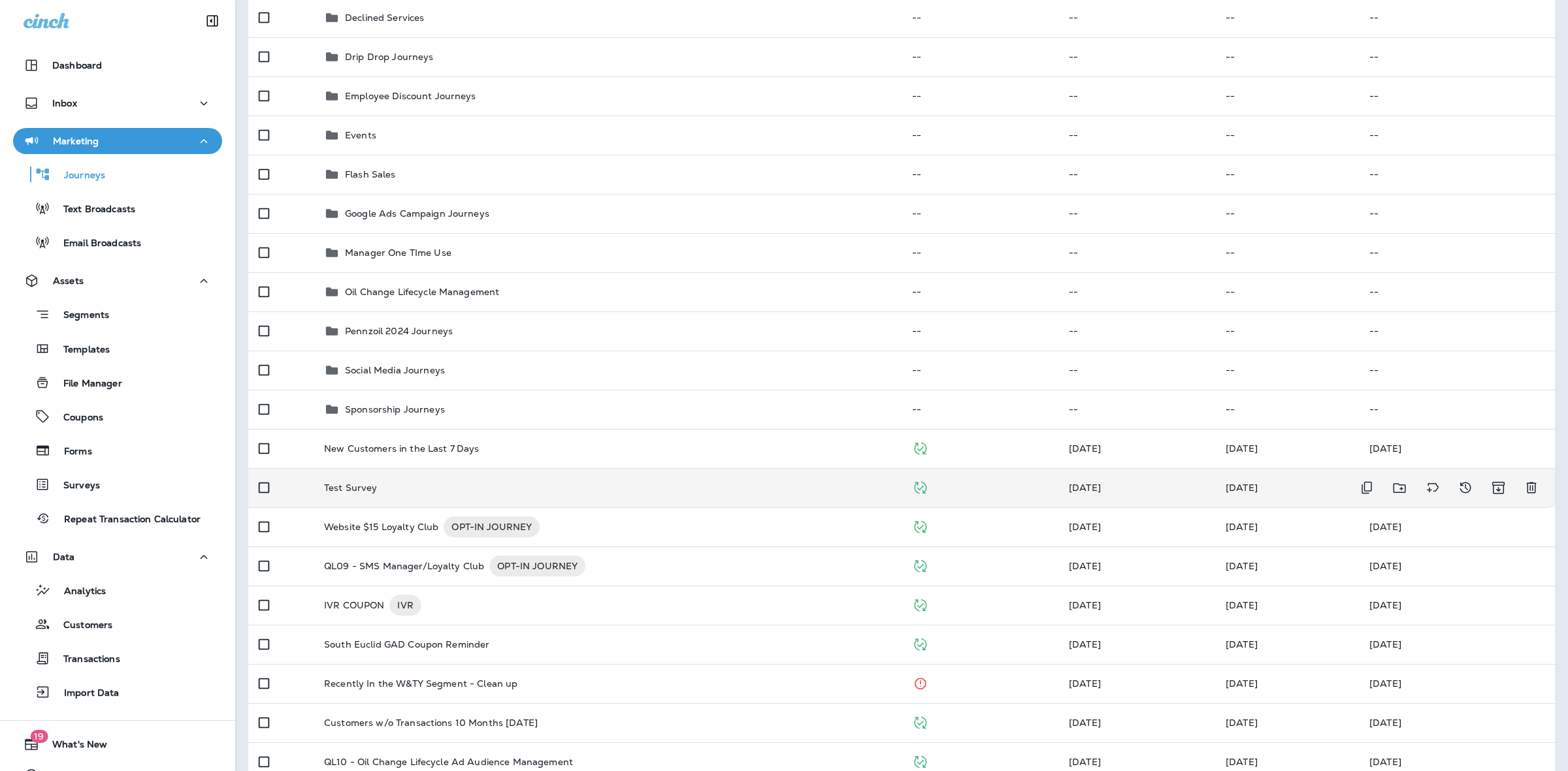
click at [459, 480] on td "Test Survey" at bounding box center [608, 488] width 588 height 40
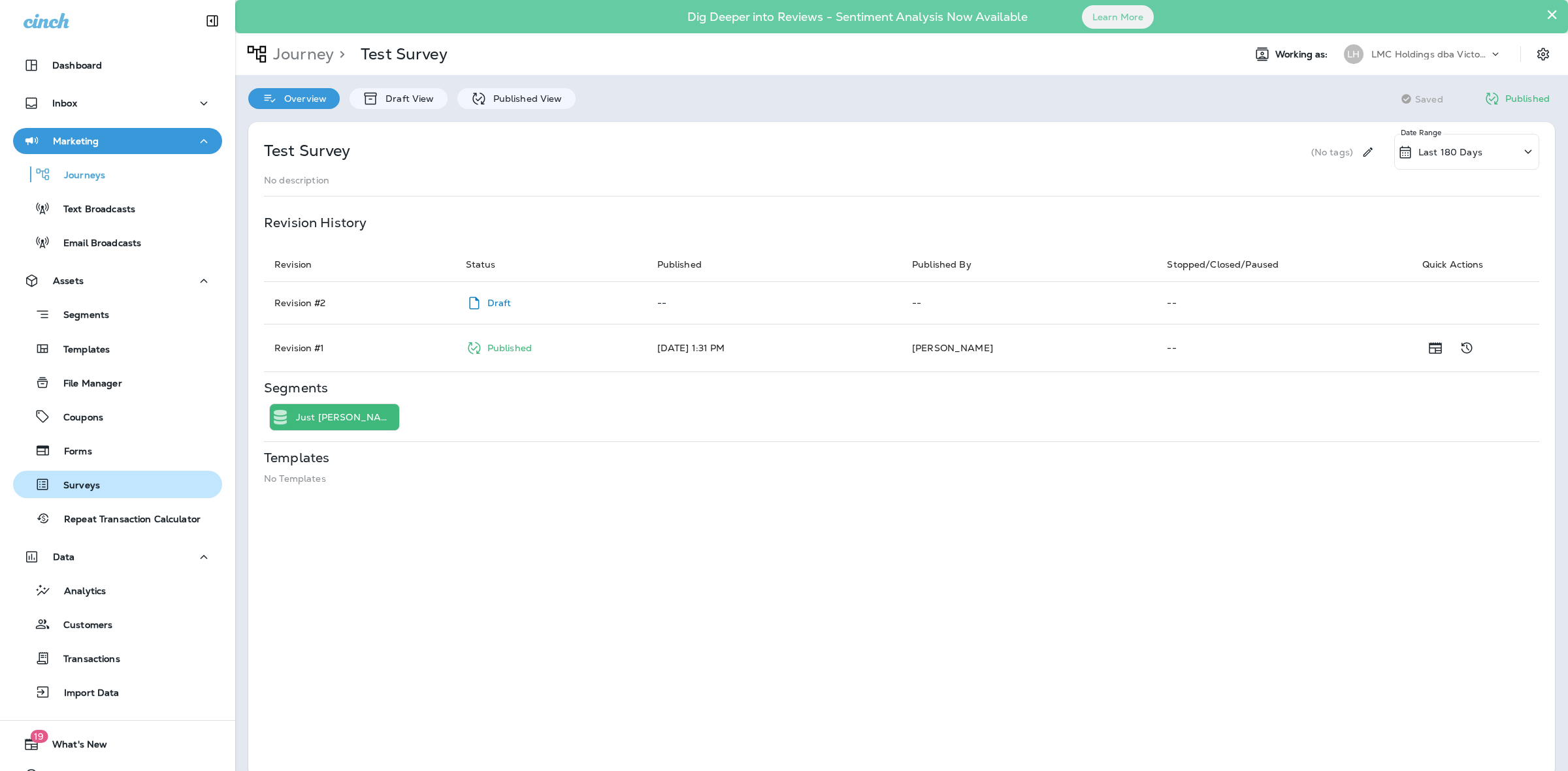
click at [100, 478] on div "Surveys" at bounding box center [117, 484] width 199 height 20
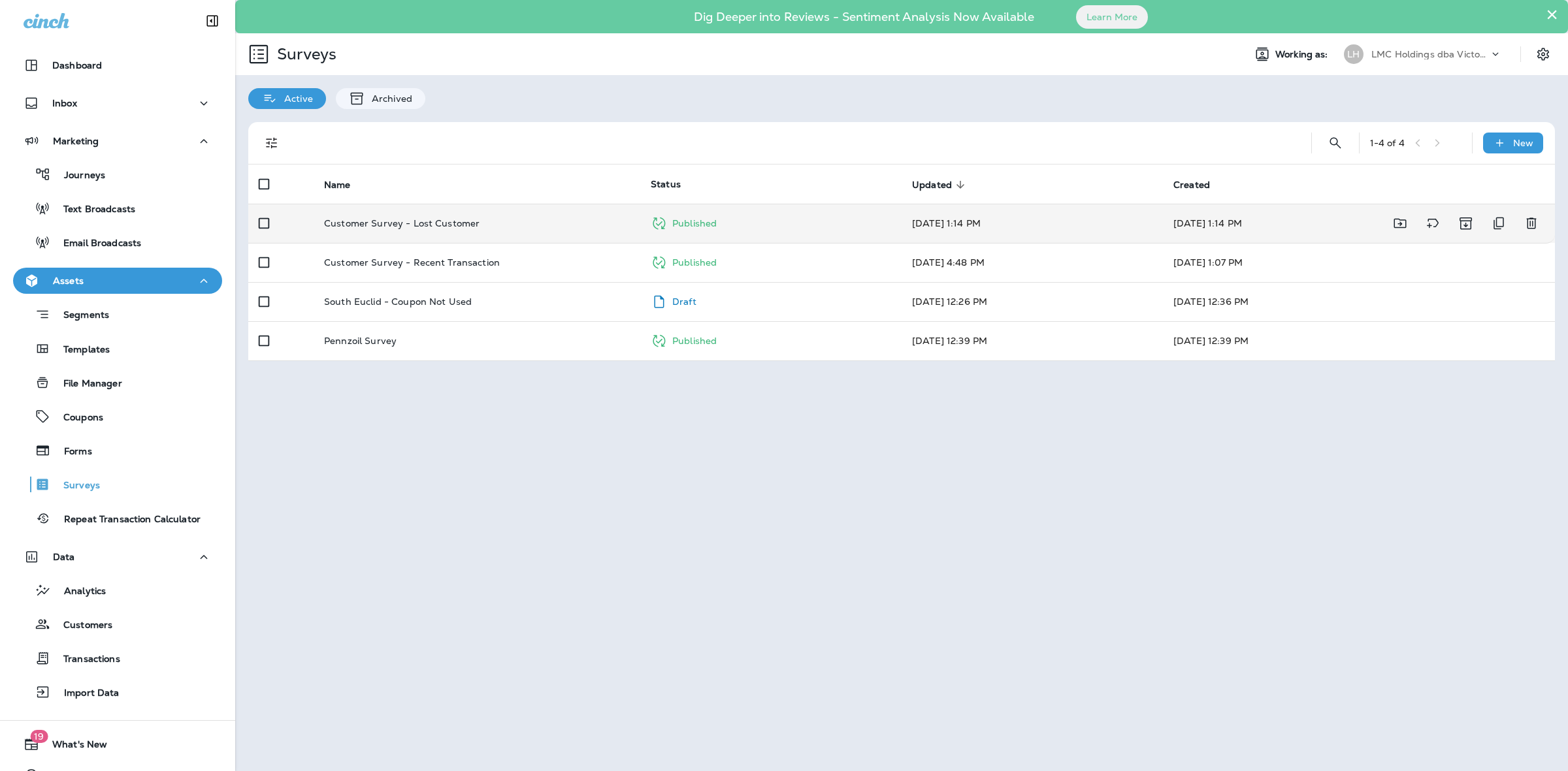
click at [503, 226] on div "Customer Survey - Lost Customer" at bounding box center [476, 223] width 306 height 11
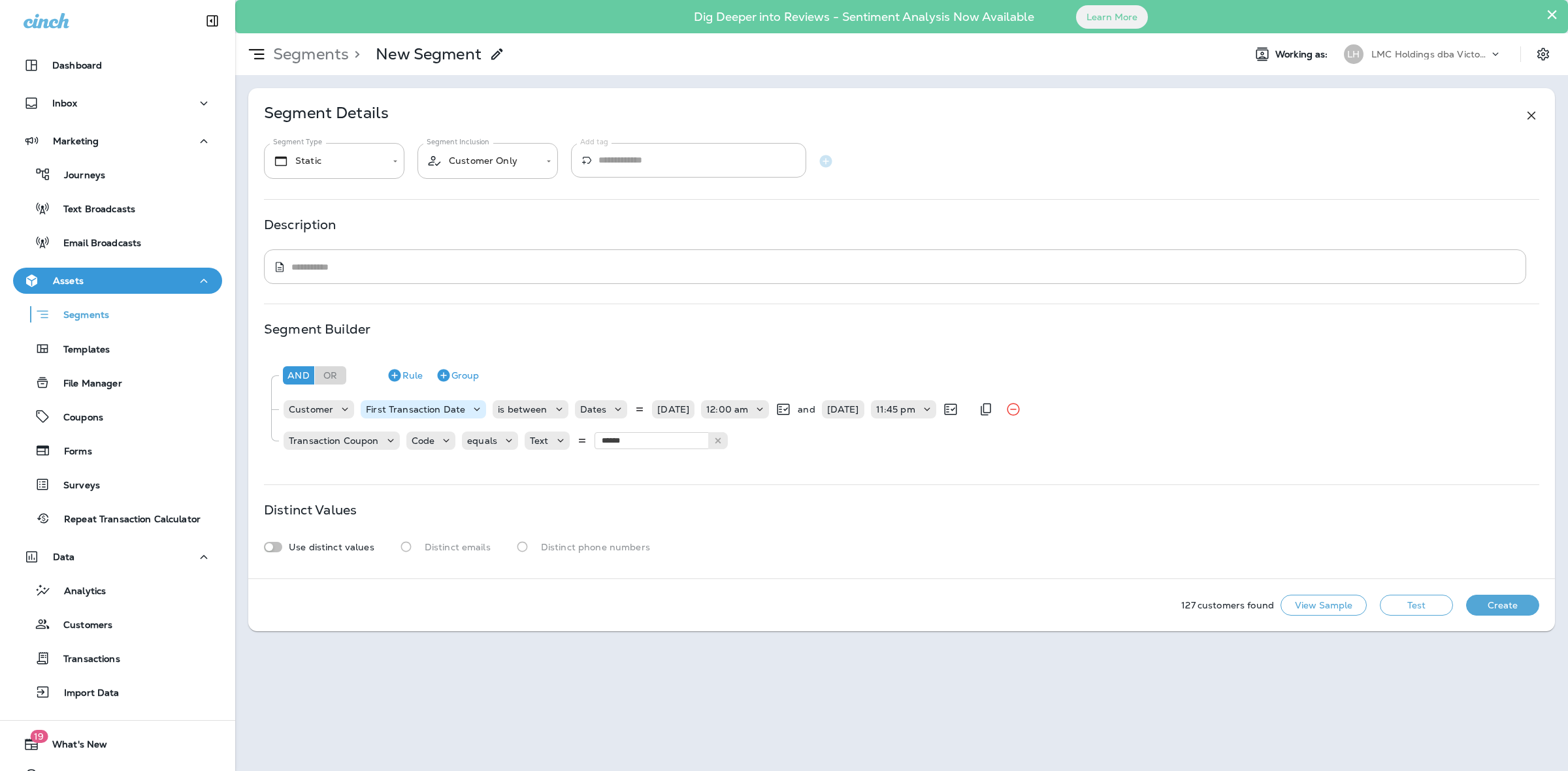
click at [442, 409] on p "First Transaction Date" at bounding box center [415, 409] width 100 height 11
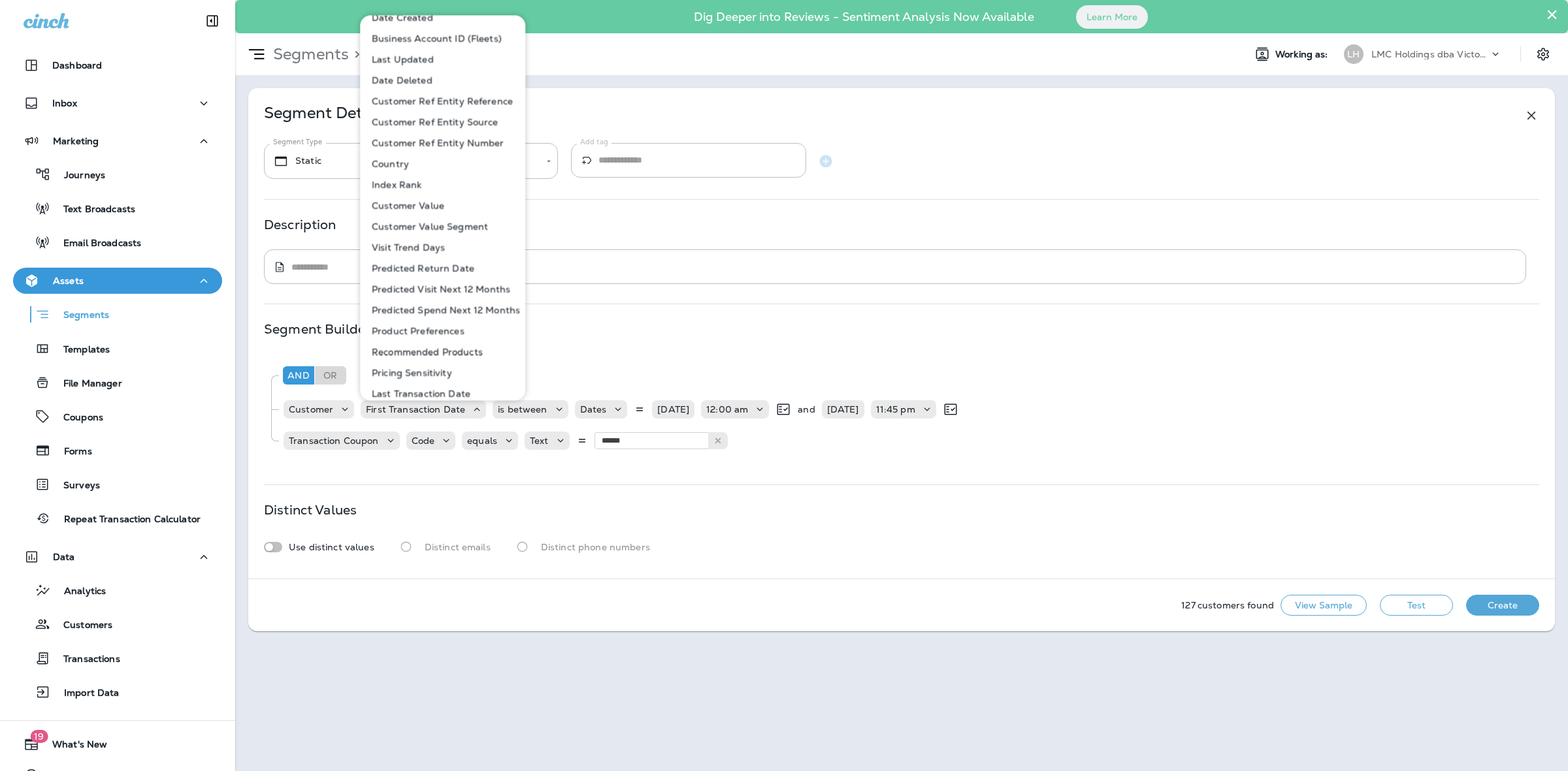
scroll to position [409, 0]
click at [442, 311] on p "Last Transaction Date" at bounding box center [419, 312] width 104 height 11
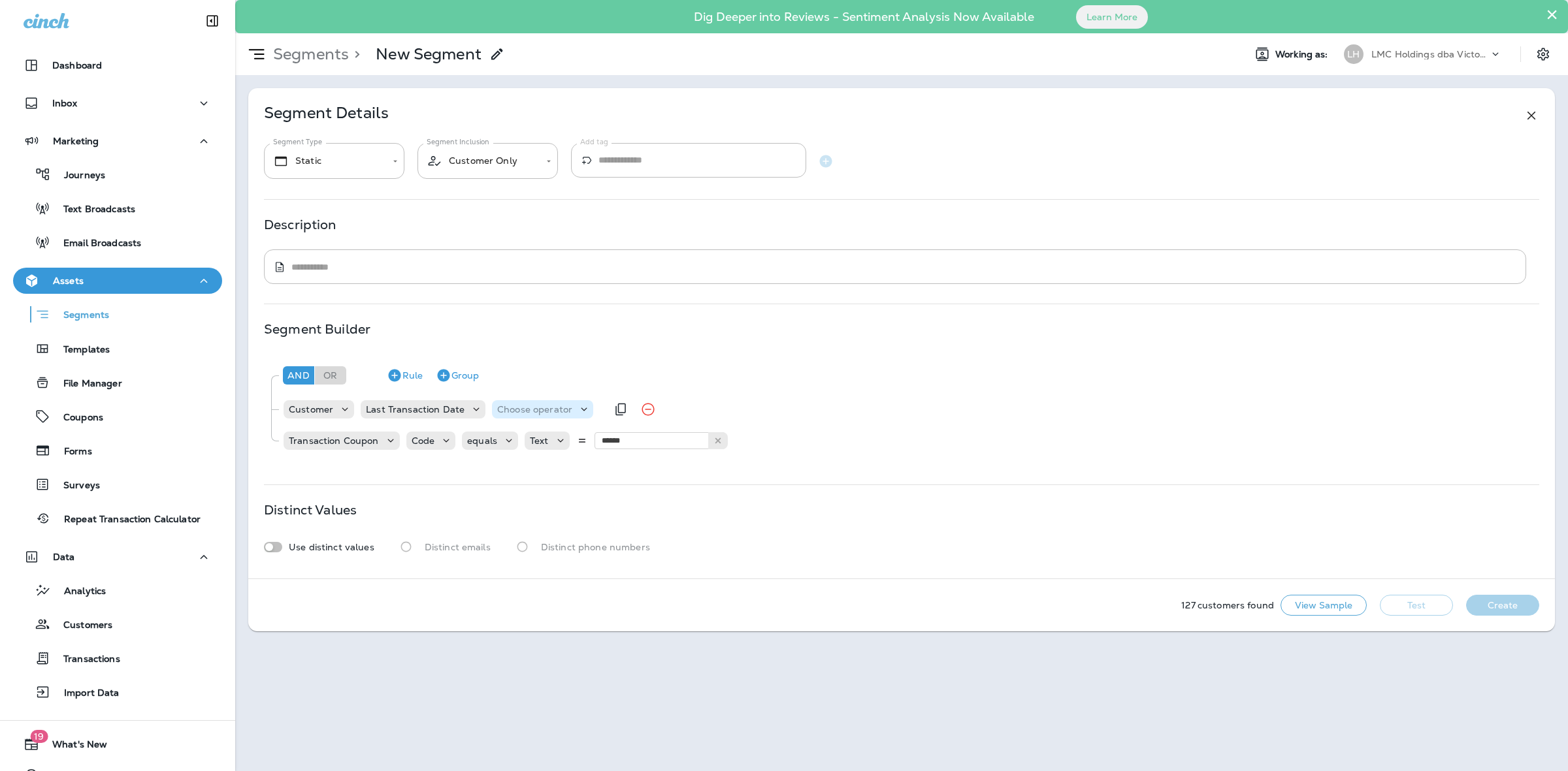
click at [560, 414] on p "Choose operator" at bounding box center [534, 409] width 75 height 11
click at [536, 604] on p "is between" at bounding box center [522, 609] width 54 height 11
click at [601, 424] on div "And Or Rule Group Customer Last Transaction Date is between Choose query type T…" at bounding box center [901, 407] width 1275 height 105
click at [610, 412] on p "Choose query type" at bounding box center [621, 409] width 86 height 11
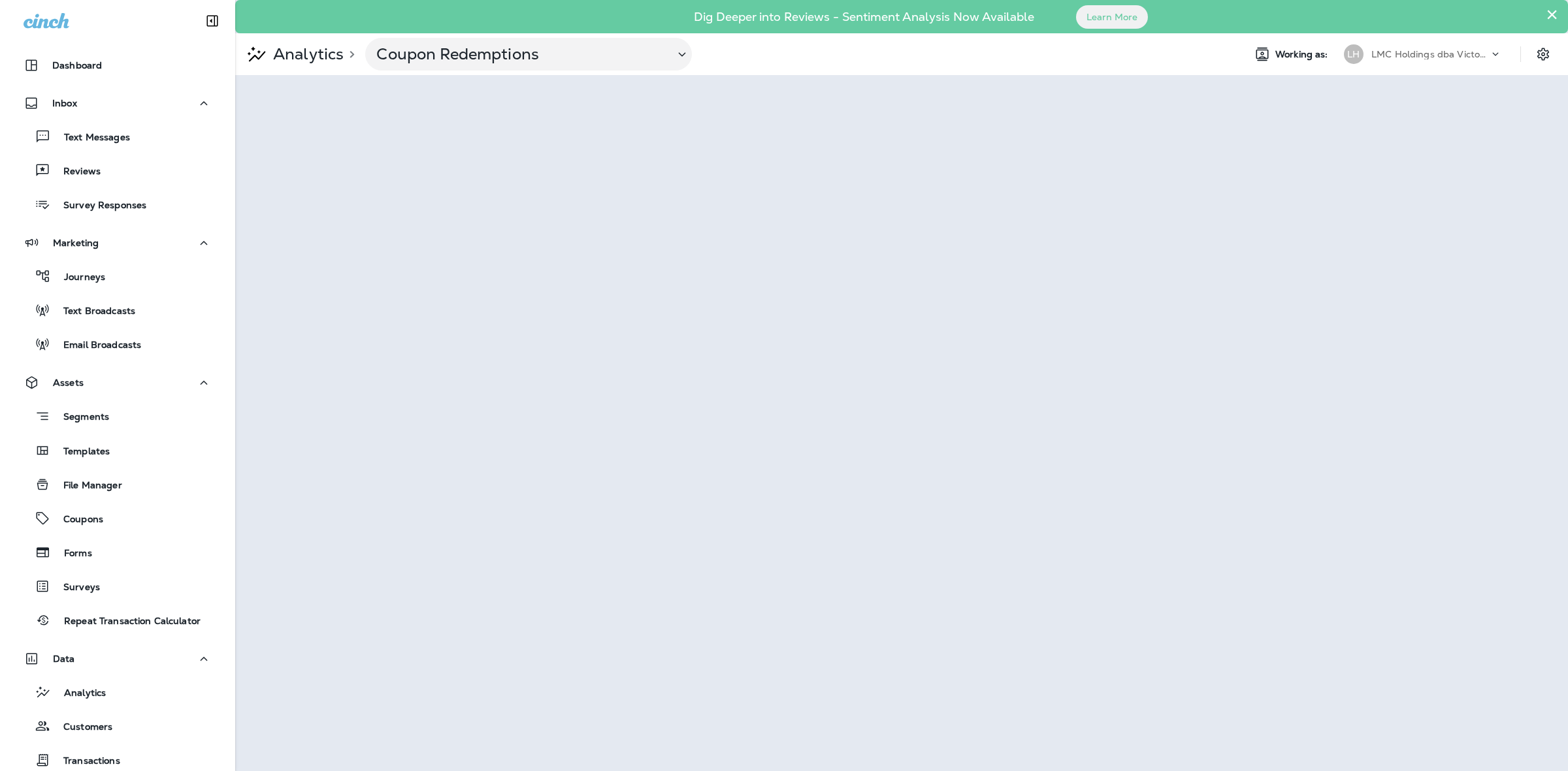
scroll to position [86, 0]
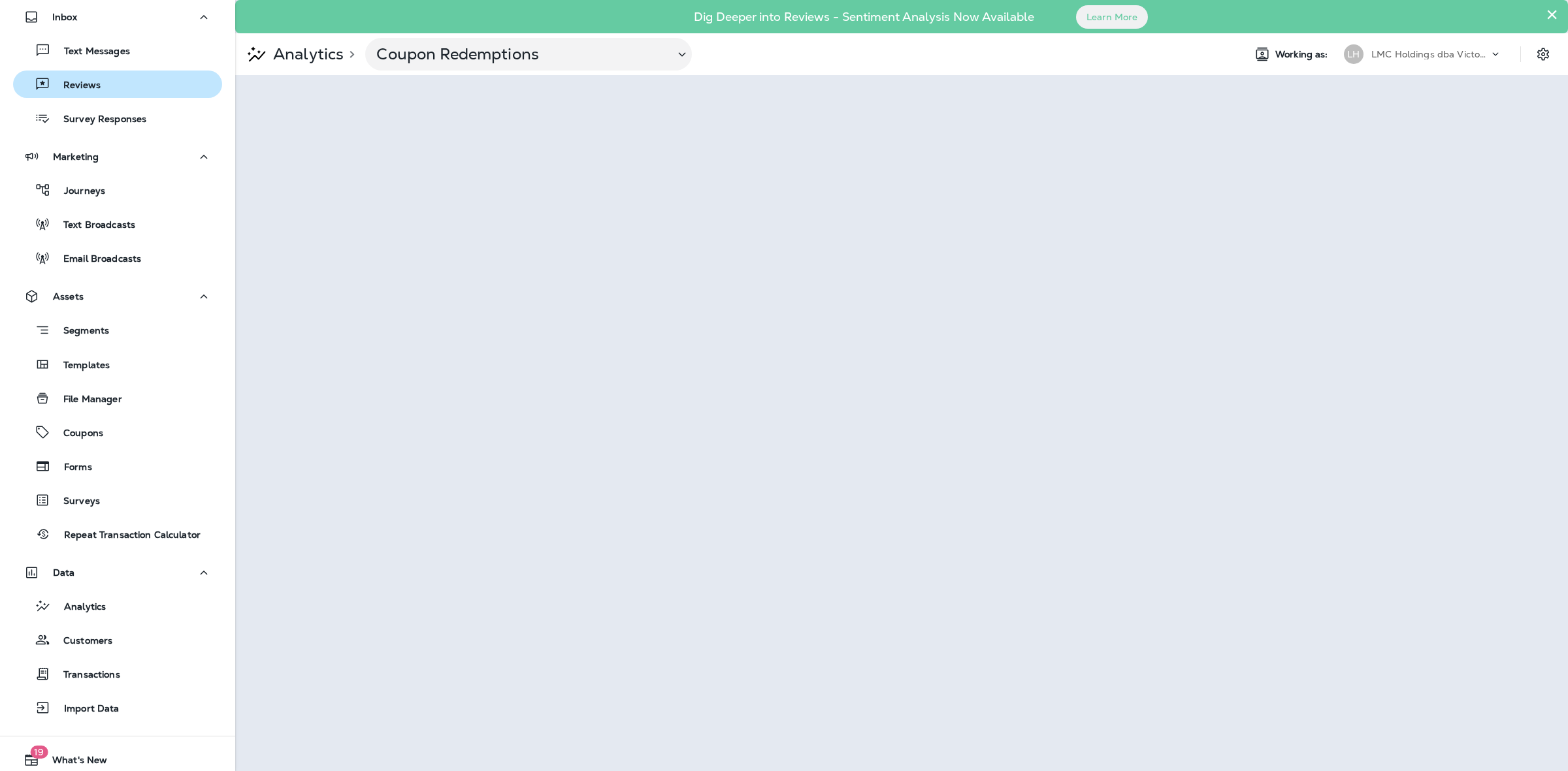
click at [115, 93] on button "Reviews" at bounding box center [118, 84] width 209 height 27
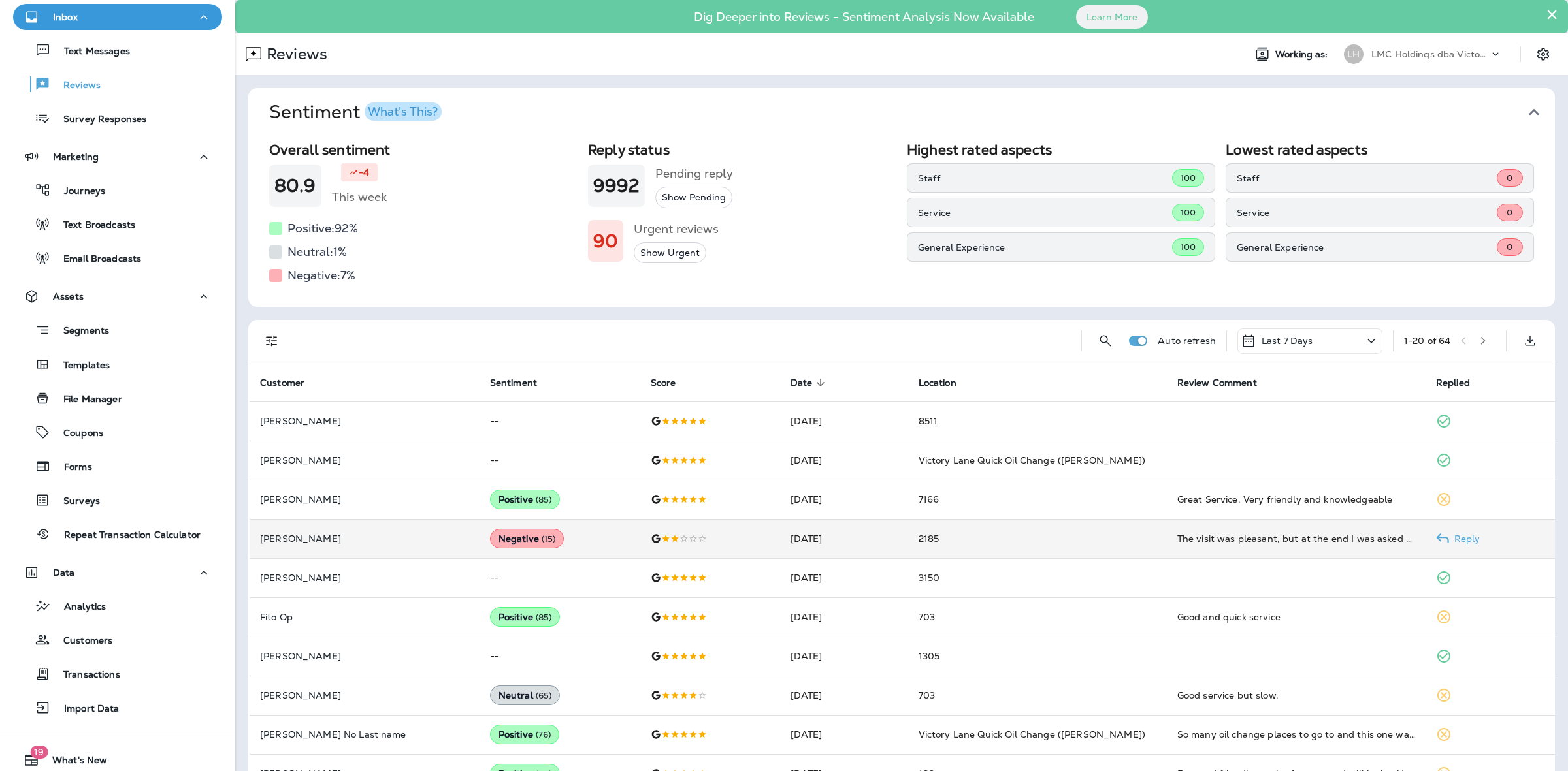
click at [1055, 545] on td "2185" at bounding box center [1037, 539] width 259 height 40
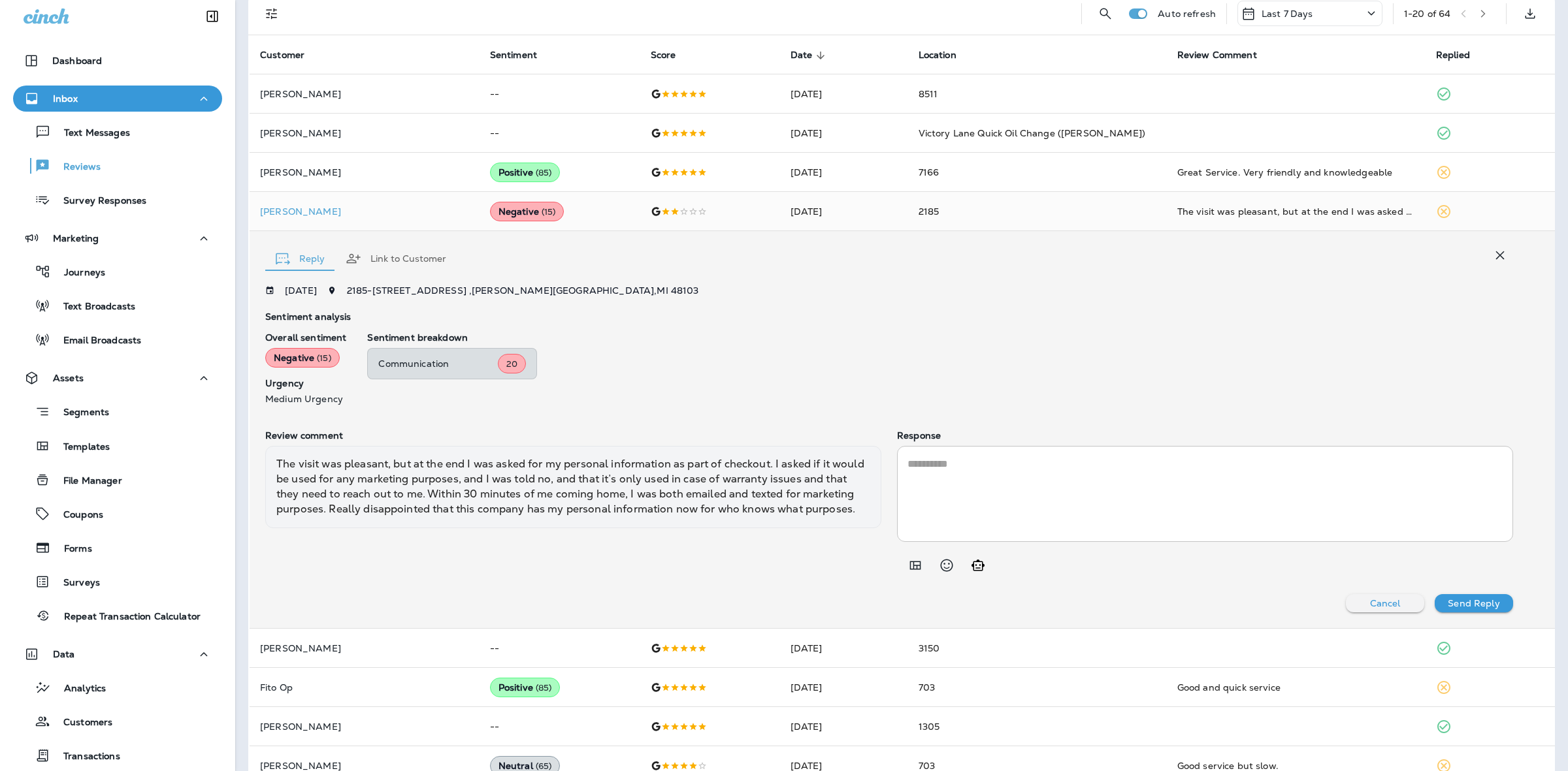
scroll to position [245, 0]
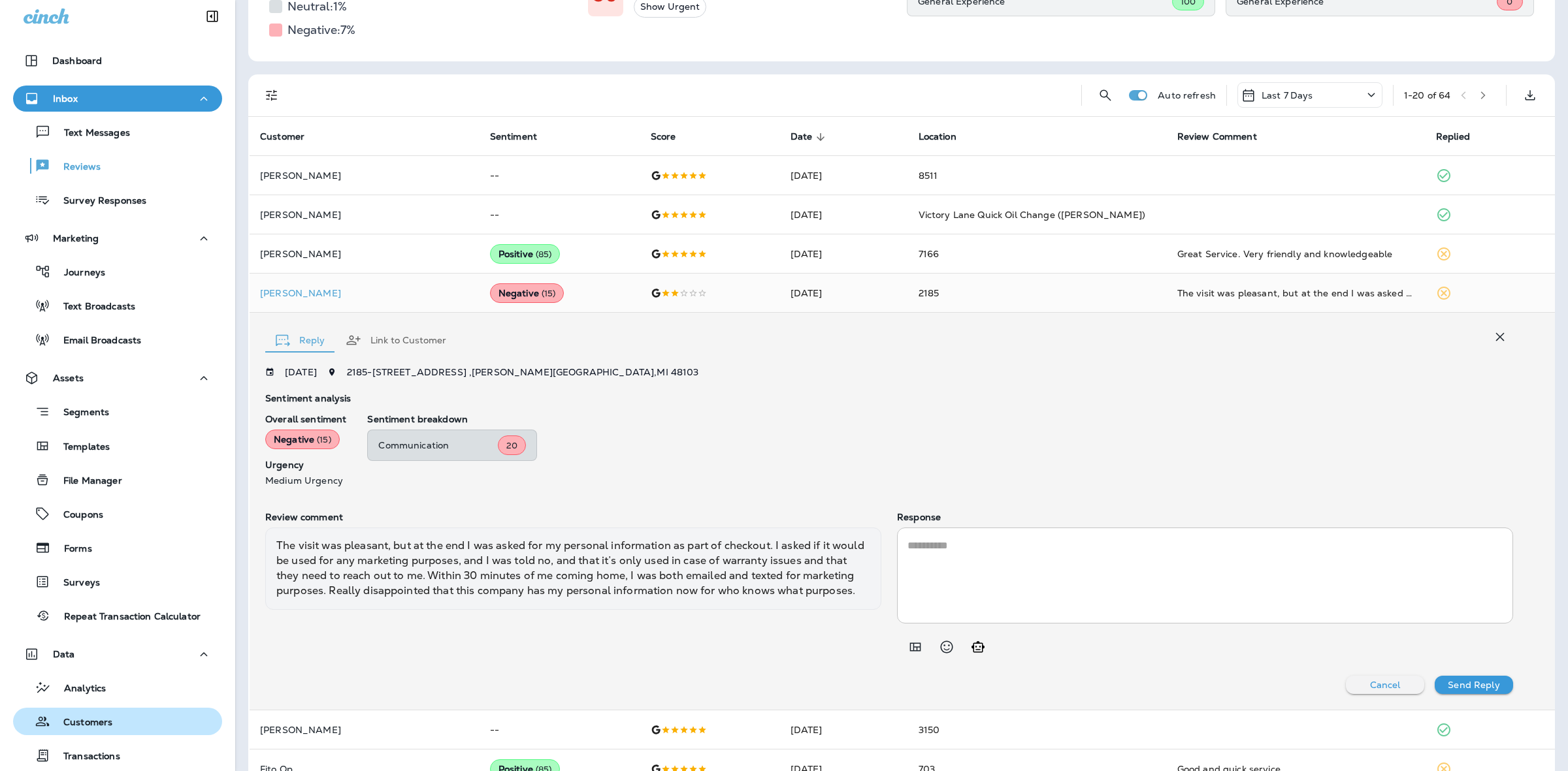
click at [138, 714] on div "Customers" at bounding box center [117, 722] width 199 height 20
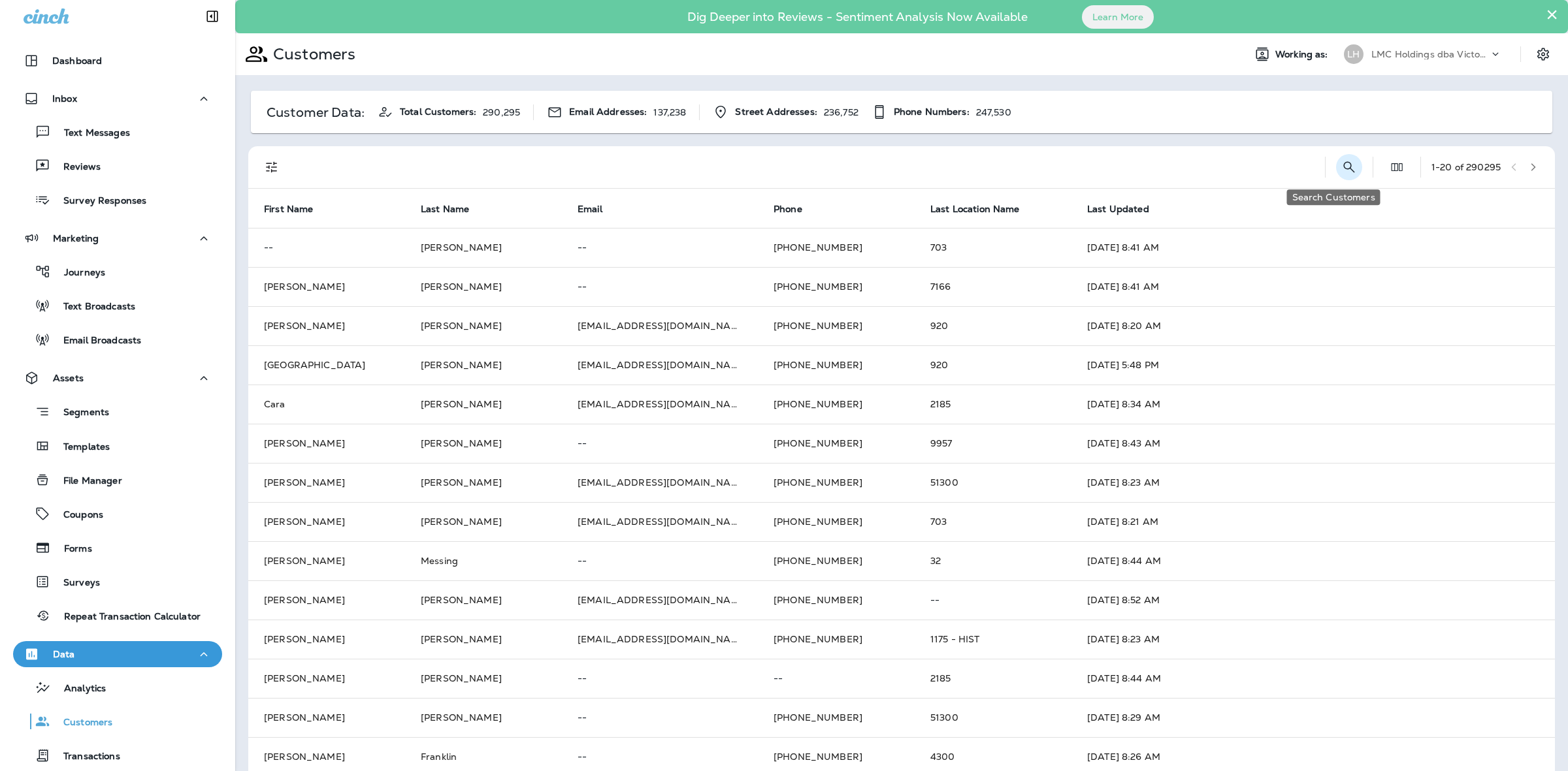
click at [1341, 172] on icon "Search Customers" at bounding box center [1349, 166] width 16 height 16
drag, startPoint x: 1255, startPoint y: 171, endPoint x: 1244, endPoint y: 174, distance: 11.4
click at [1255, 171] on input "text" at bounding box center [1280, 166] width 136 height 35
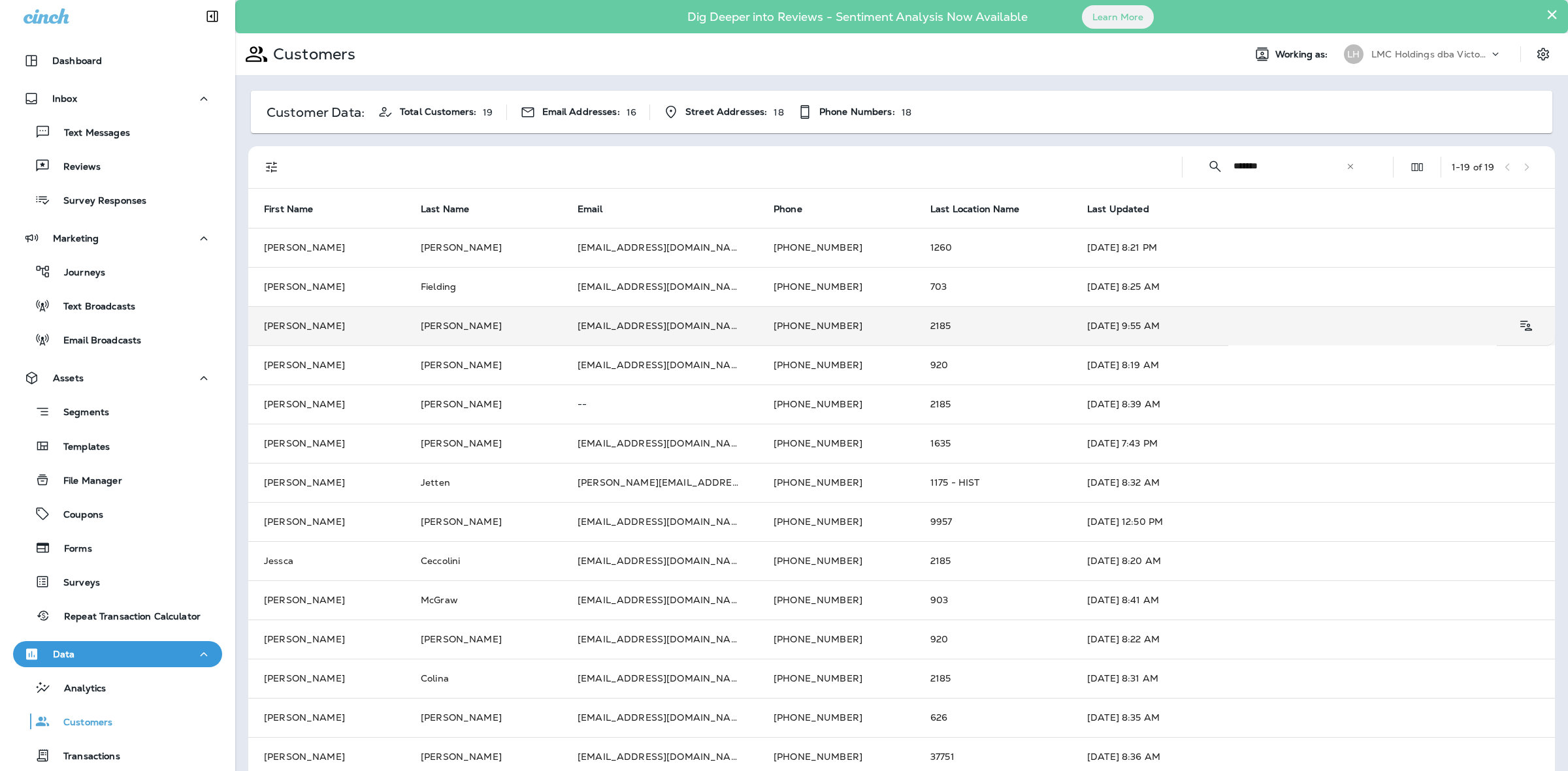
type input "*******"
click at [665, 339] on td "[EMAIL_ADDRESS][DOMAIN_NAME]" at bounding box center [660, 326] width 196 height 40
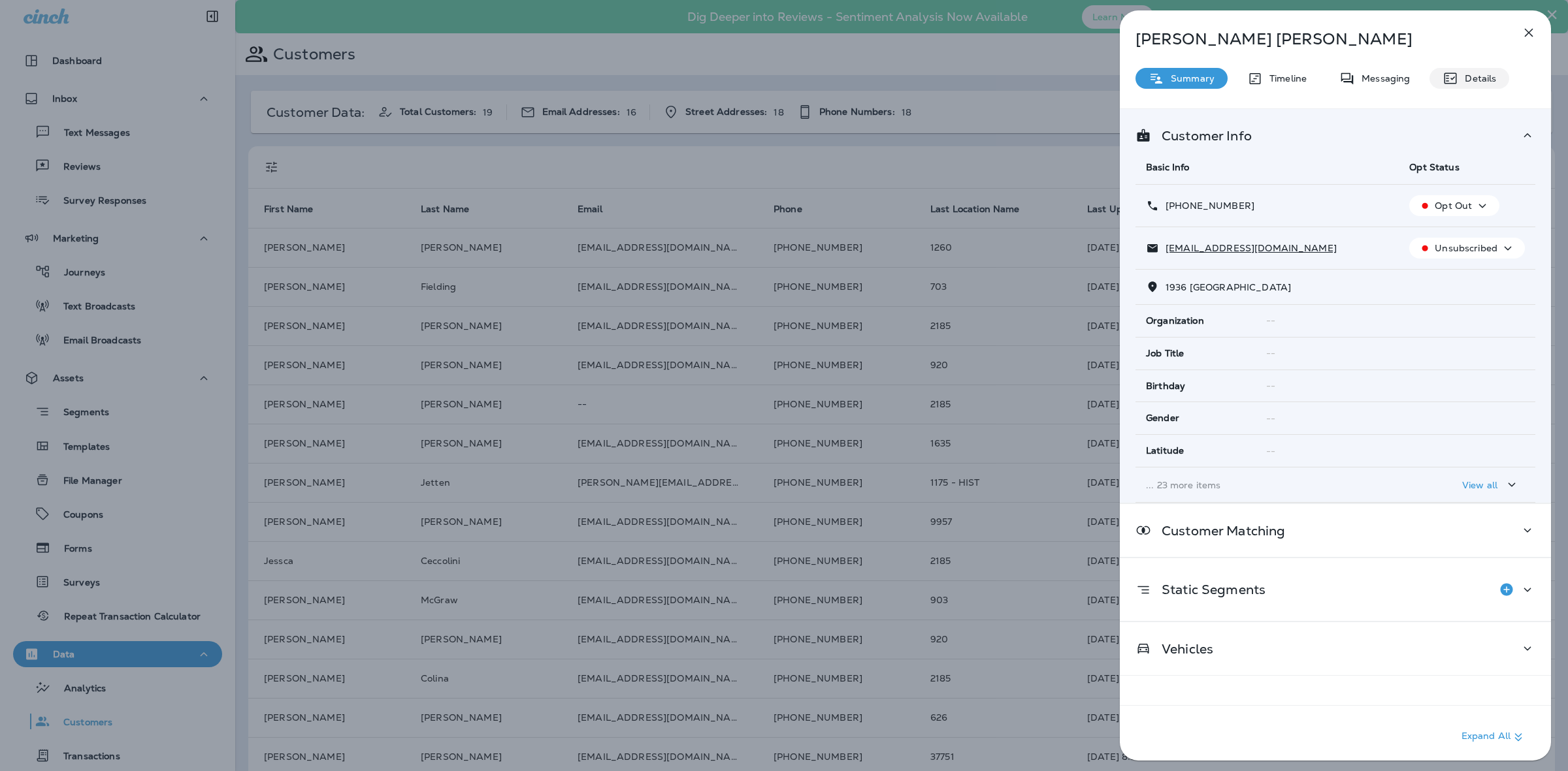
click at [1465, 80] on p "Details" at bounding box center [1477, 78] width 38 height 11
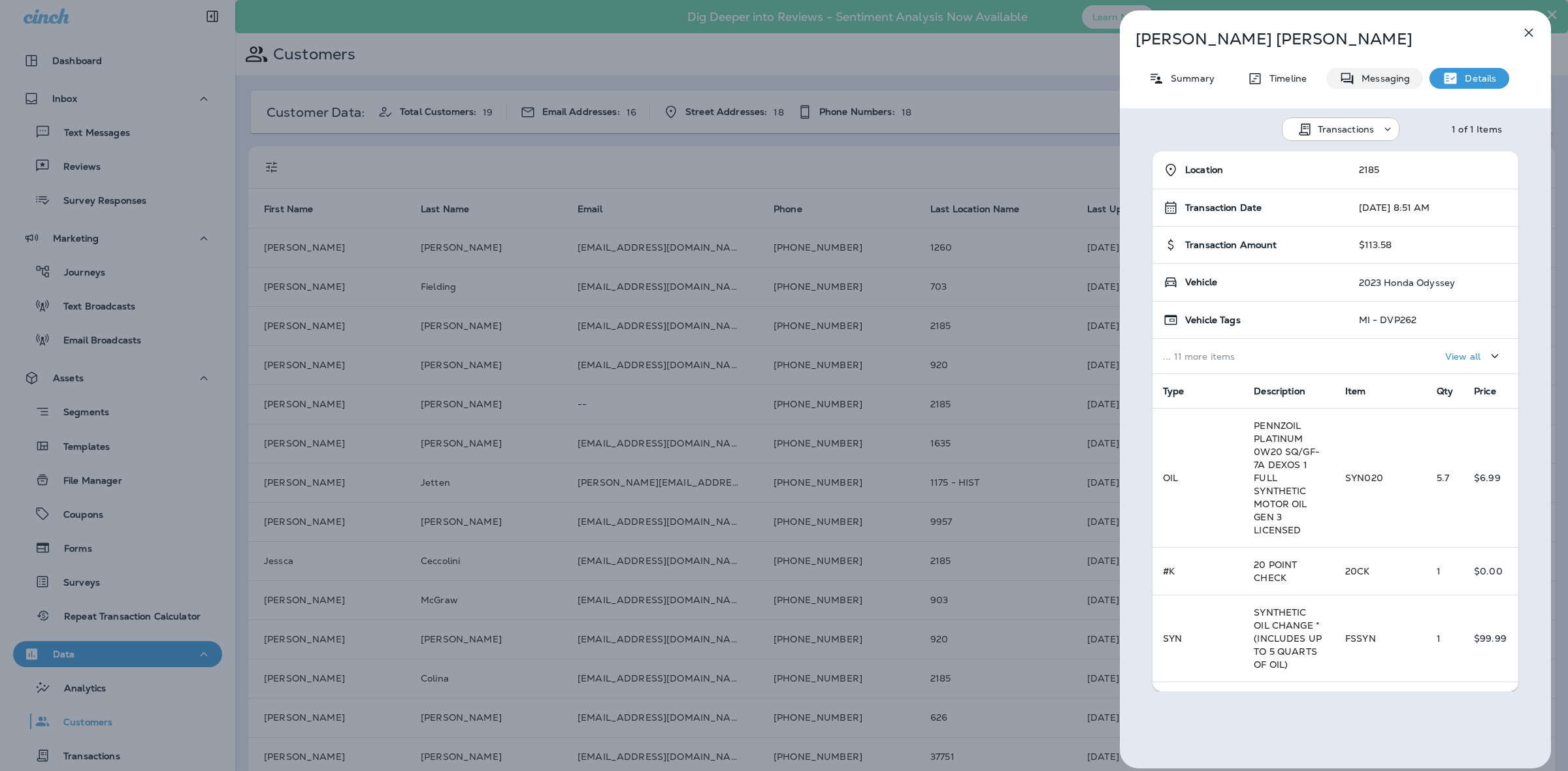
click at [1378, 83] on p "Messaging" at bounding box center [1382, 78] width 55 height 11
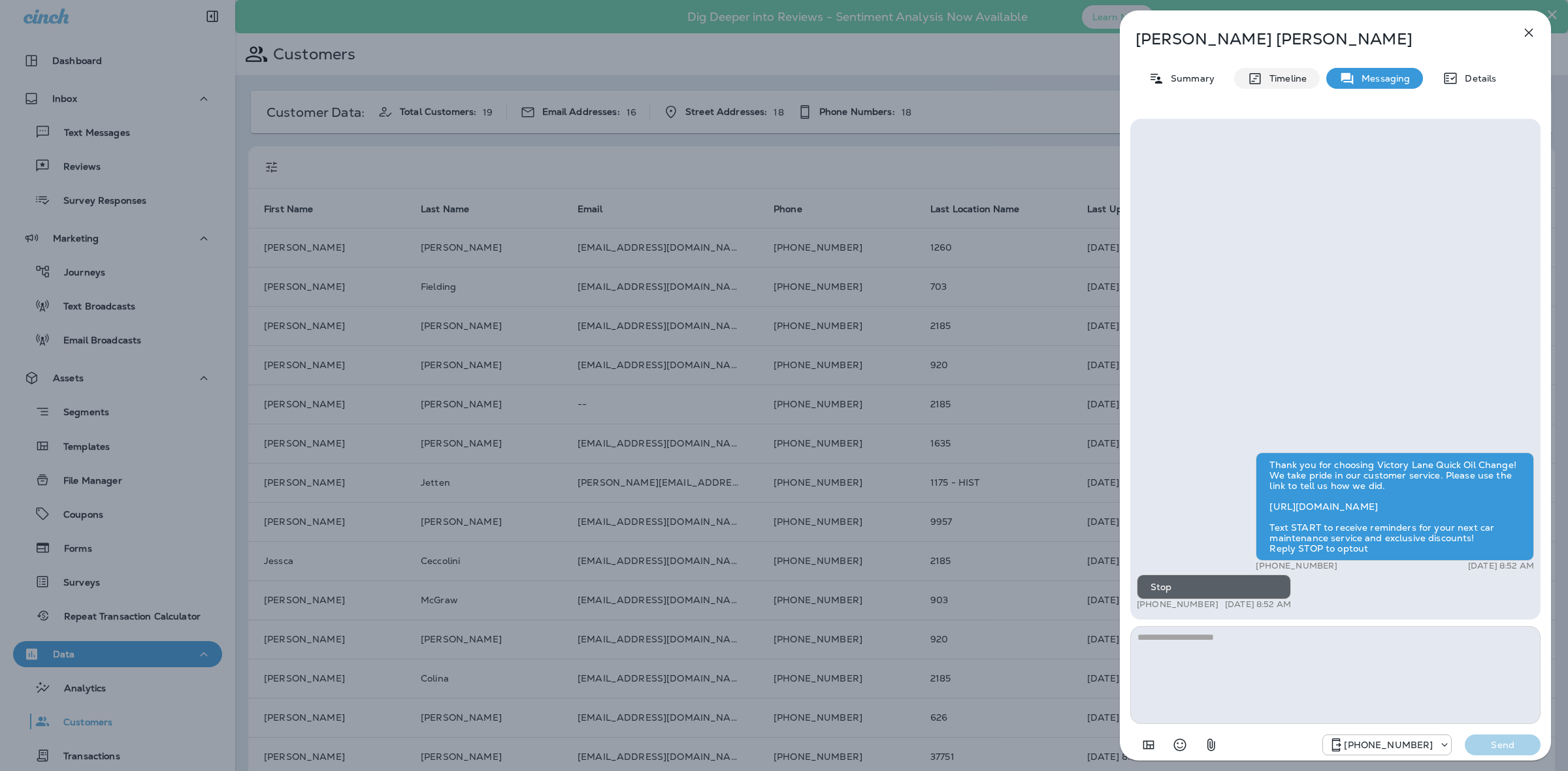
click at [1287, 82] on p "Timeline" at bounding box center [1285, 78] width 44 height 11
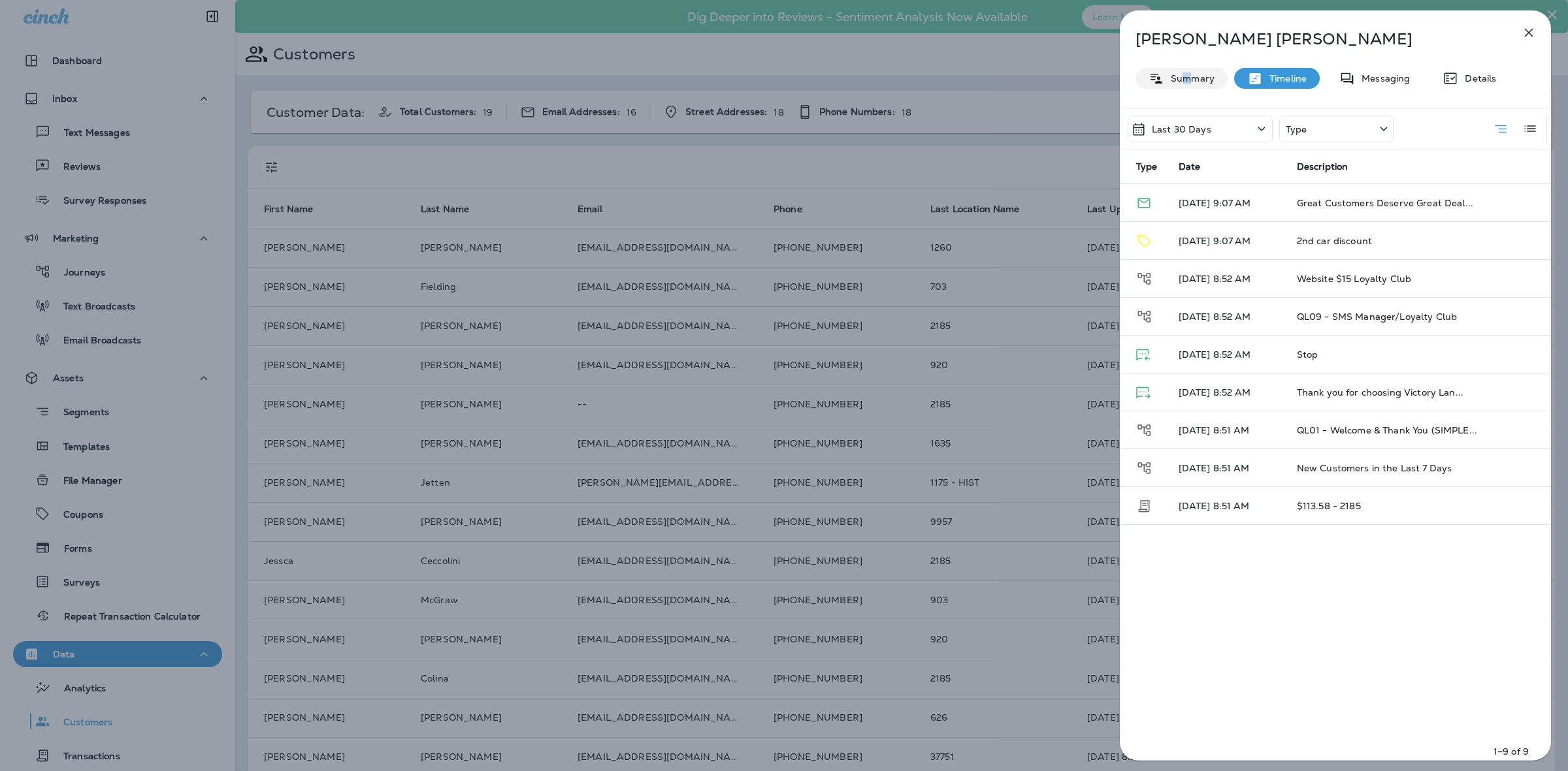
click at [1187, 72] on div "Summary" at bounding box center [1182, 77] width 92 height 21
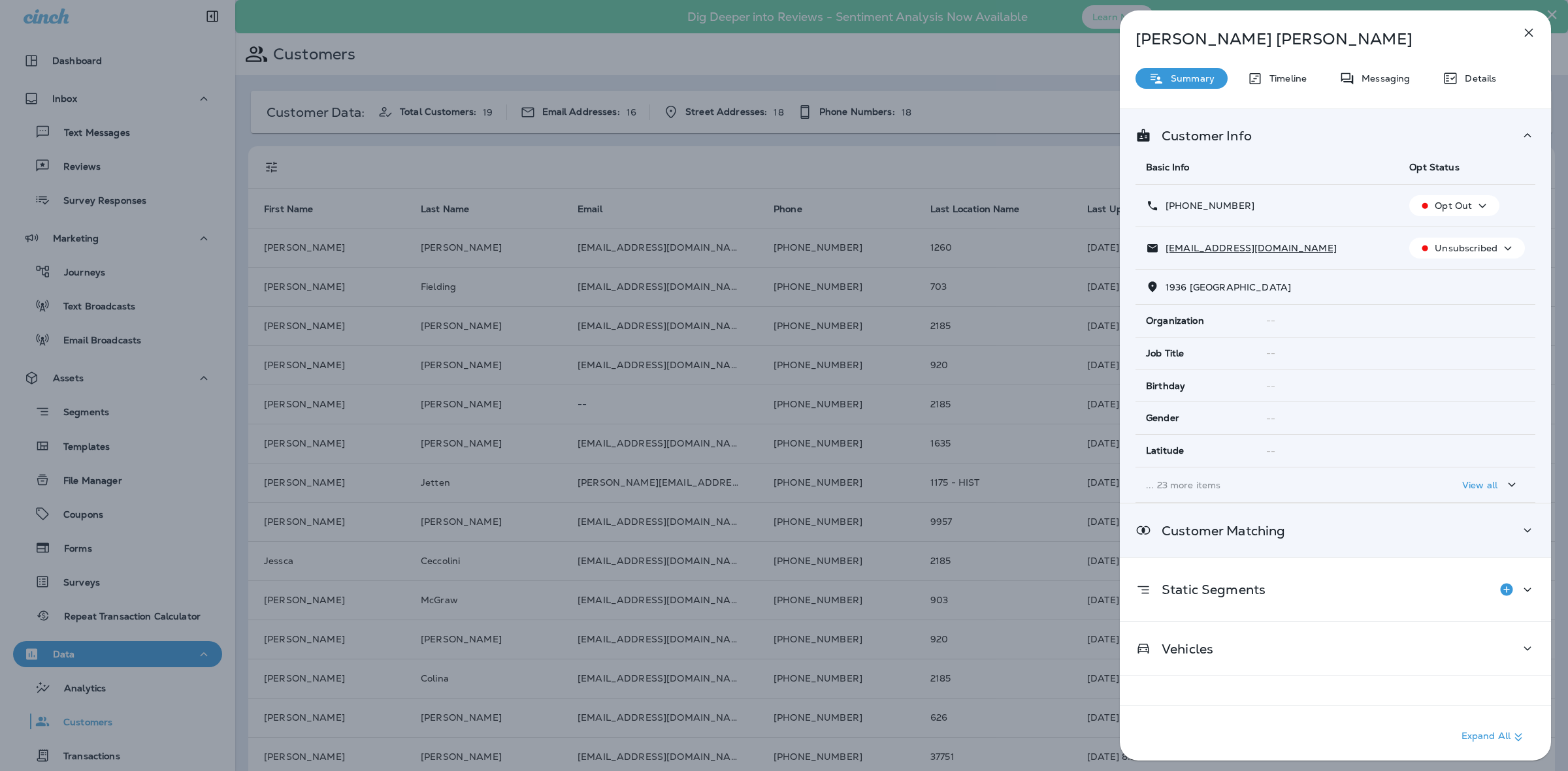
click at [1395, 527] on div "Customer Matching" at bounding box center [1335, 530] width 400 height 16
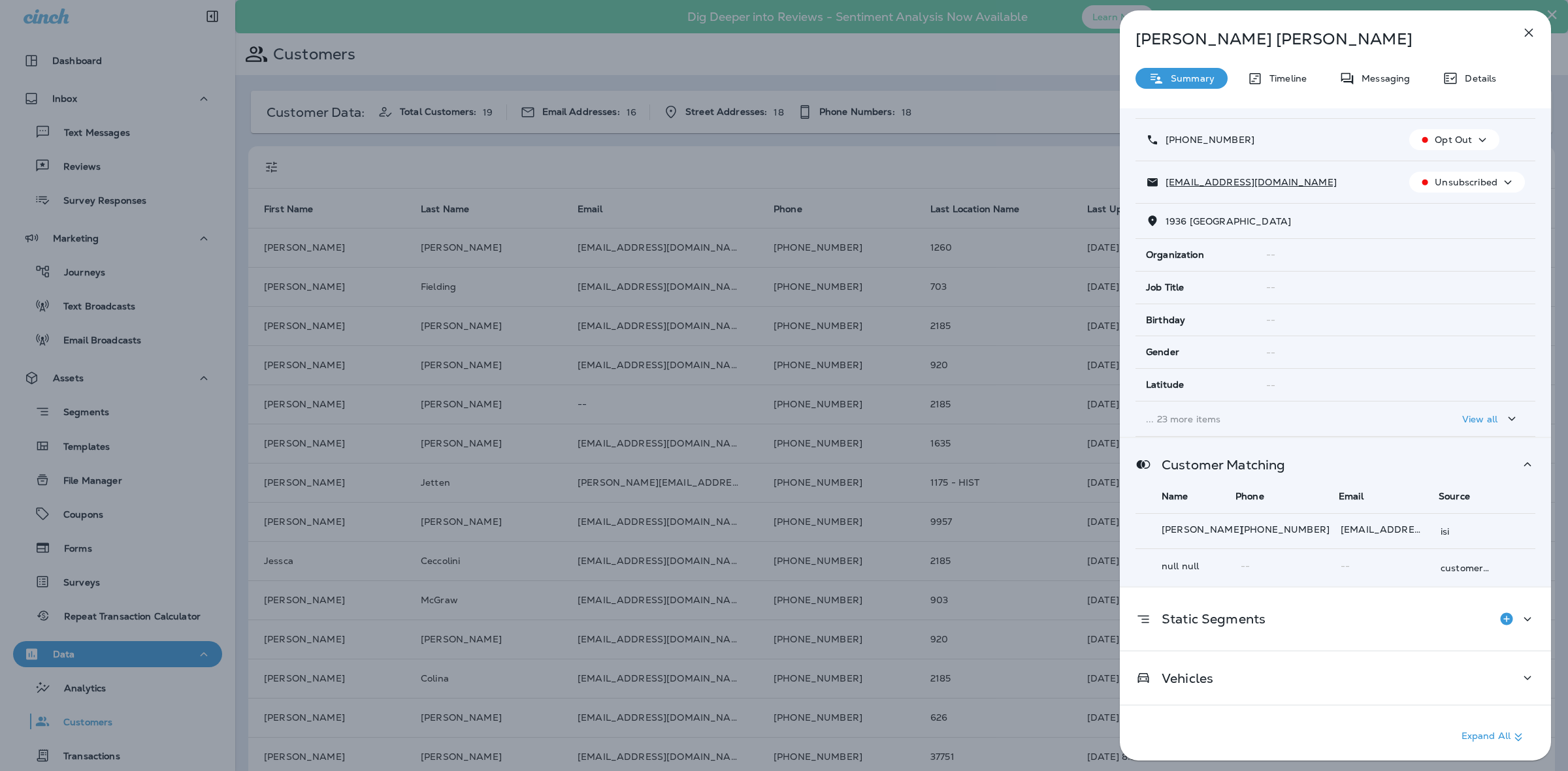
scroll to position [3, 0]
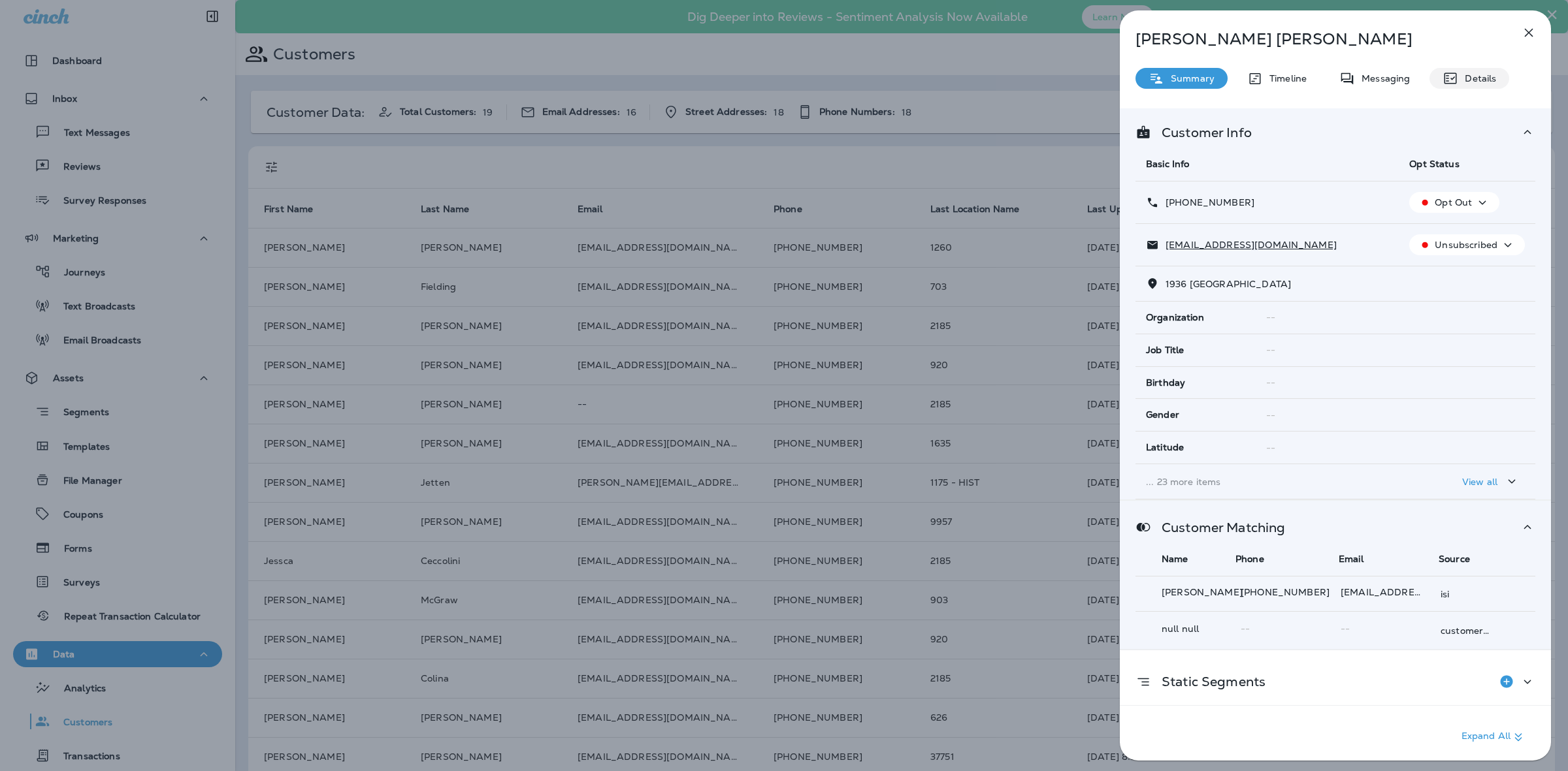
click at [1477, 76] on p "Details" at bounding box center [1477, 78] width 38 height 11
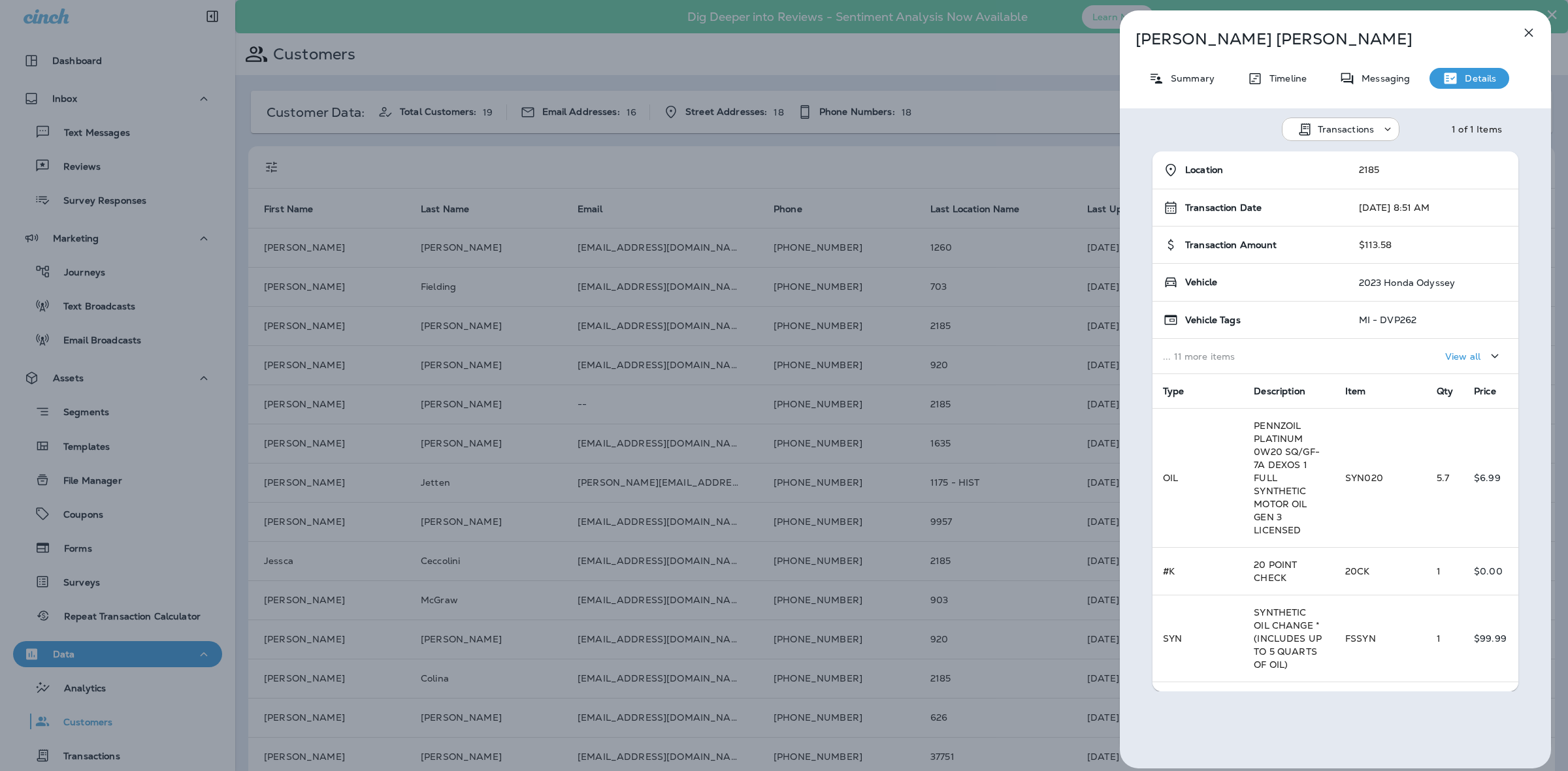
click at [1445, 356] on p "View all" at bounding box center [1463, 357] width 35 height 11
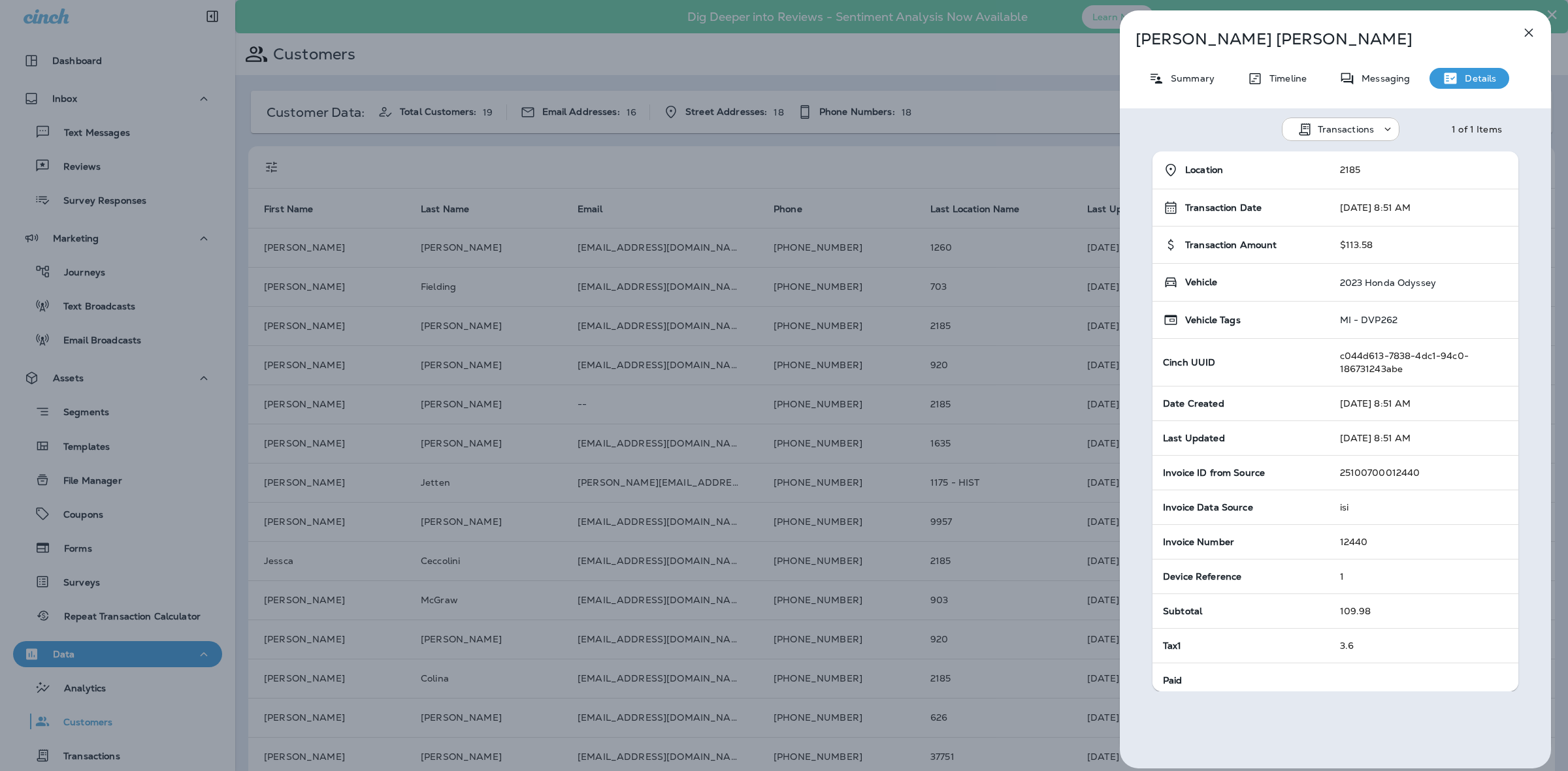
click at [1524, 33] on icon "button" at bounding box center [1528, 32] width 16 height 16
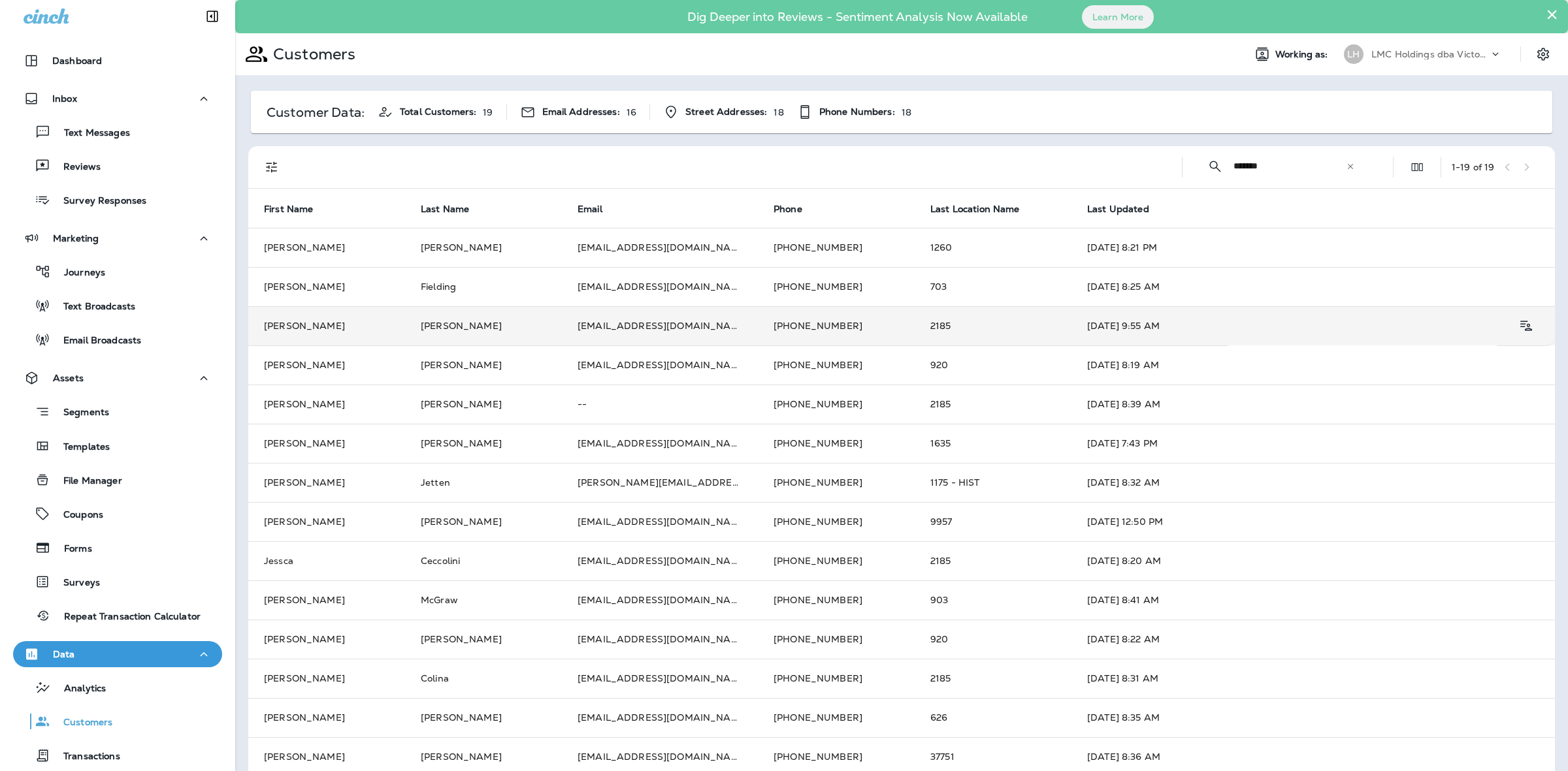
click at [943, 333] on td "2185" at bounding box center [993, 326] width 157 height 40
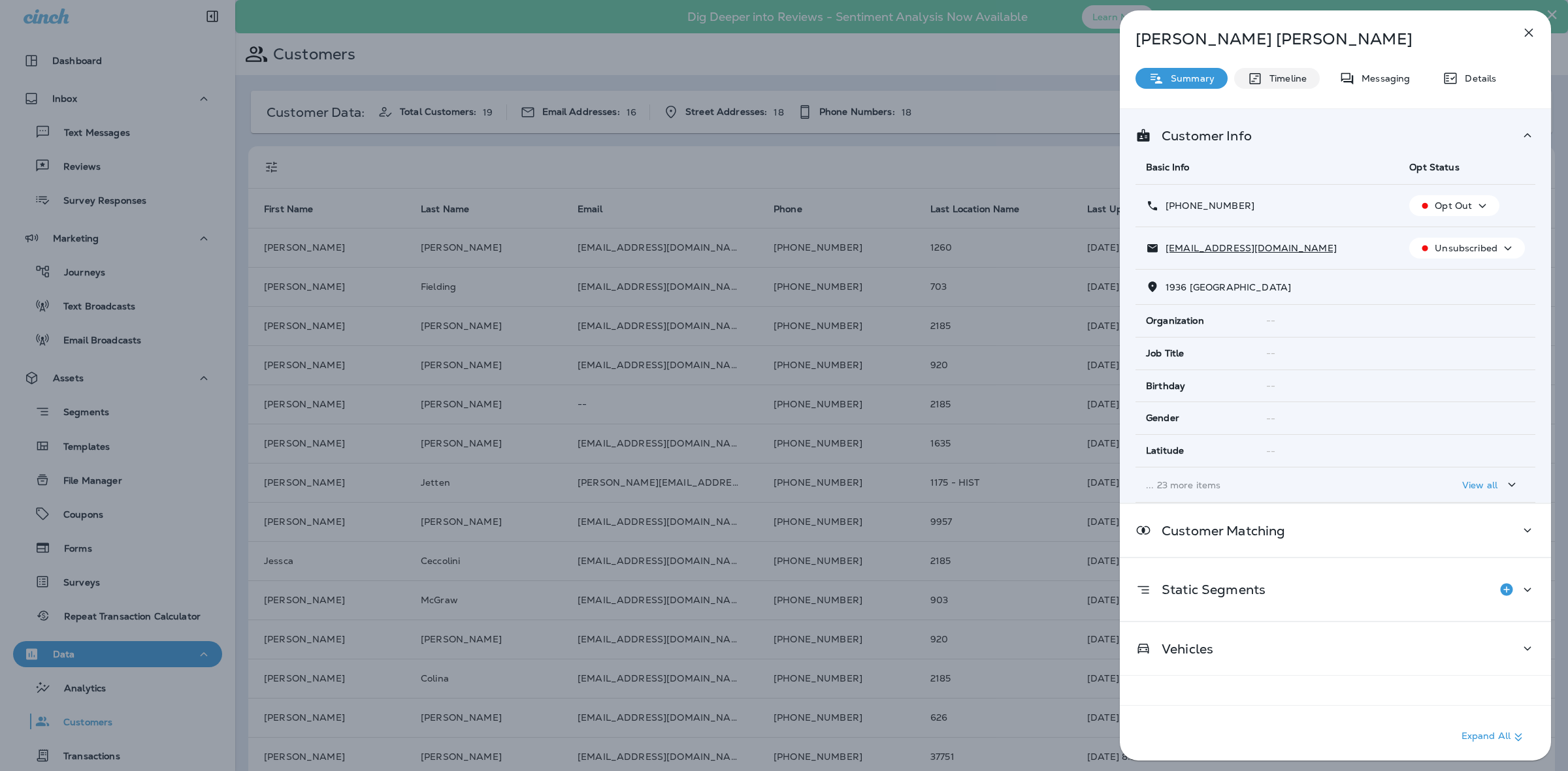
click at [1297, 77] on p "Timeline" at bounding box center [1285, 78] width 44 height 11
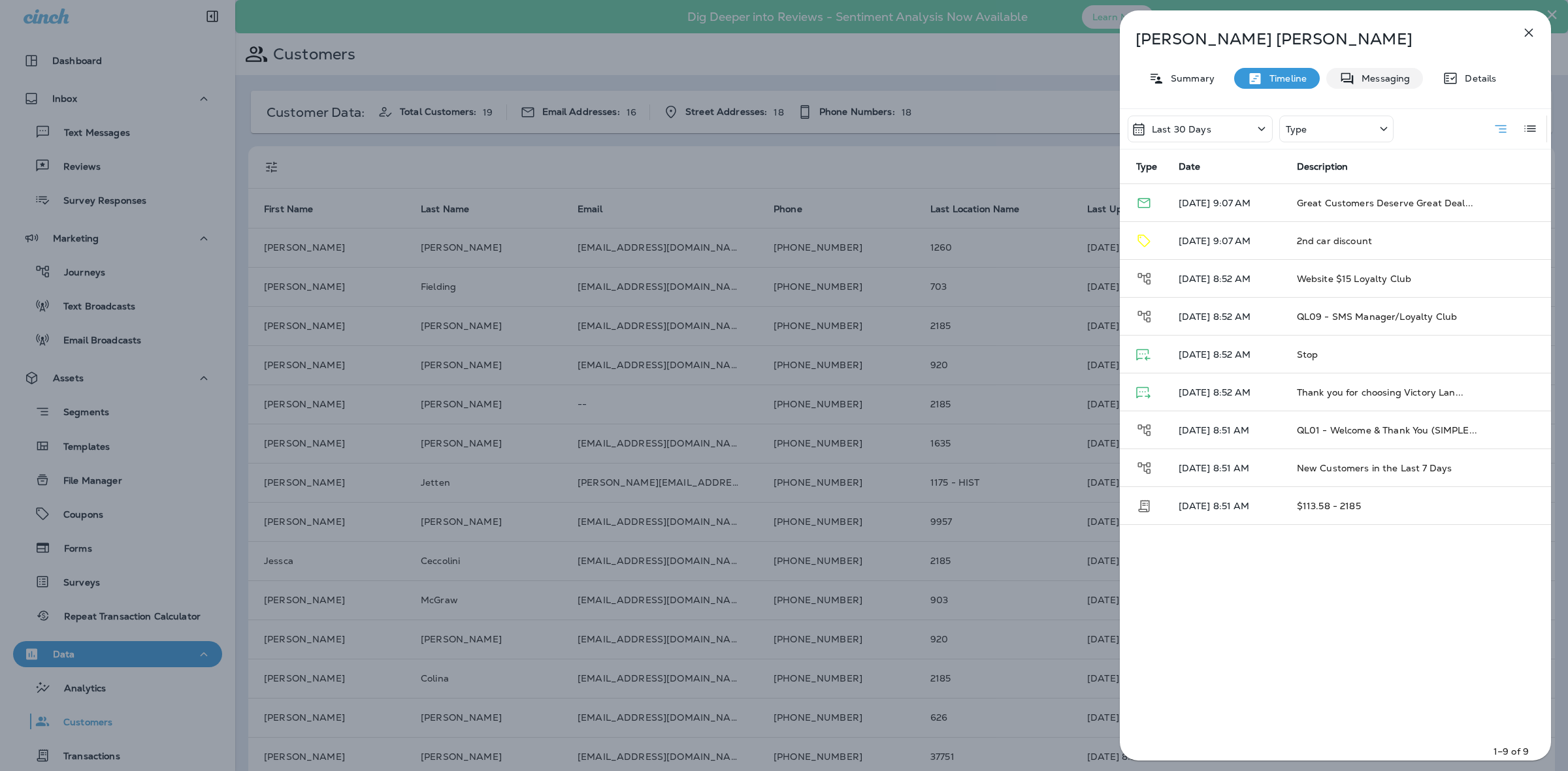
click at [1379, 88] on div "Messaging" at bounding box center [1374, 77] width 96 height 21
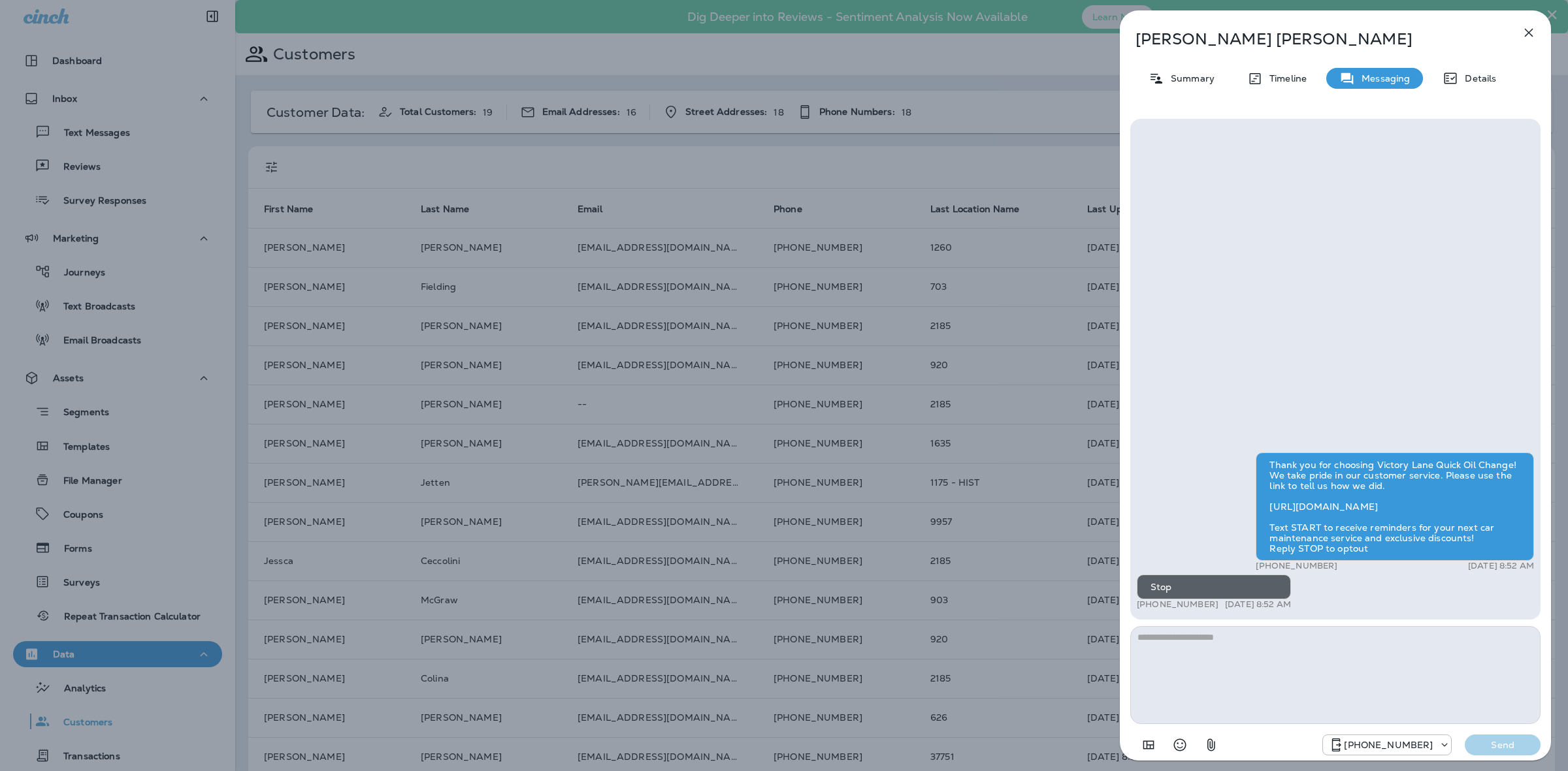
click at [583, 234] on div "[PERSON_NAME] Summary Timeline Messaging Details Thank you for choosing Victory…" at bounding box center [784, 386] width 1568 height 771
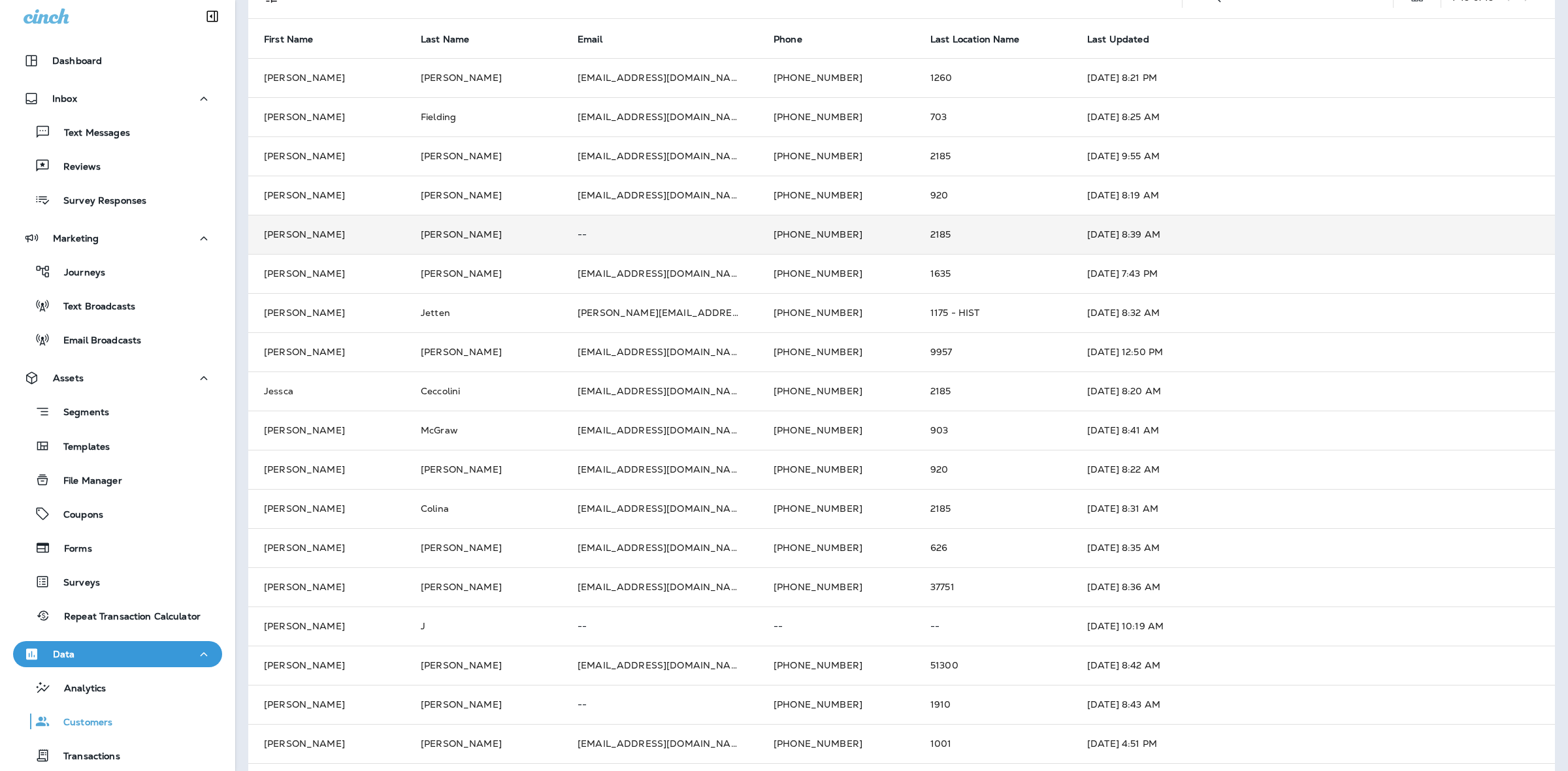
scroll to position [214, 0]
